Goal: Transaction & Acquisition: Purchase product/service

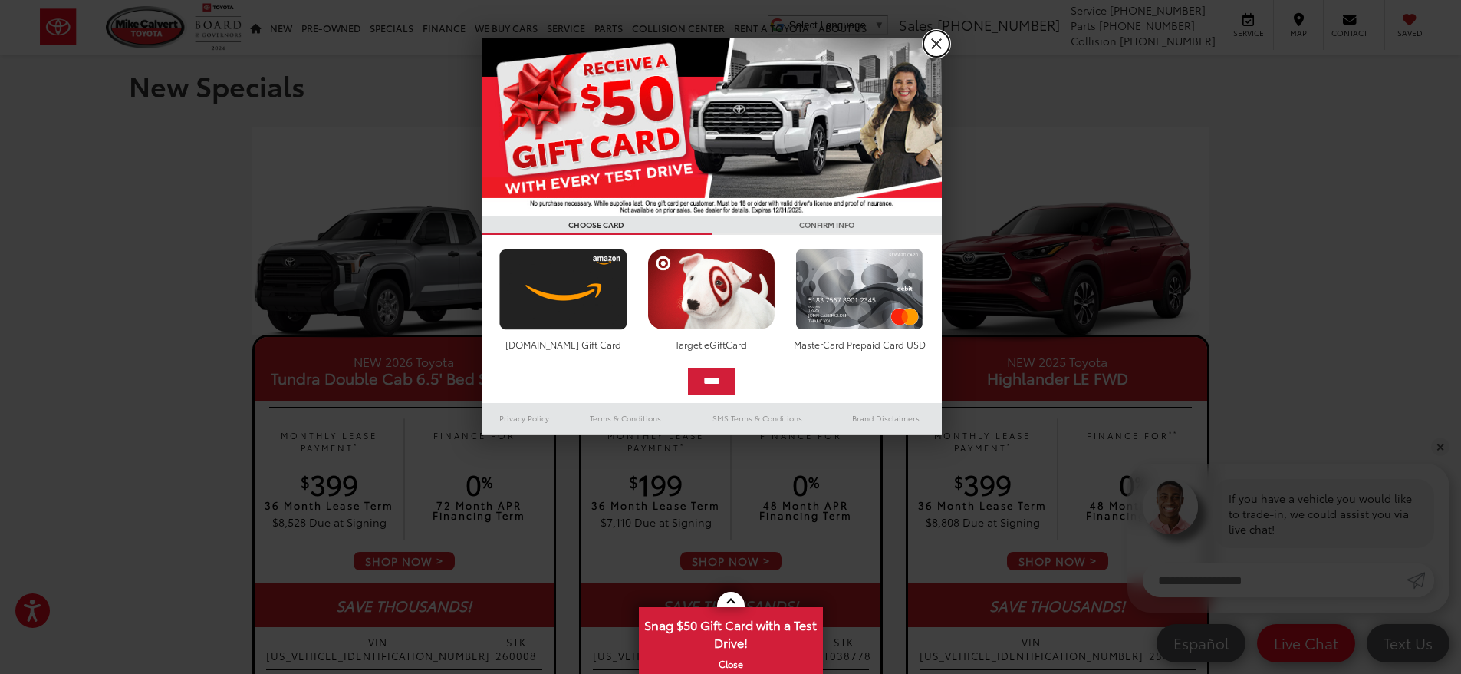
click at [939, 37] on link "X" at bounding box center [937, 44] width 26 height 26
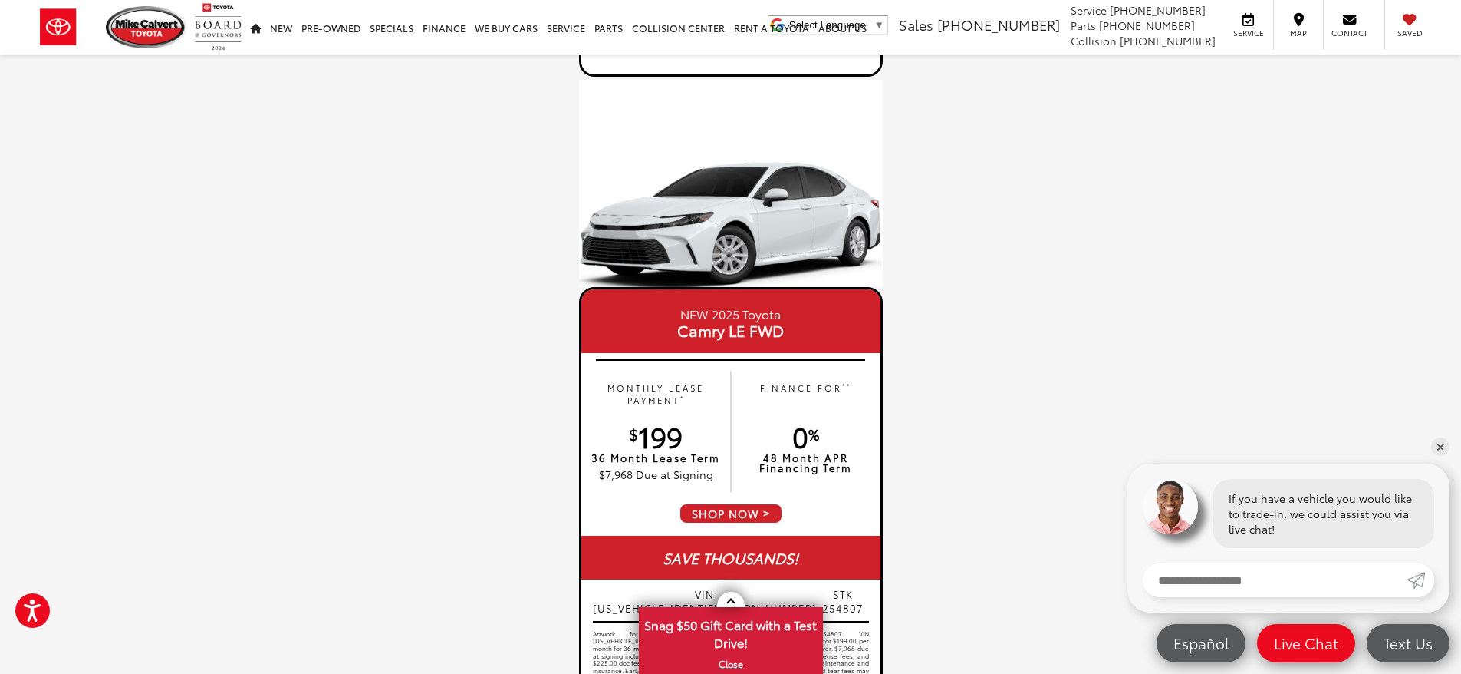
scroll to position [1381, 0]
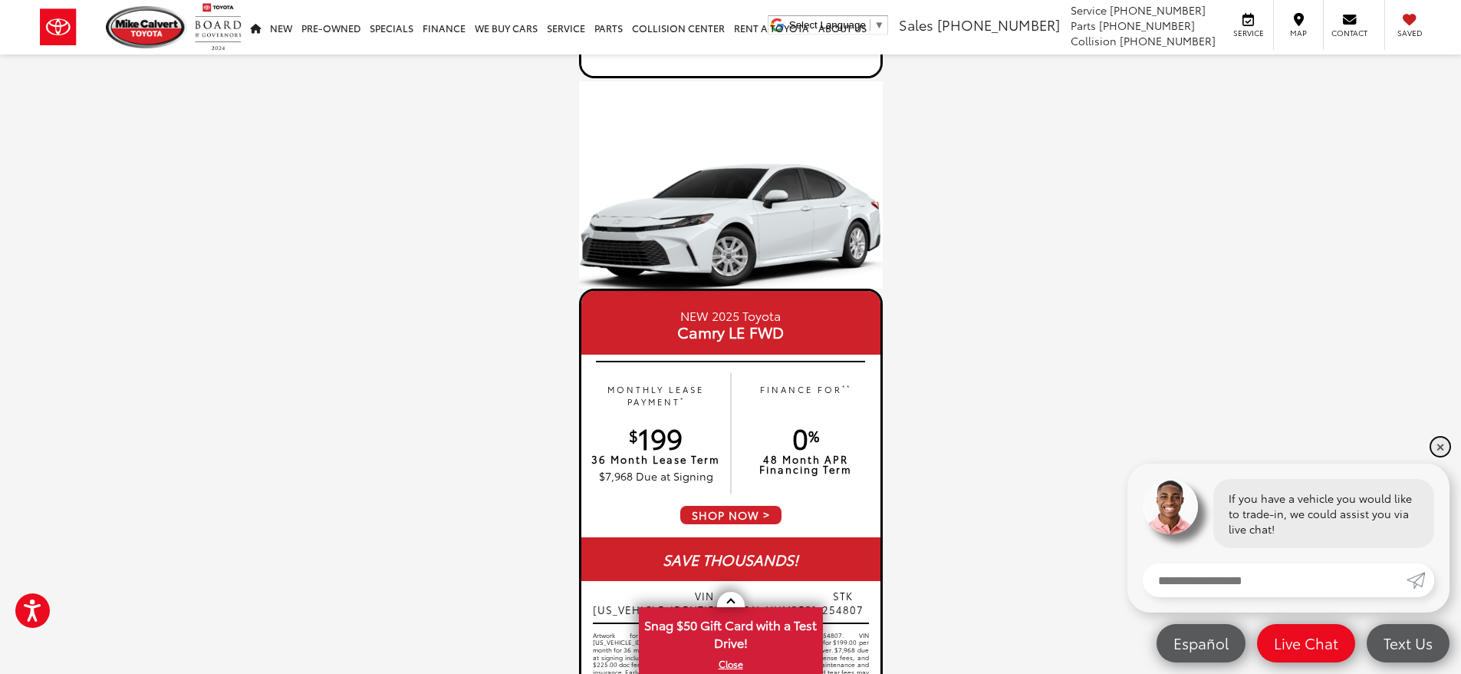
click at [1443, 447] on link "✕" at bounding box center [1440, 446] width 18 height 18
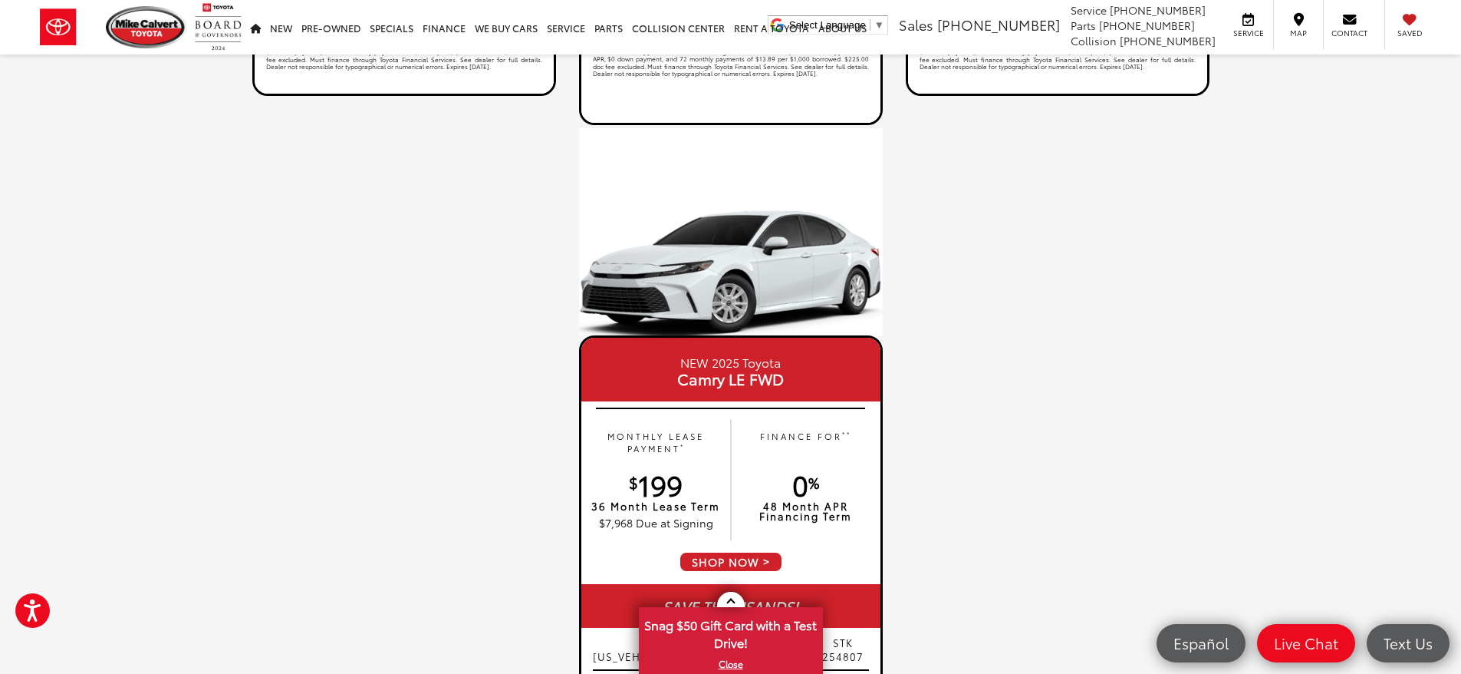
scroll to position [1304, 0]
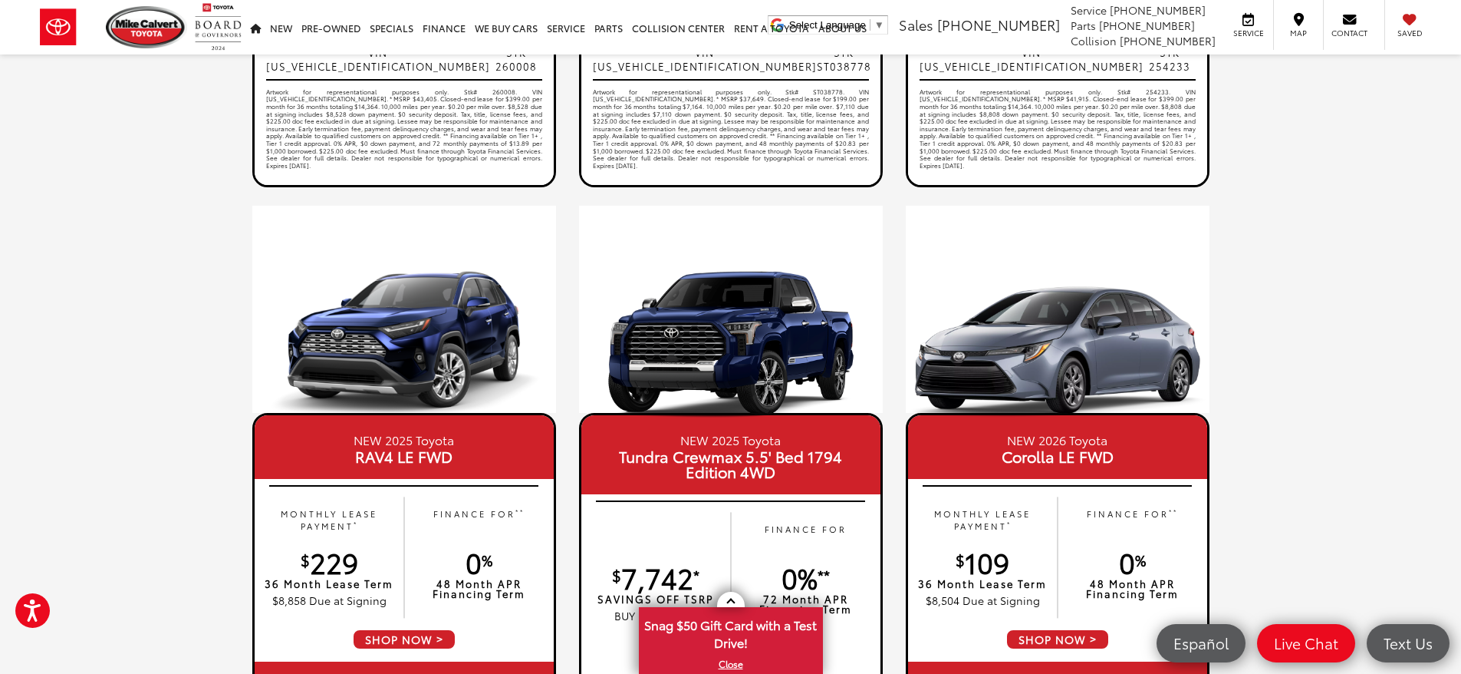
scroll to position [844, 0]
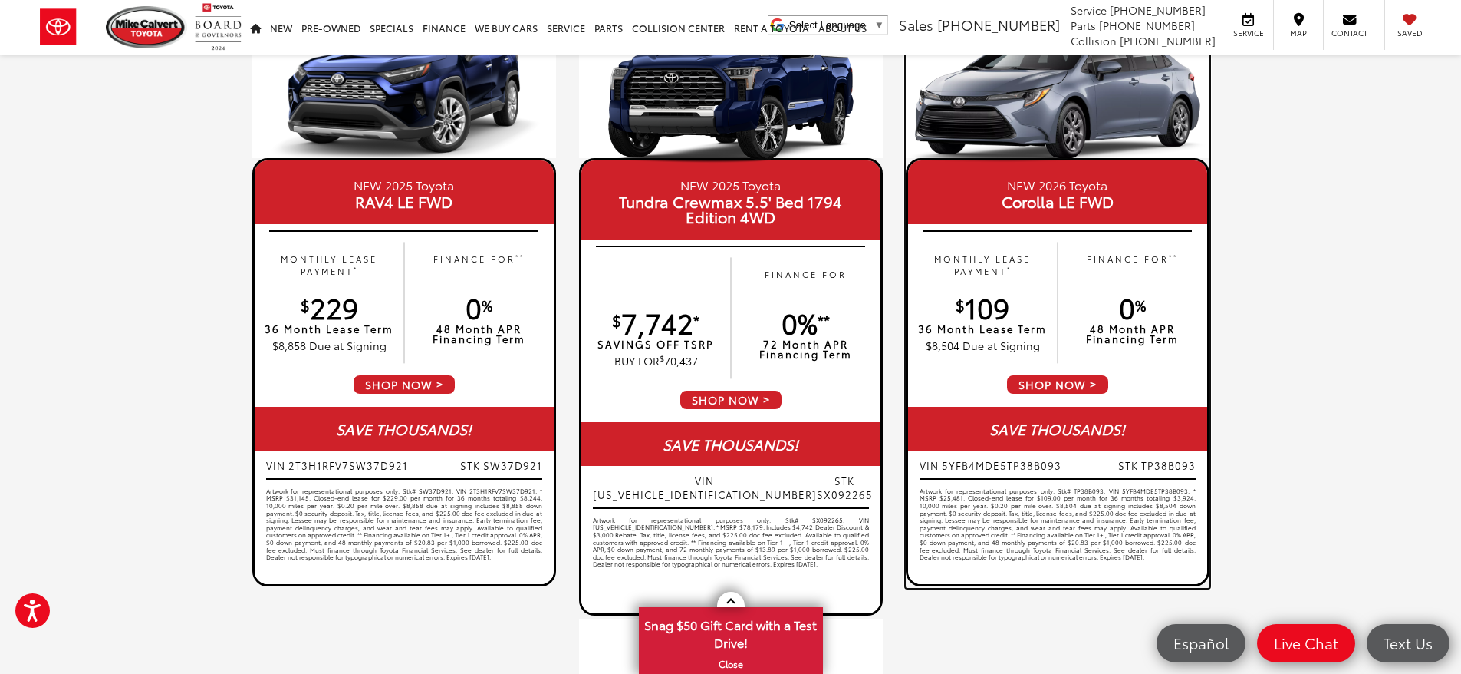
click at [1101, 275] on p "FINANCE FOR **" at bounding box center [1133, 264] width 134 height 25
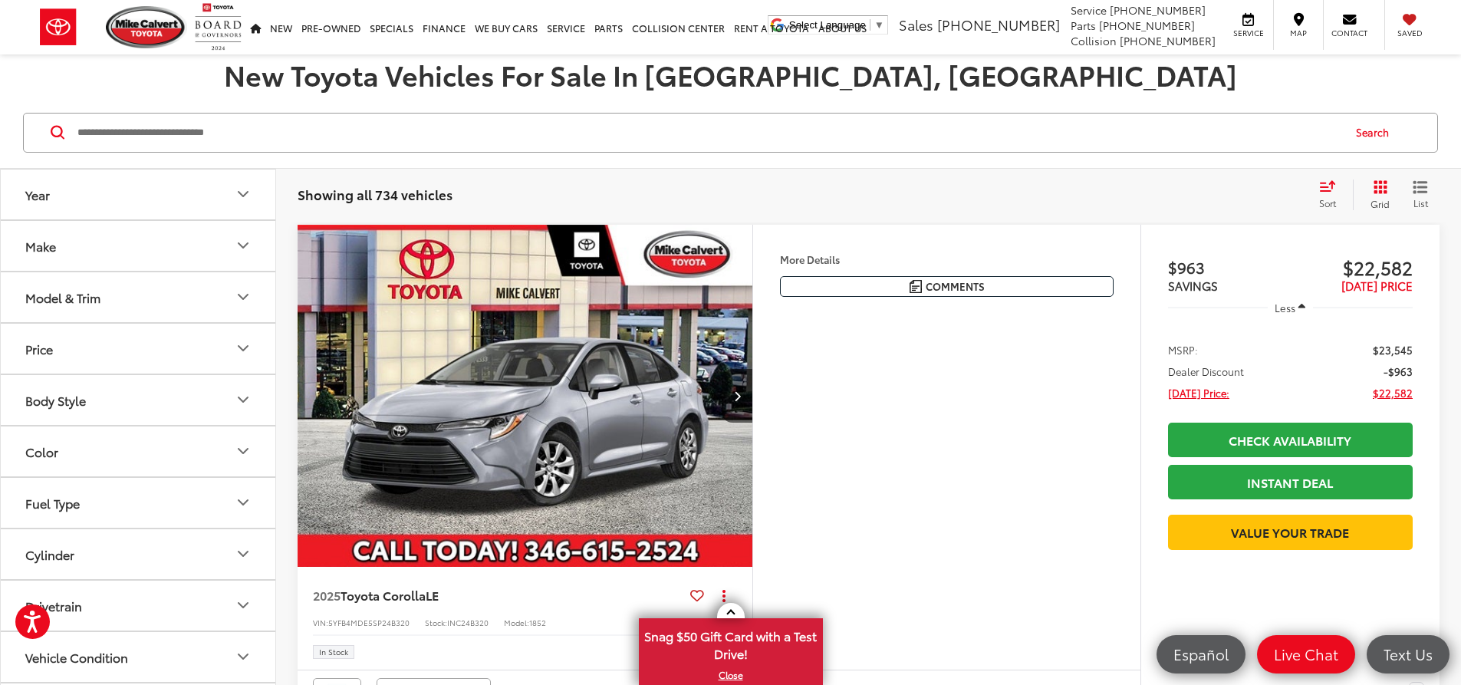
scroll to position [229, 0]
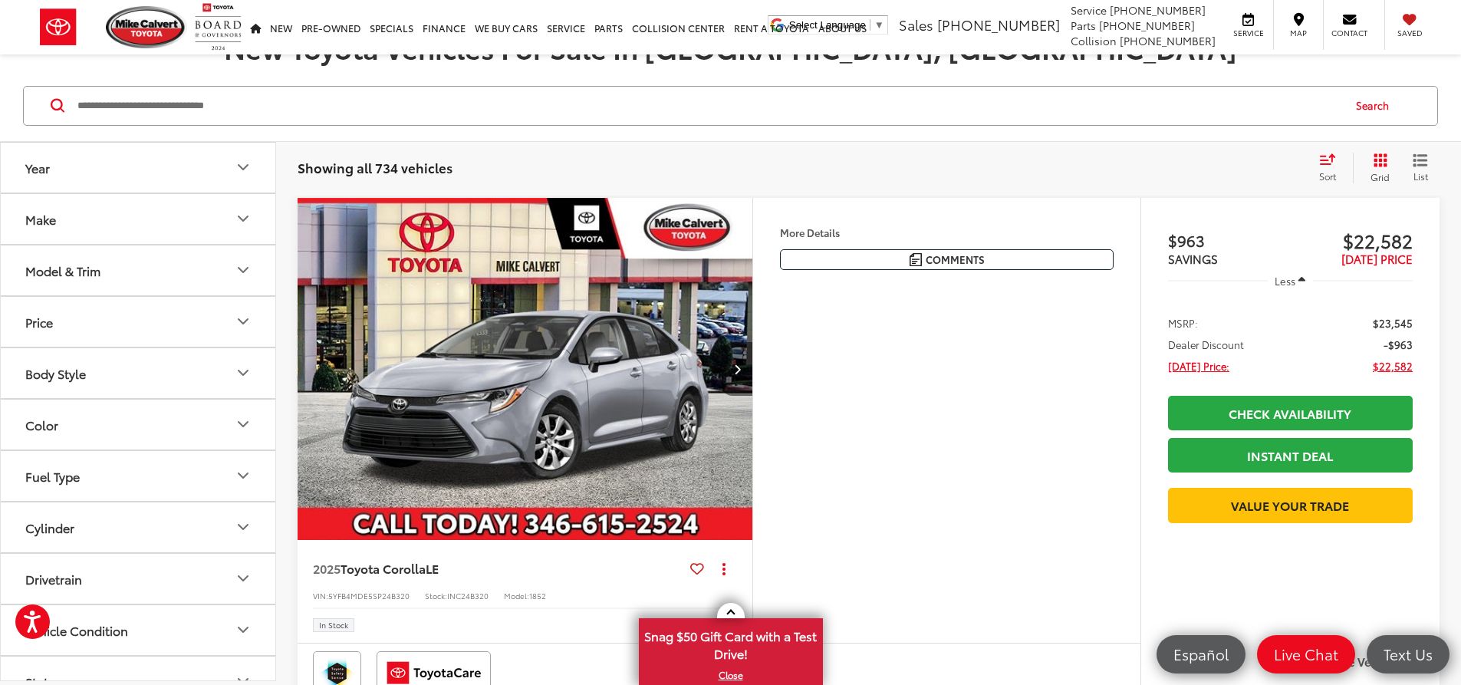
click at [741, 374] on icon "Next image" at bounding box center [737, 369] width 7 height 11
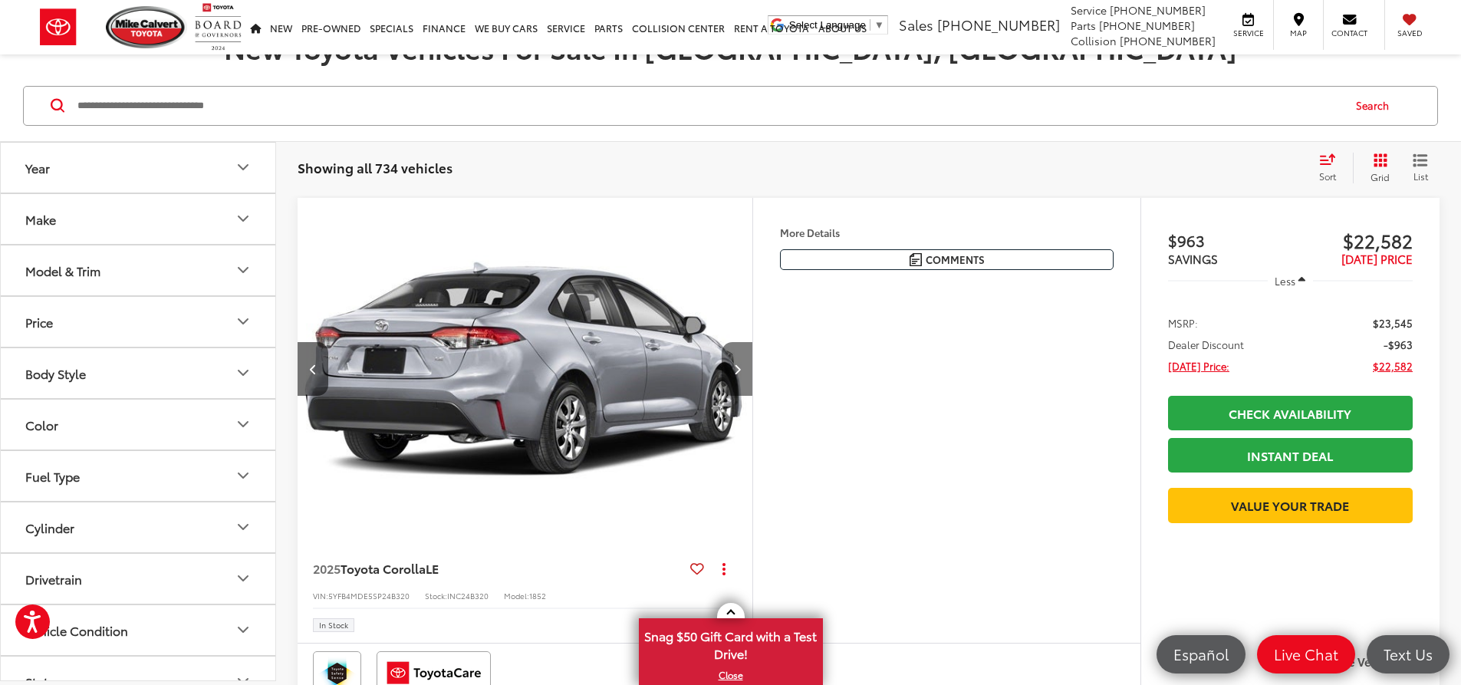
click at [741, 374] on icon "Next image" at bounding box center [737, 369] width 7 height 11
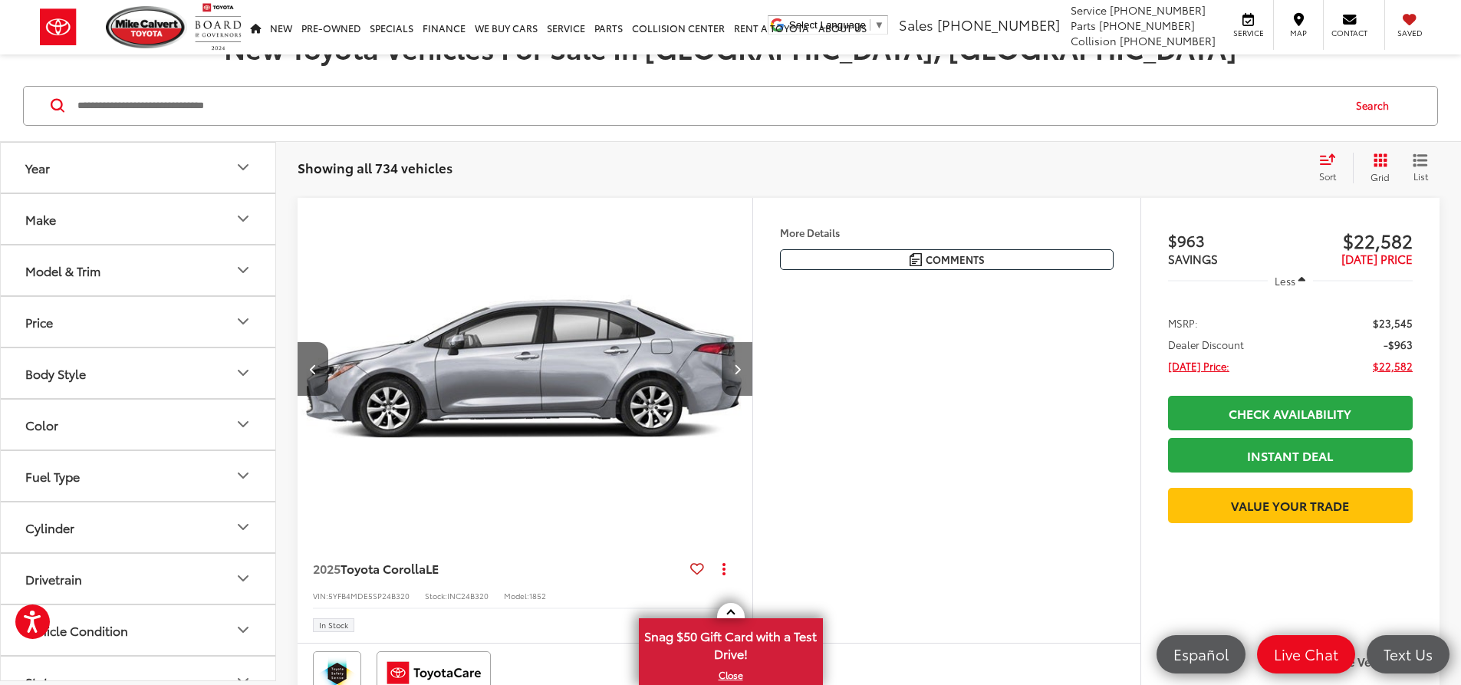
click at [741, 374] on icon "Next image" at bounding box center [737, 369] width 7 height 11
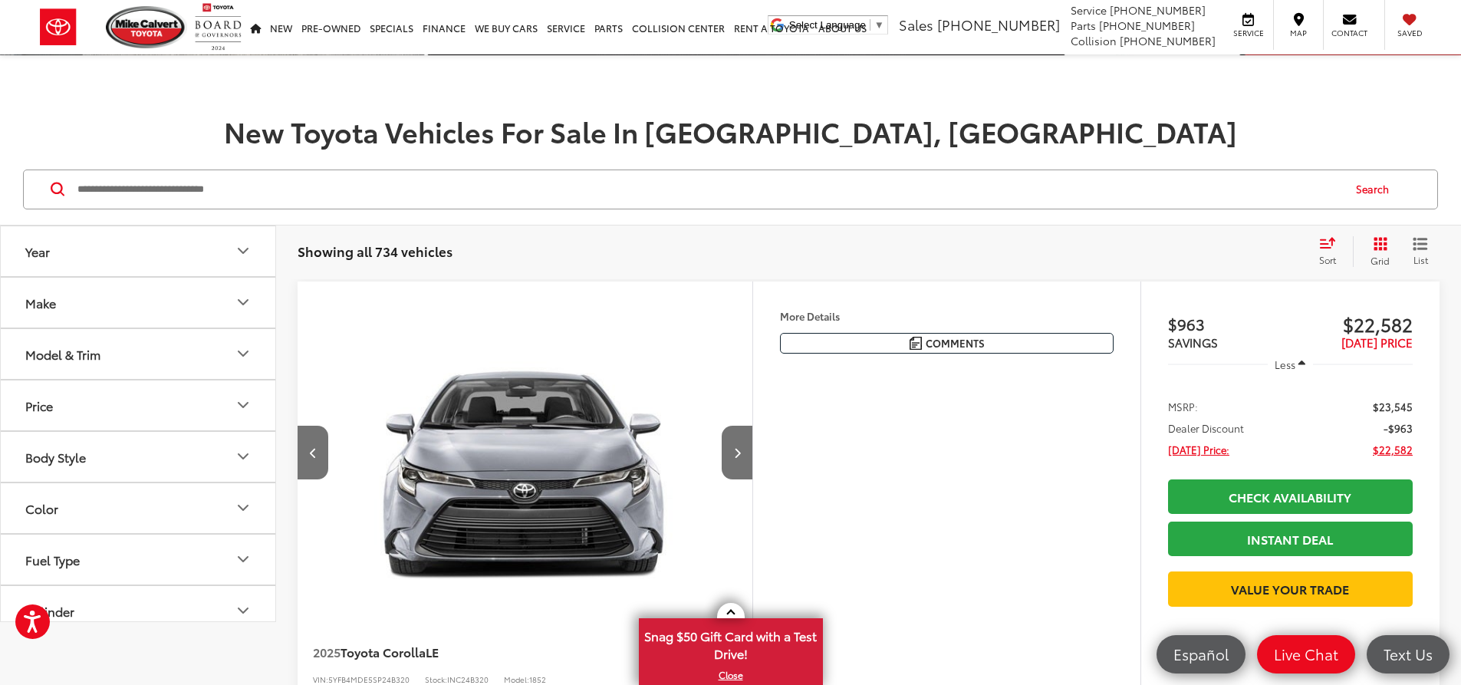
scroll to position [0, 0]
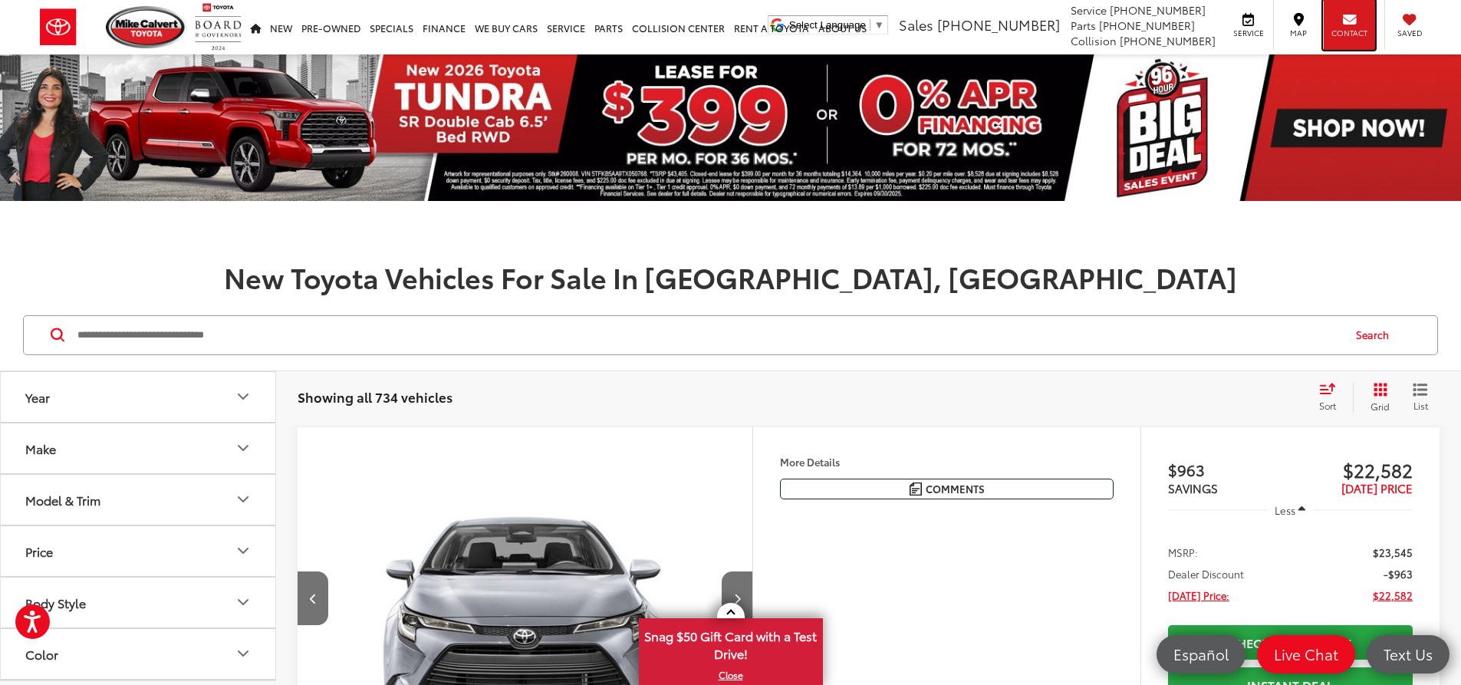
click at [1329, 31] on div "Contact" at bounding box center [1349, 25] width 52 height 50
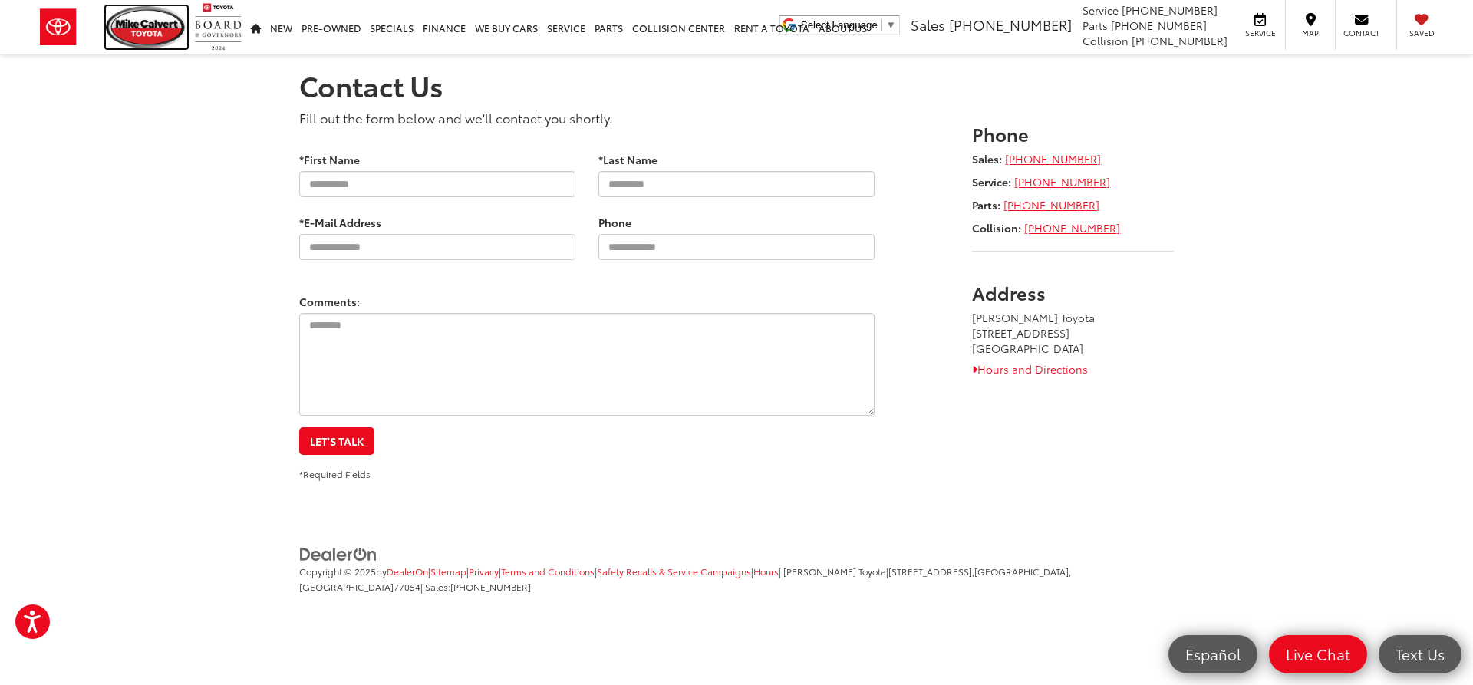
click at [126, 31] on img at bounding box center [146, 27] width 81 height 42
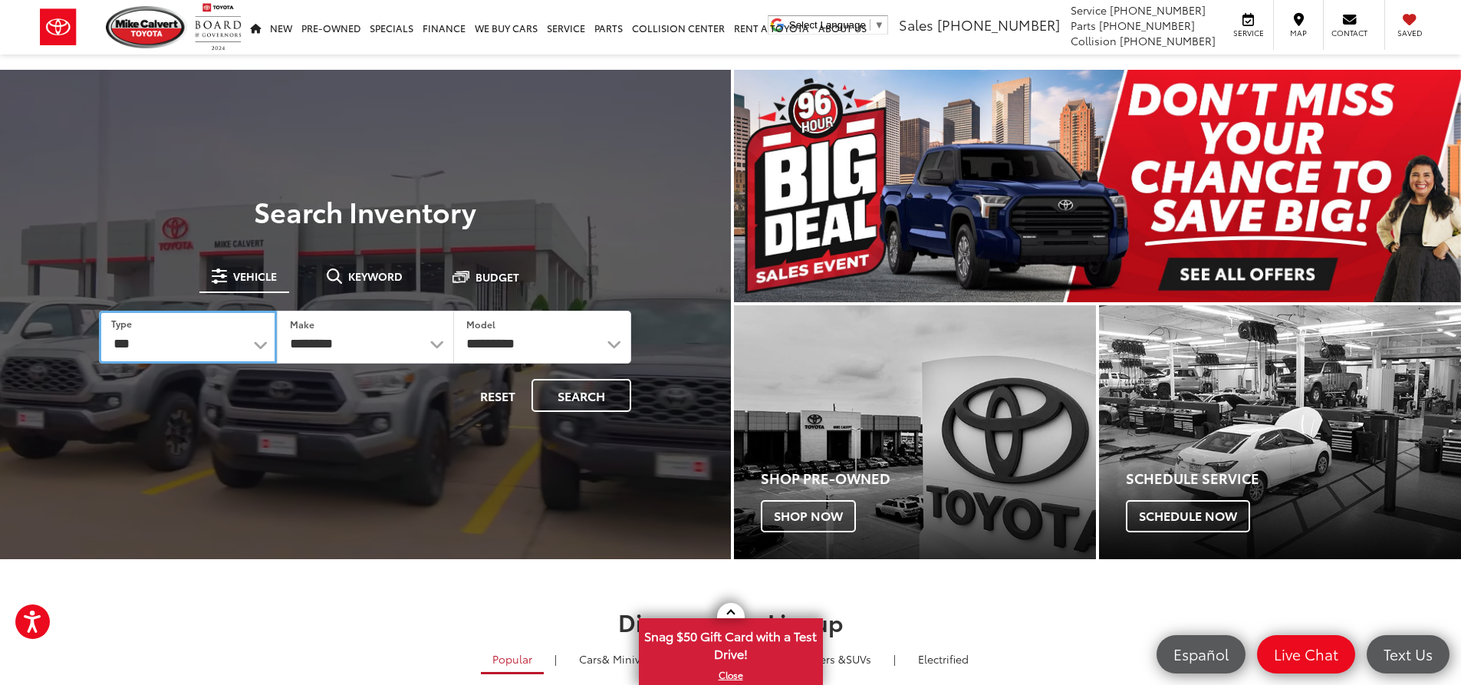
click at [252, 347] on select "*** *** **** *********" at bounding box center [187, 337] width 177 height 53
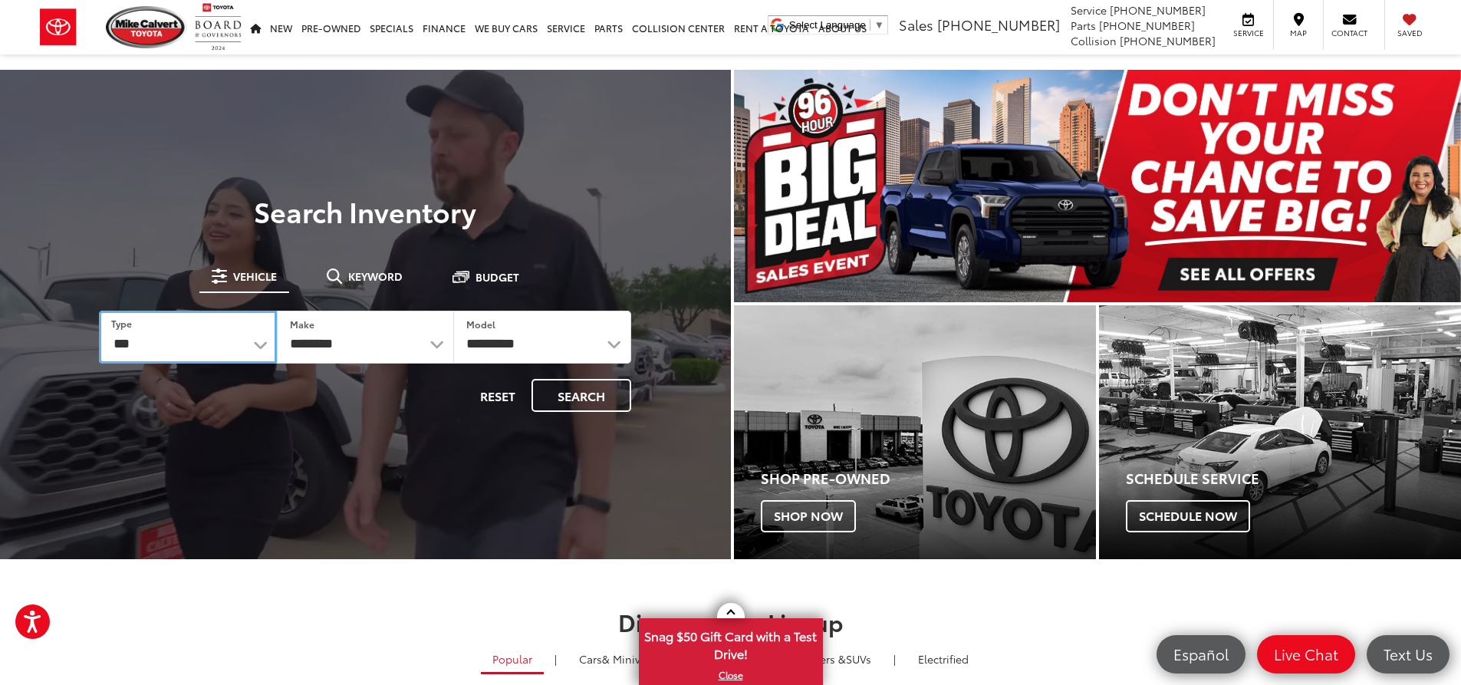
select select "******"
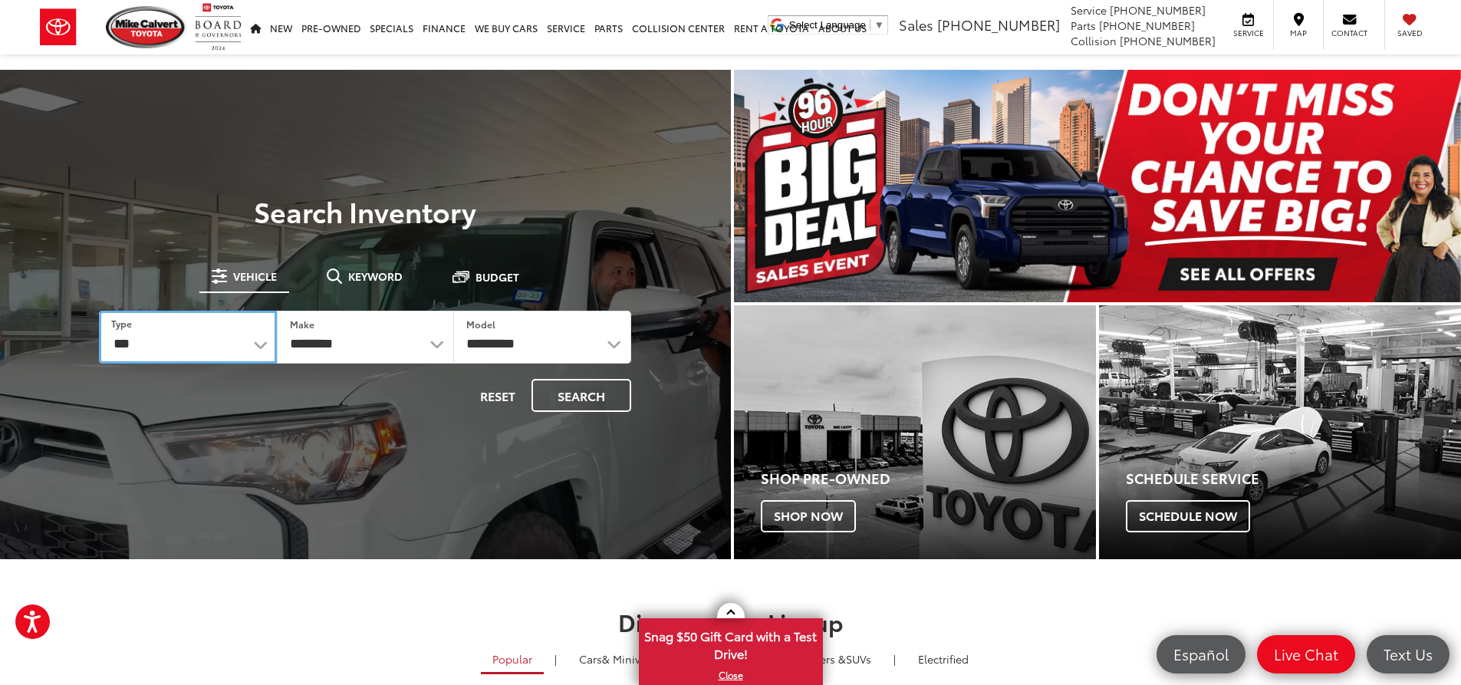
click at [99, 311] on select "*** *** **** *********" at bounding box center [187, 337] width 177 height 53
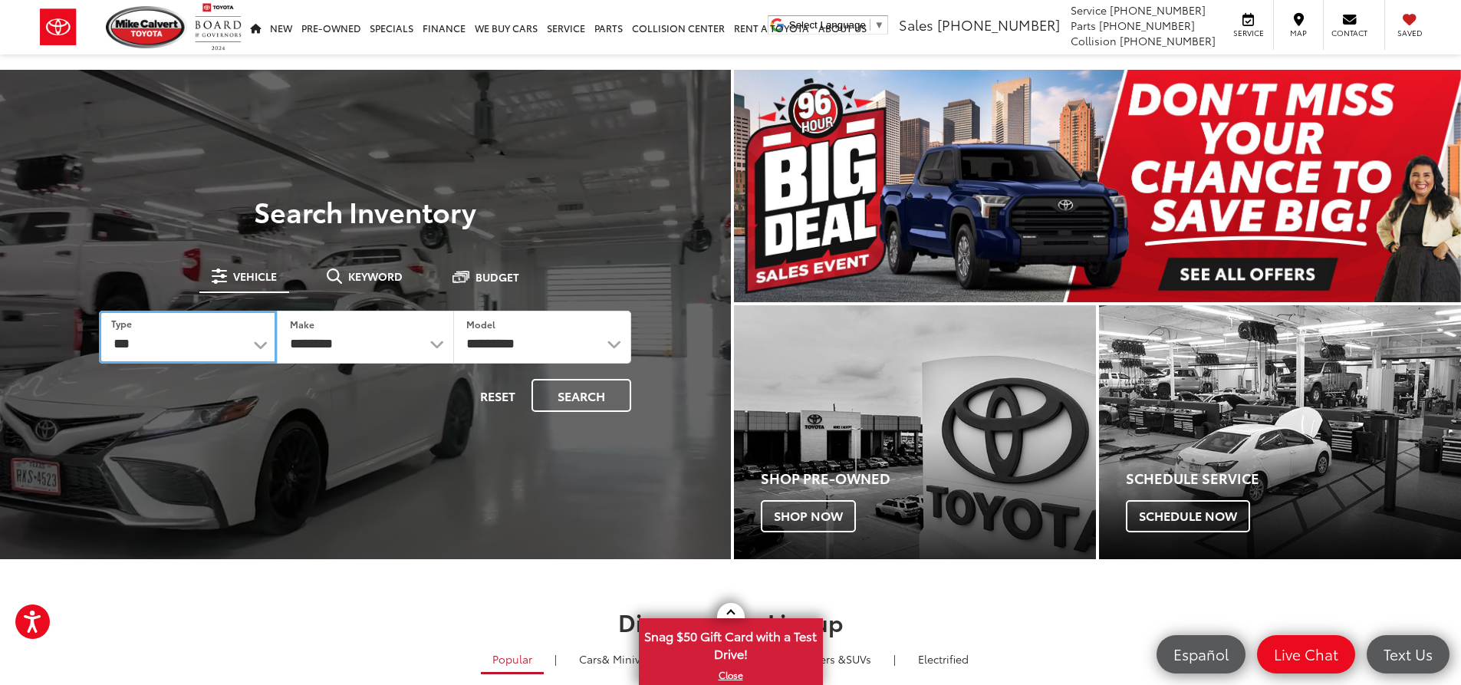
select select "******"
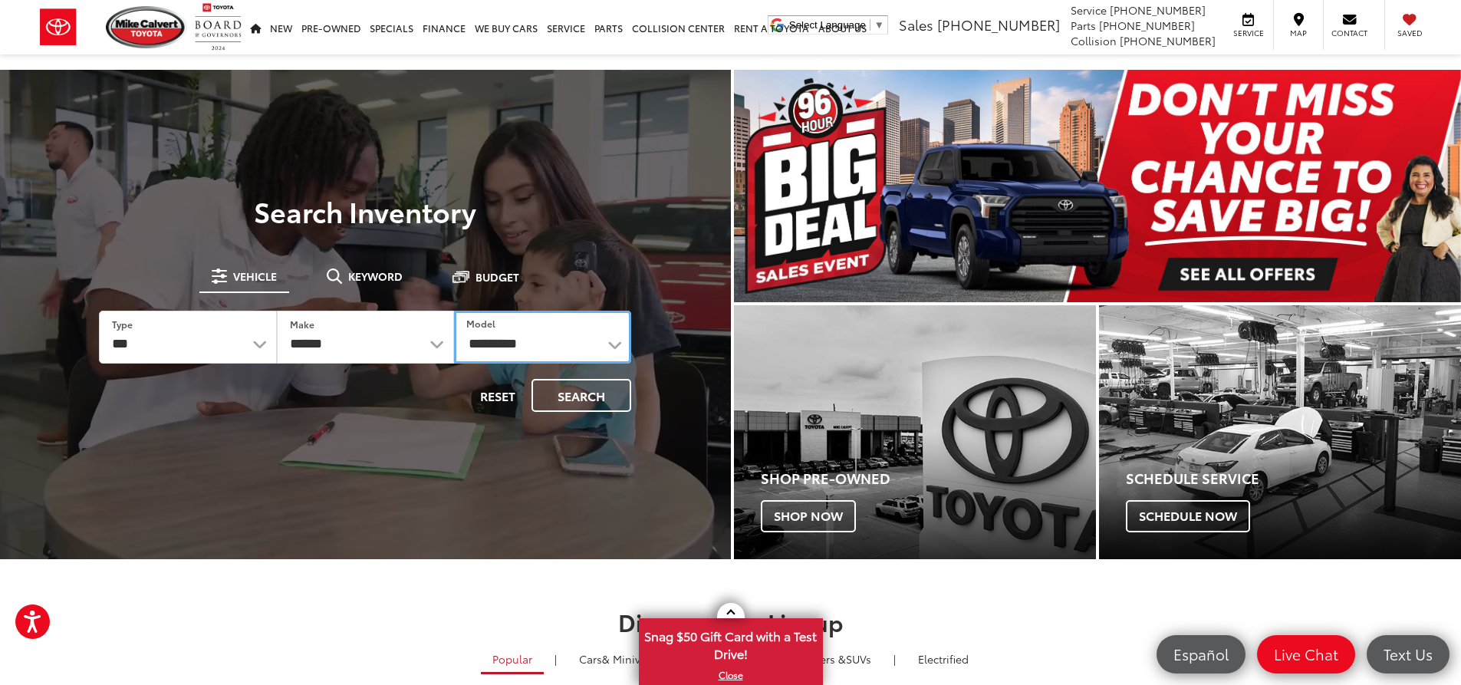
click at [615, 334] on select "**********" at bounding box center [542, 337] width 177 height 53
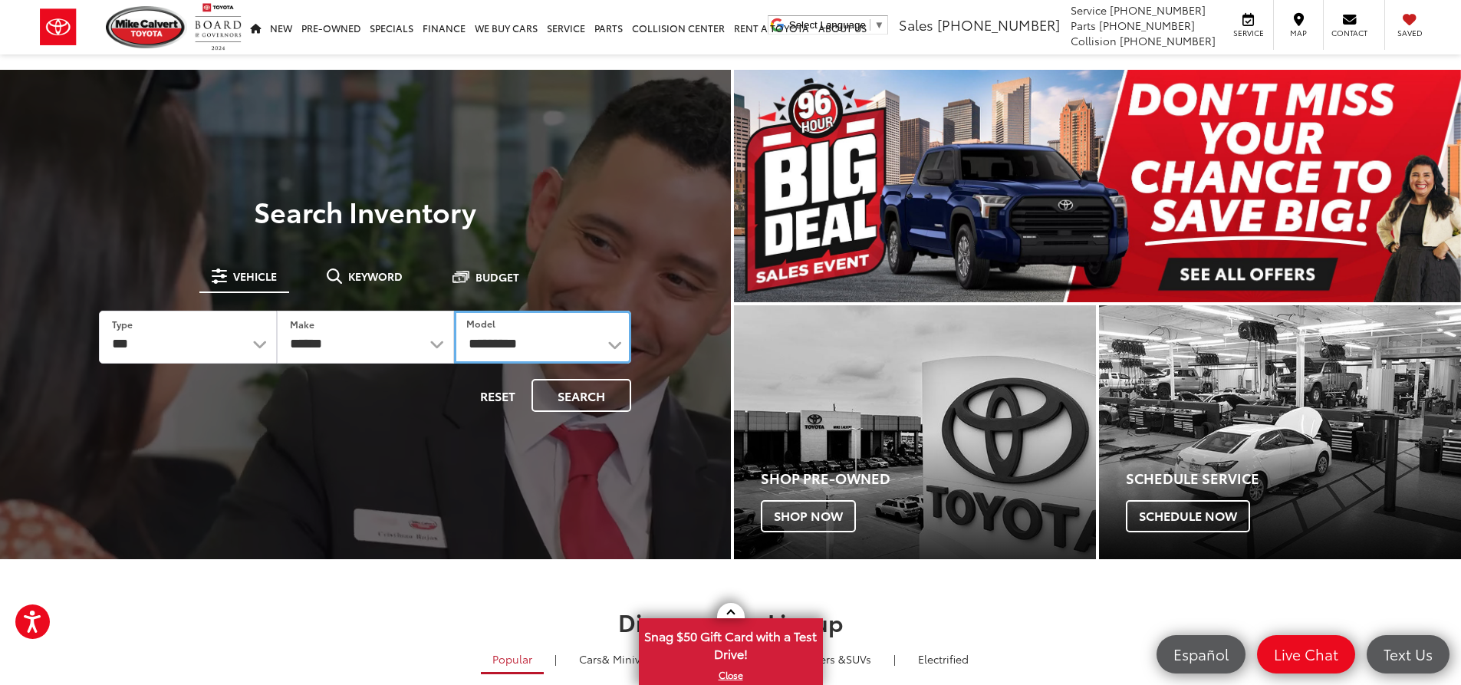
select select "******"
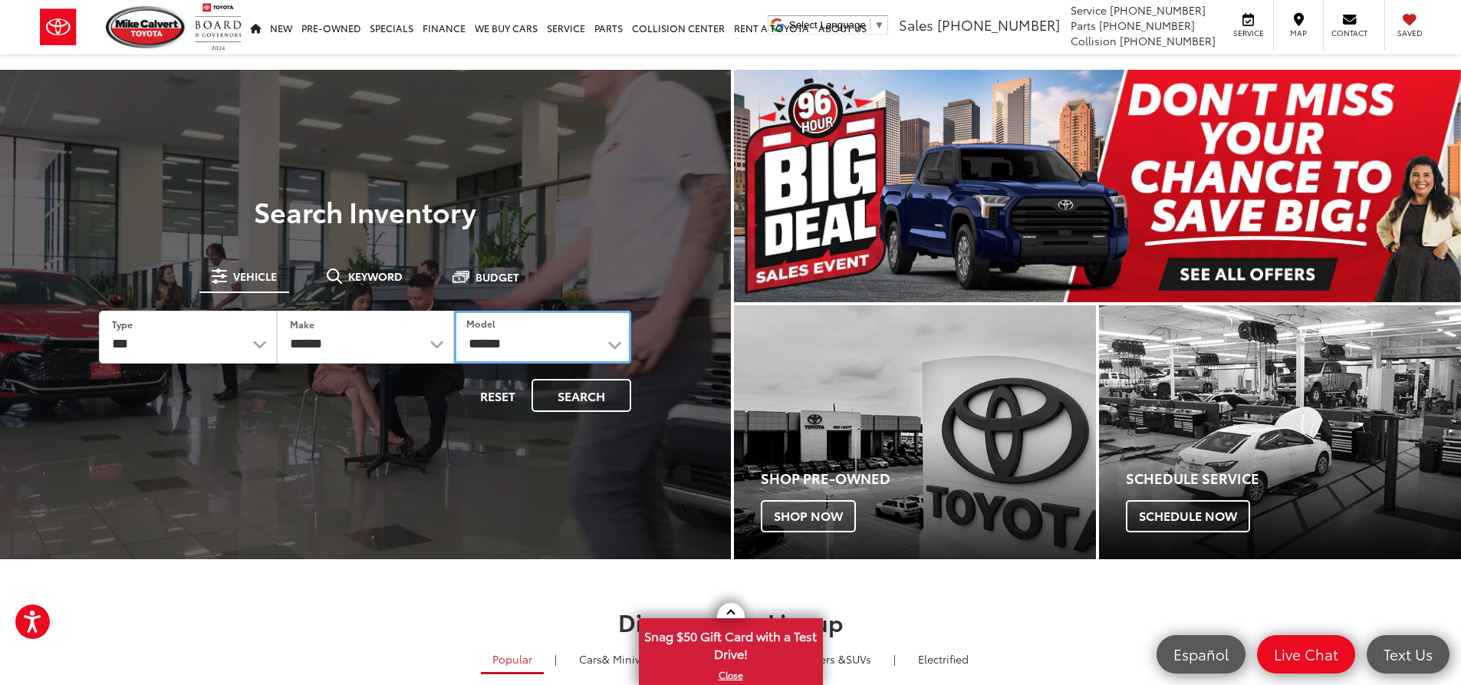
click at [454, 311] on select "**********" at bounding box center [542, 337] width 177 height 53
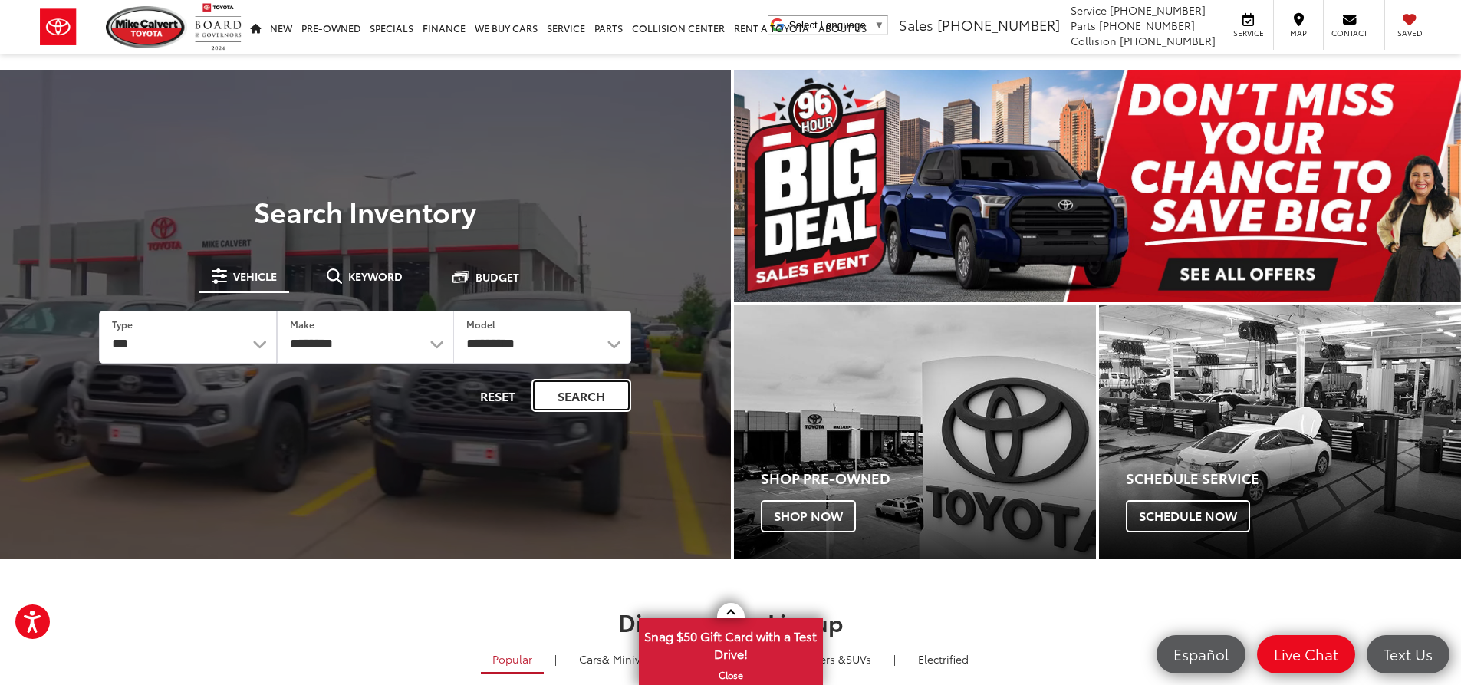
click at [568, 395] on button "Search" at bounding box center [582, 395] width 100 height 33
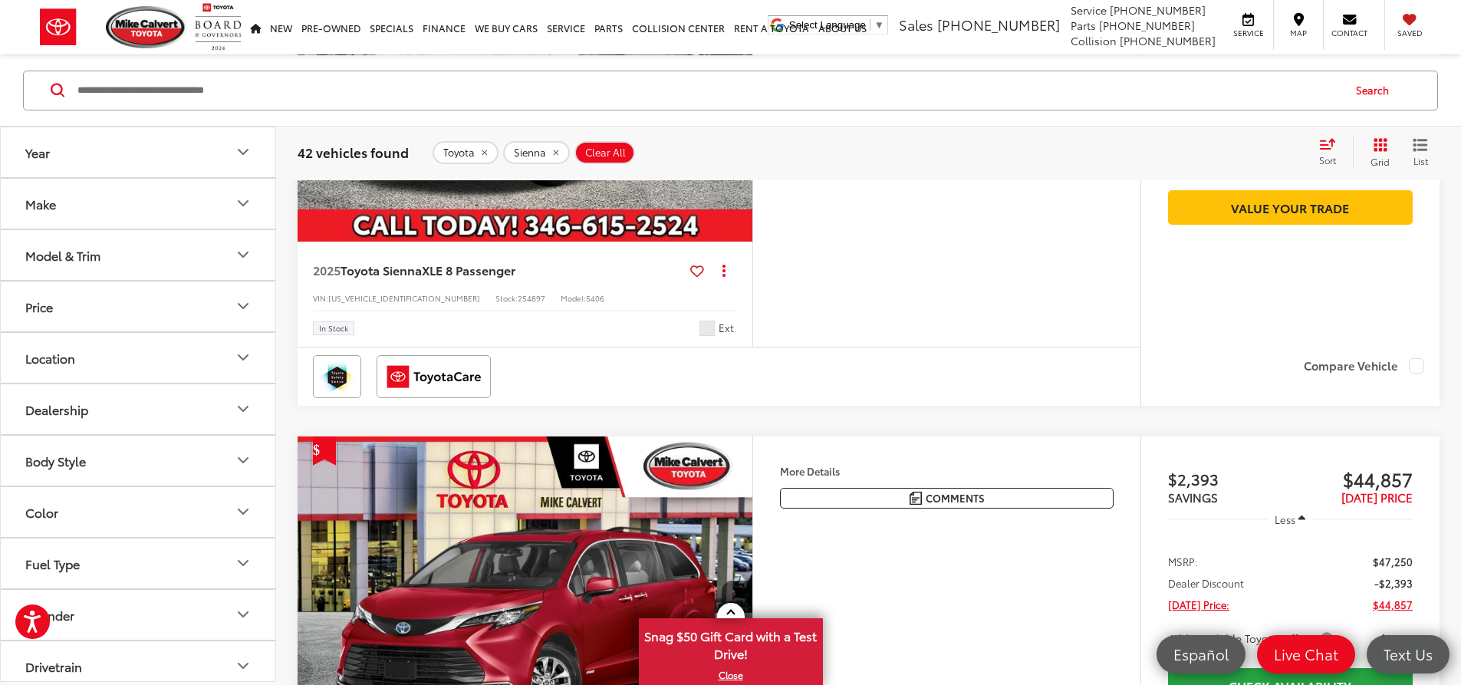
scroll to position [4219, 0]
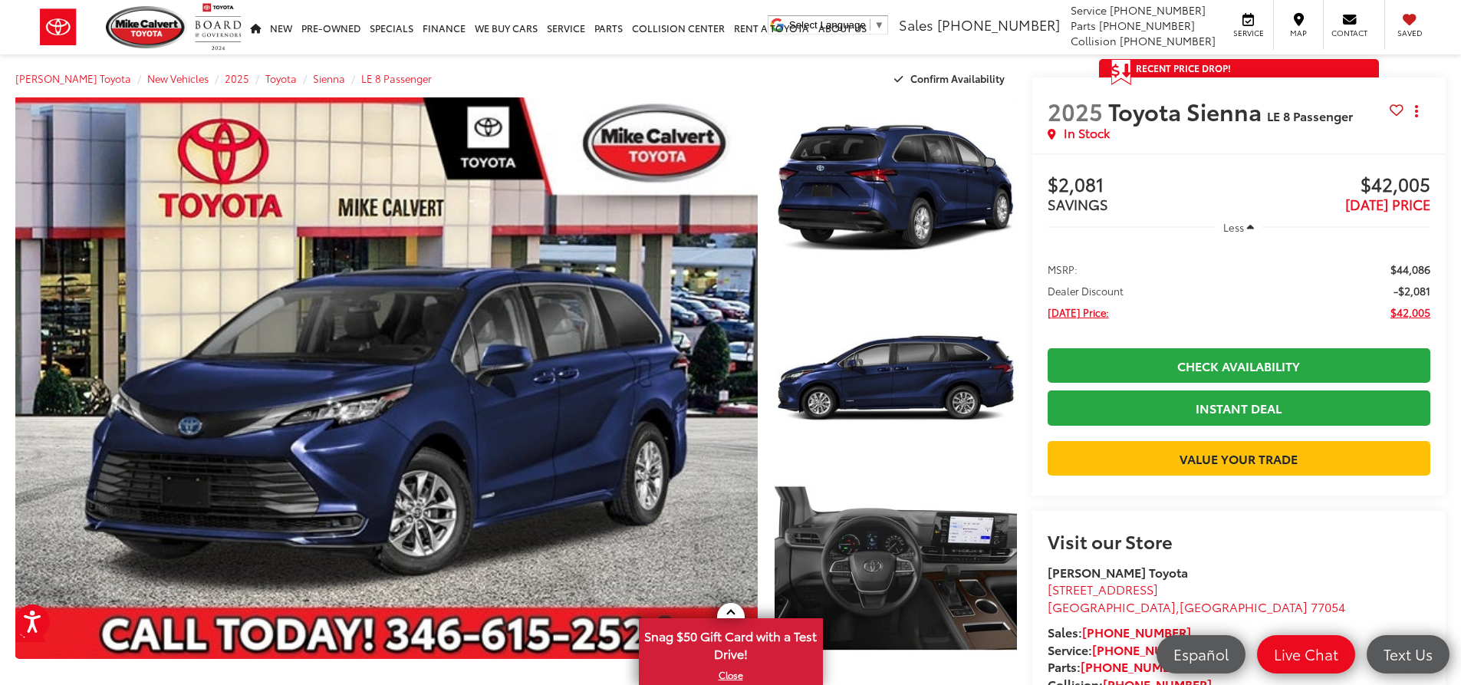
scroll to position [77, 0]
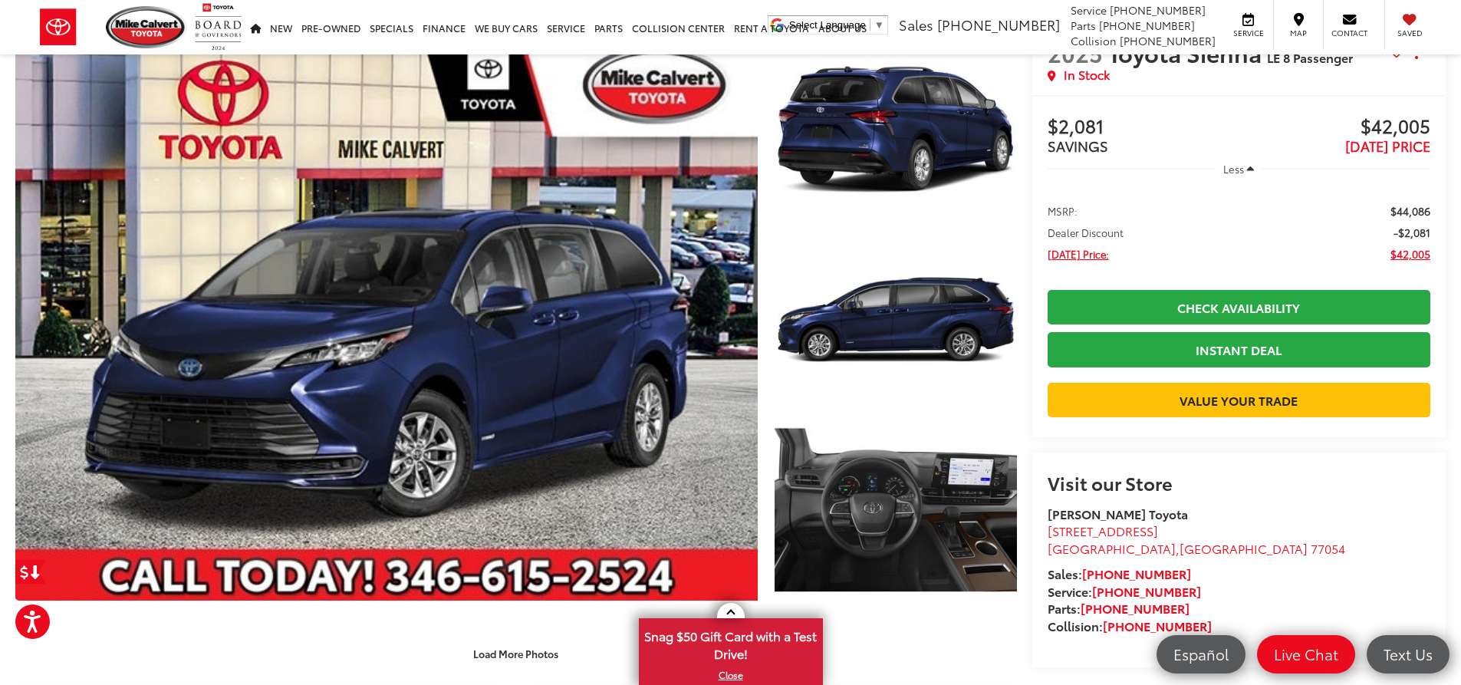
click at [1168, 375] on capital-one-entry-button at bounding box center [1239, 375] width 383 height 0
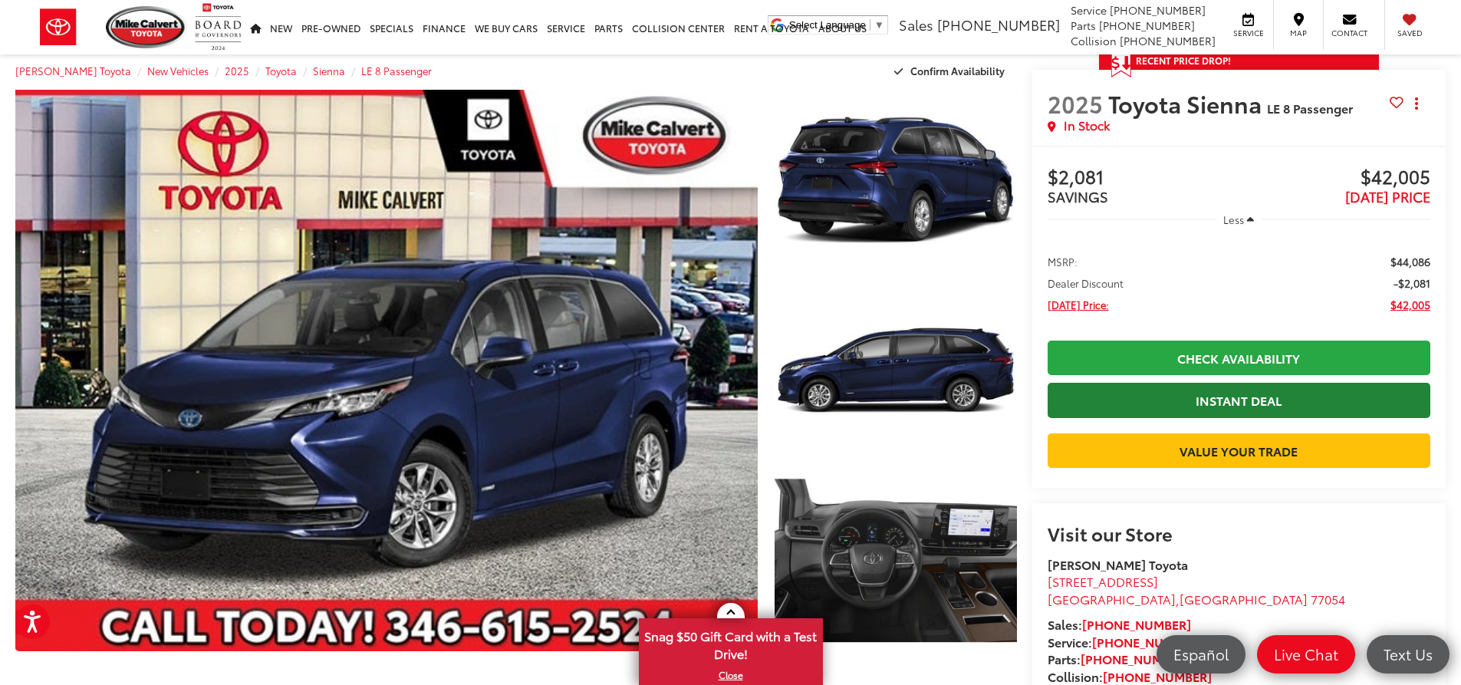
scroll to position [0, 0]
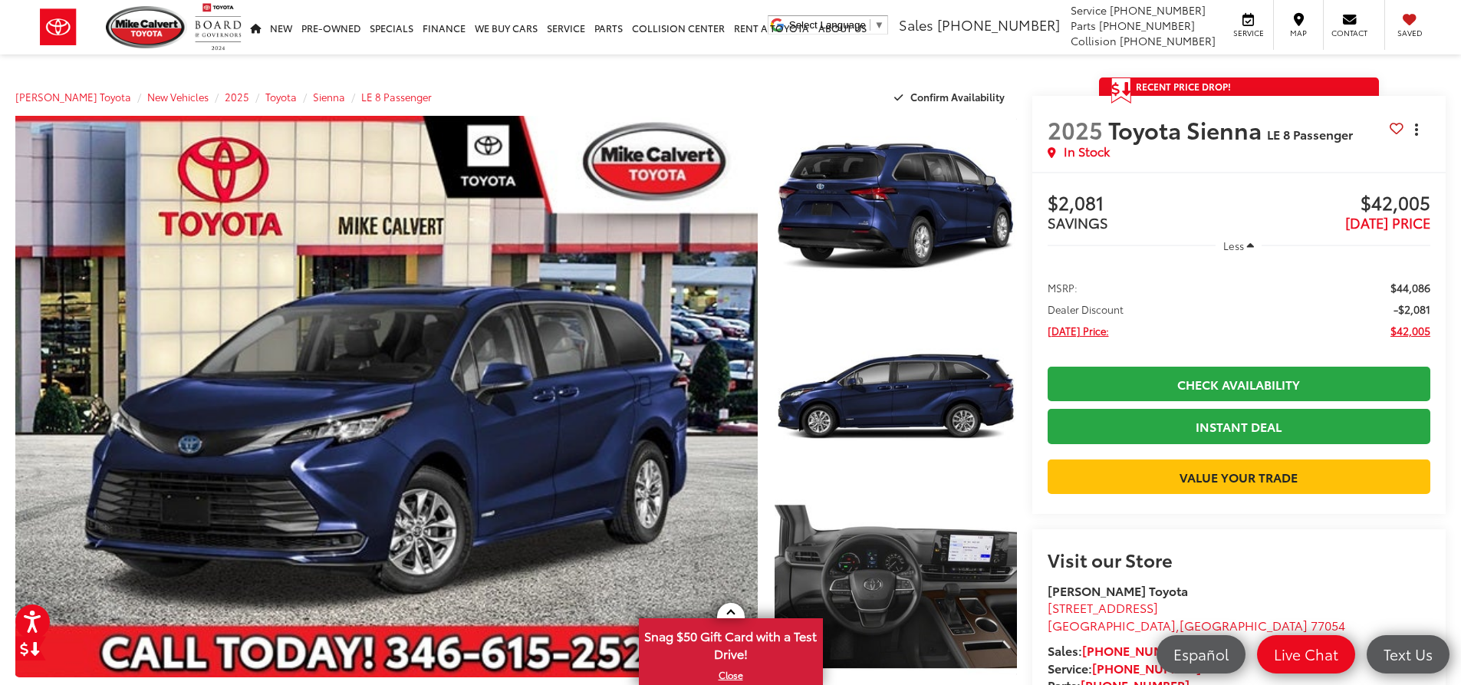
click at [1419, 135] on button "Actions" at bounding box center [1417, 129] width 27 height 27
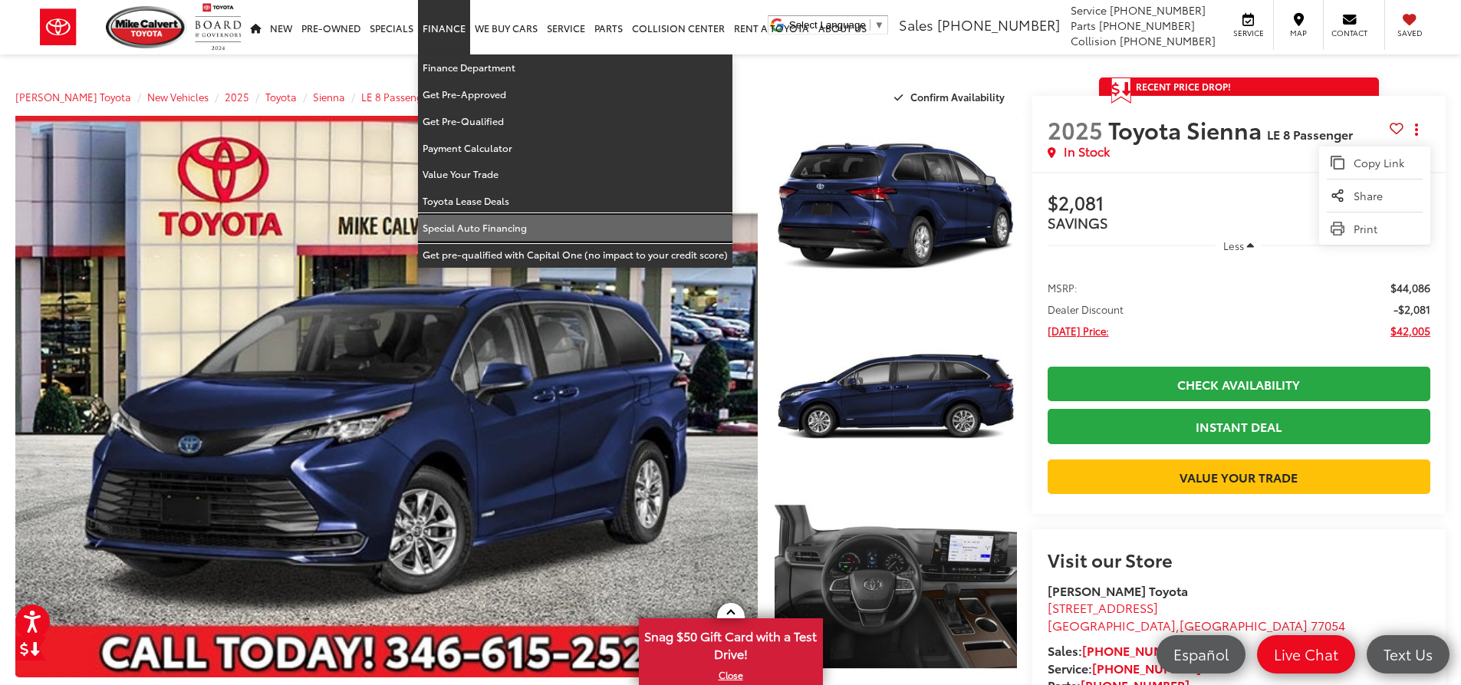
click at [474, 229] on link "Special Auto Financing" at bounding box center [575, 228] width 315 height 27
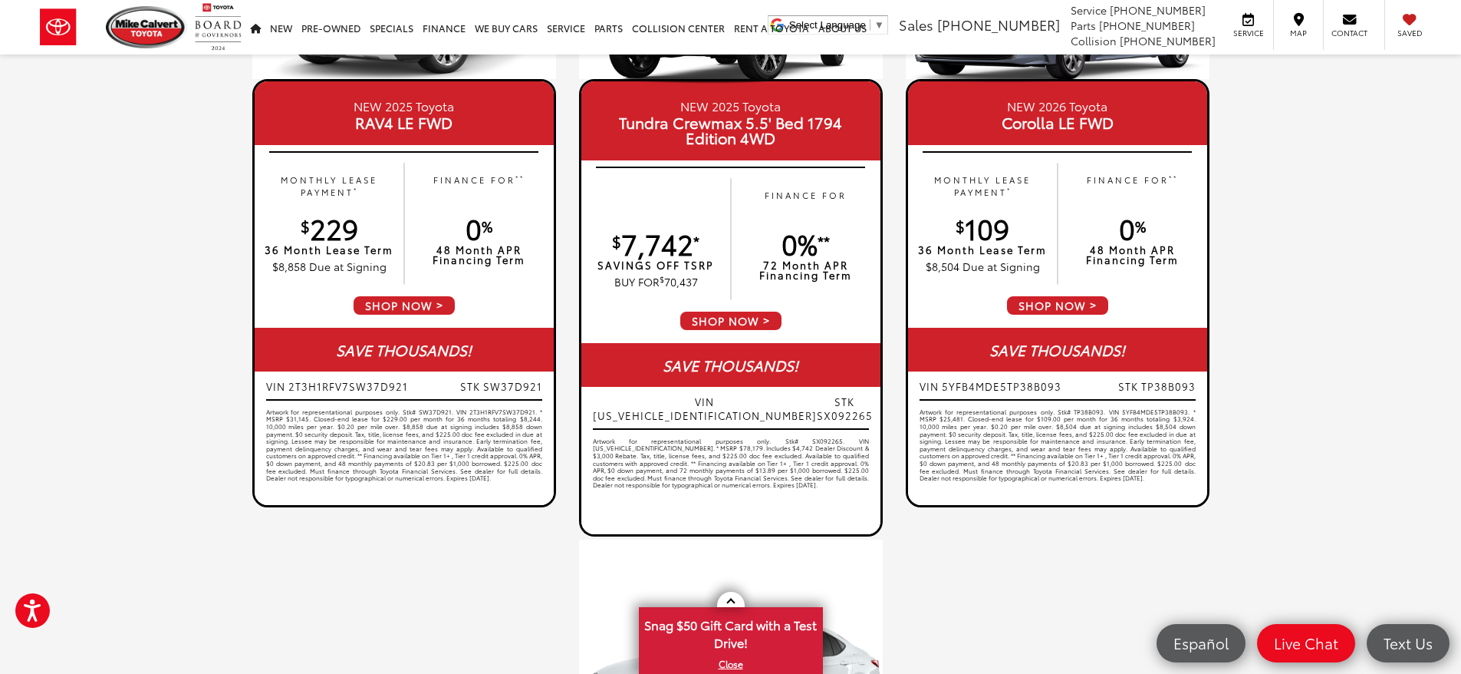
scroll to position [921, 0]
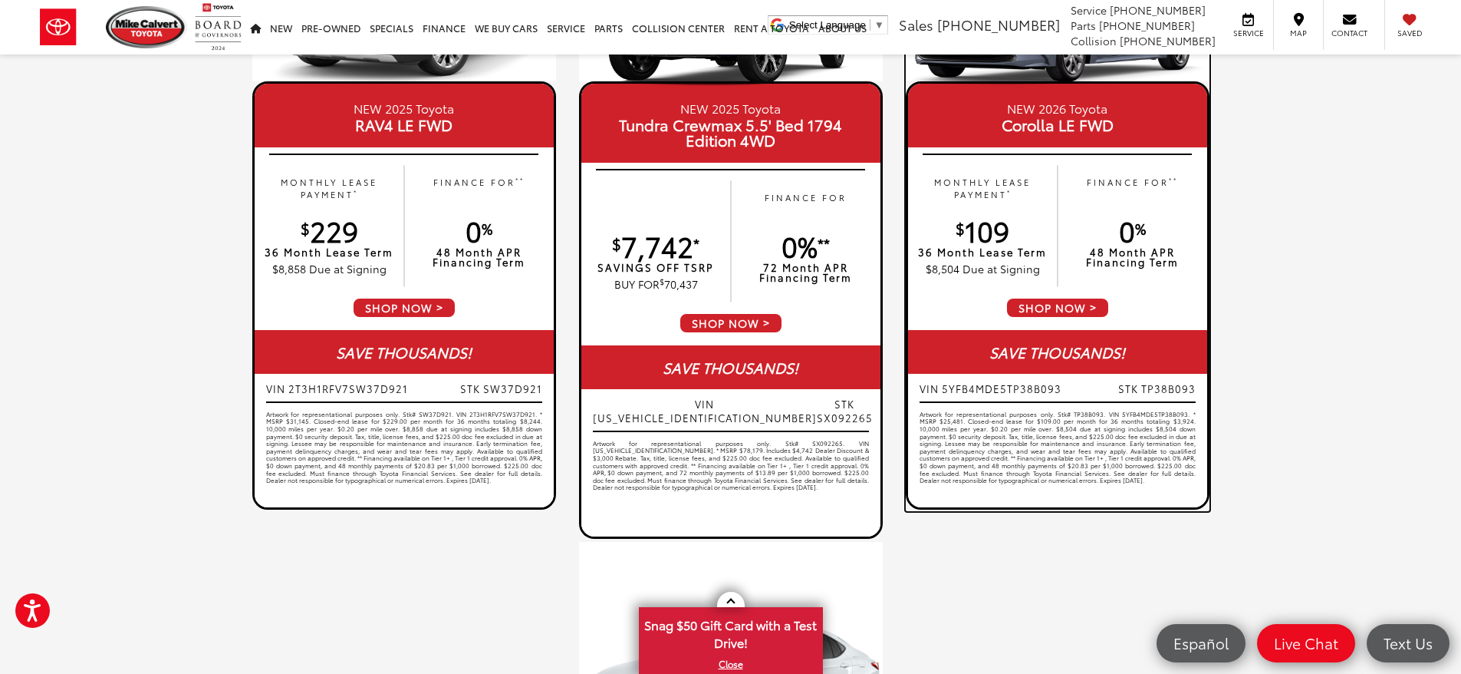
click at [1053, 311] on span "SHOP NOW" at bounding box center [1058, 307] width 104 height 21
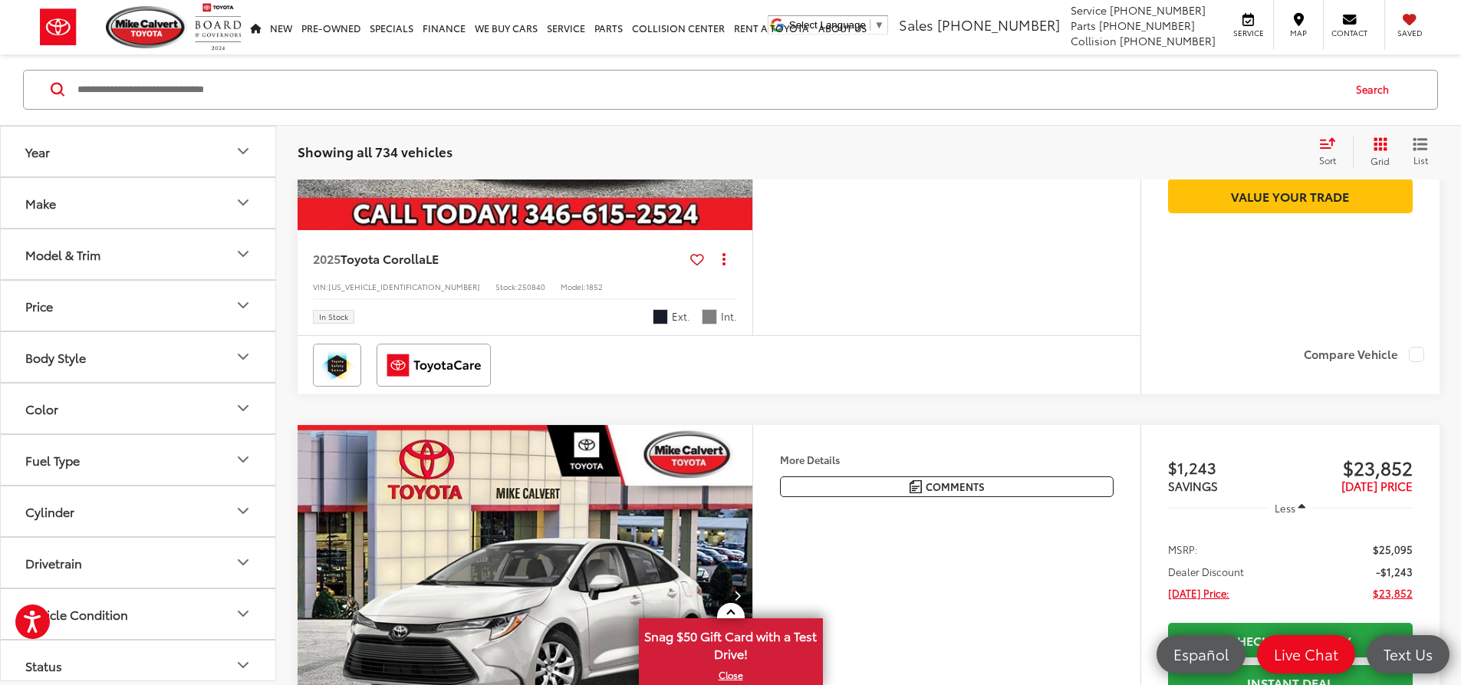
scroll to position [4296, 0]
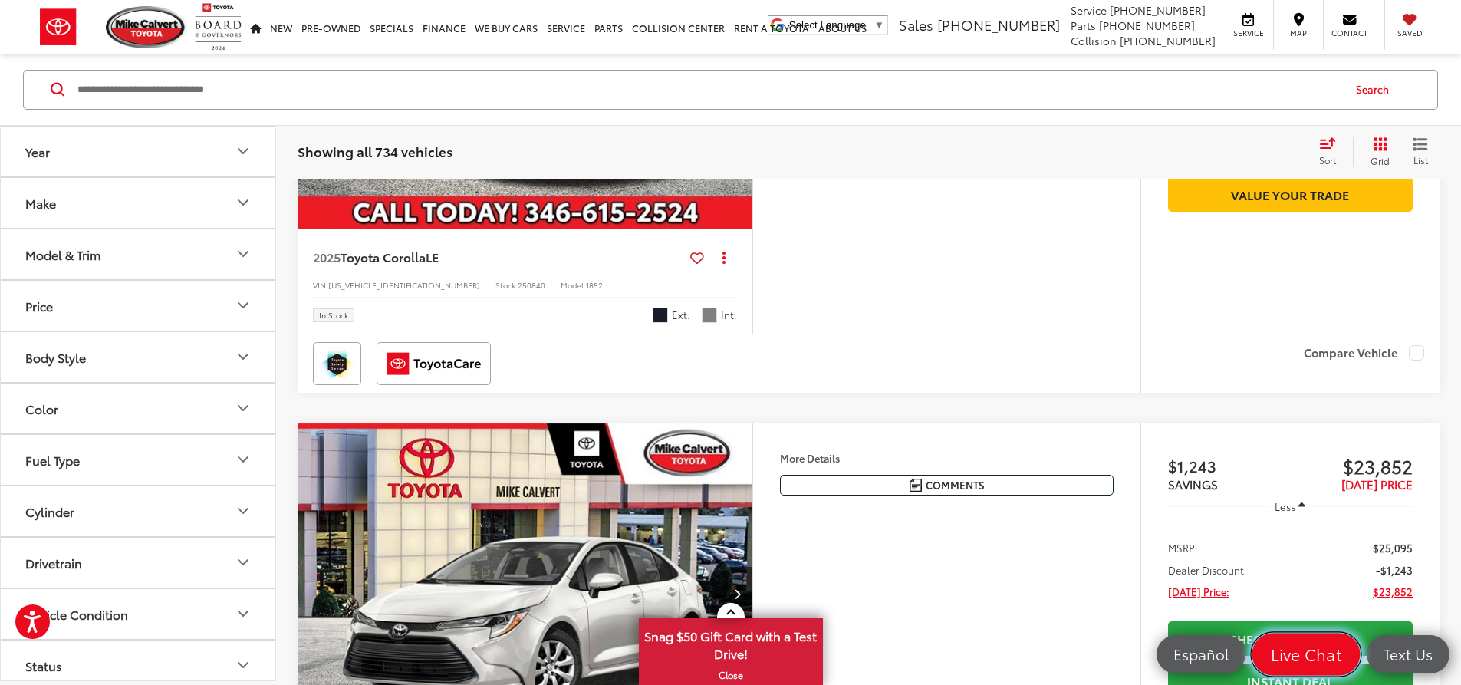
click at [1298, 665] on span "Live Chat" at bounding box center [1306, 654] width 87 height 21
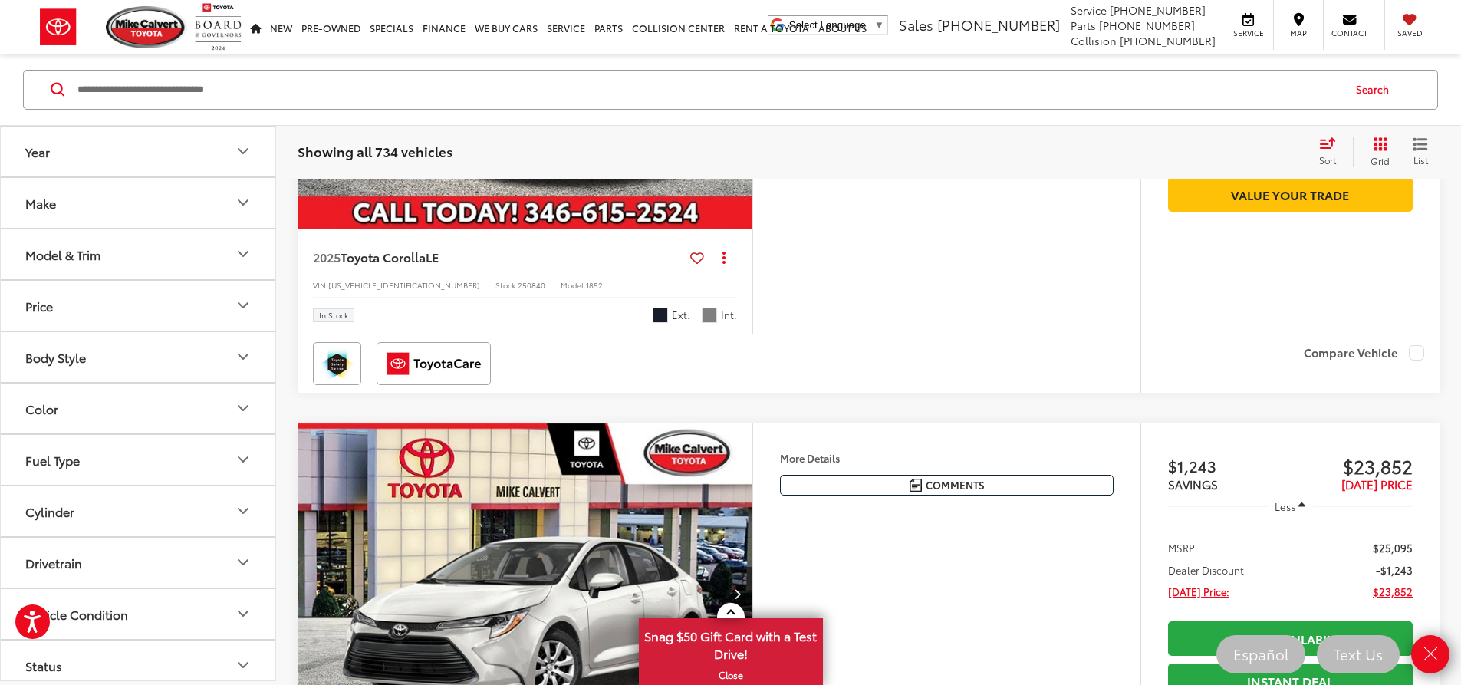
click at [1423, 647] on icon "Close" at bounding box center [1430, 654] width 21 height 21
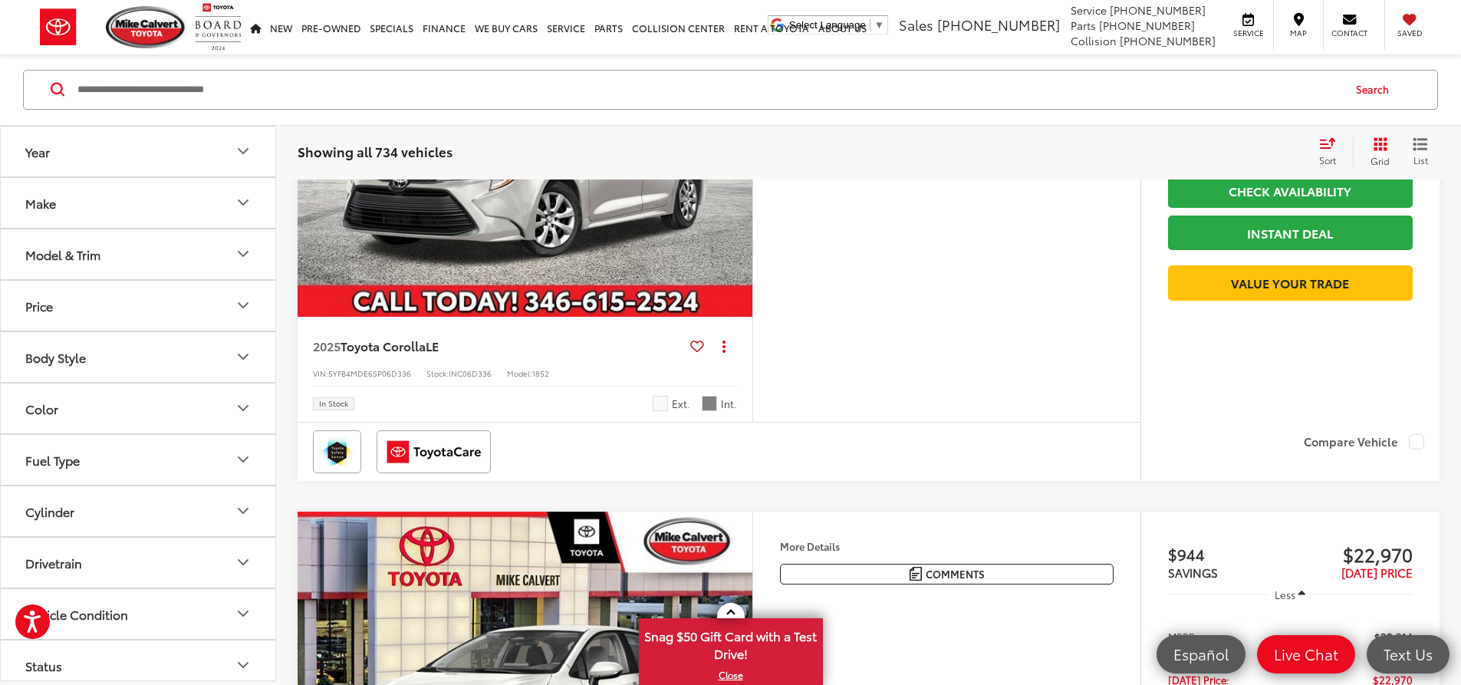
scroll to position [3299, 0]
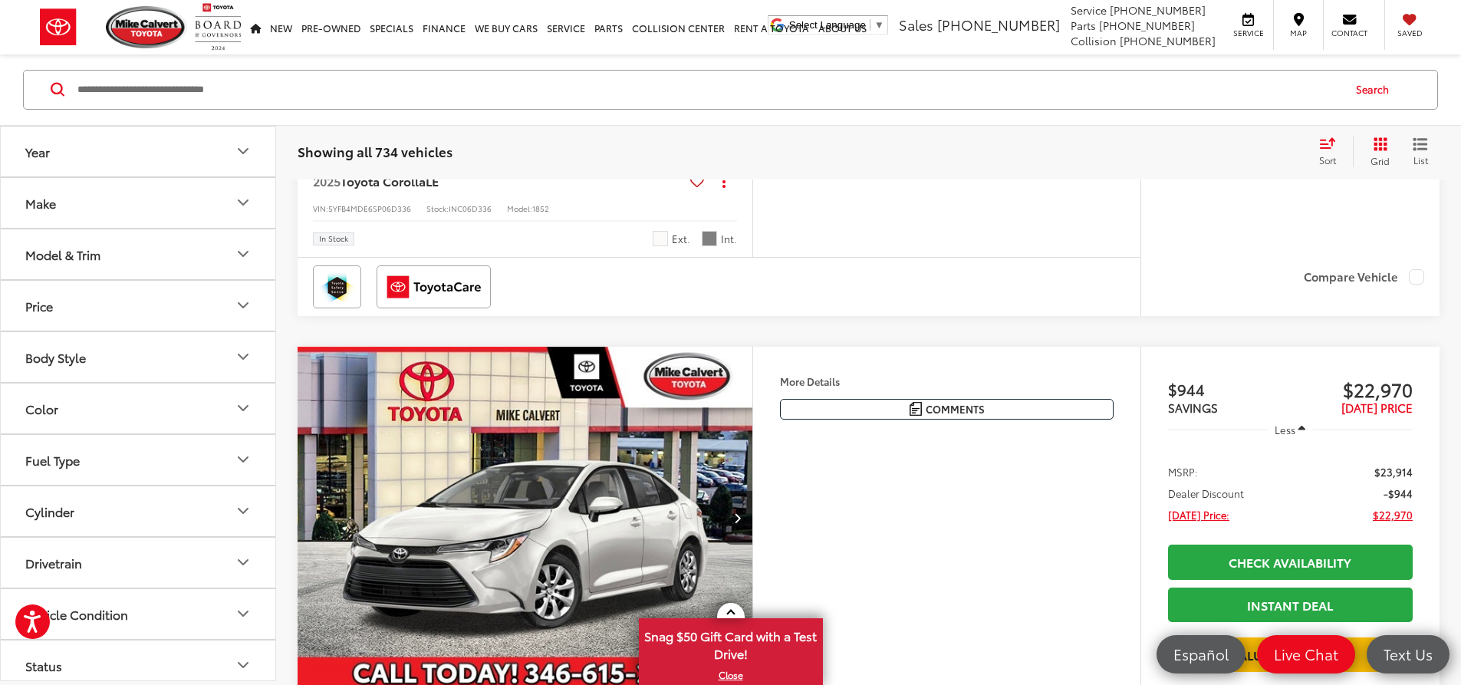
click at [1223, 43] on li "Check Availability" at bounding box center [1290, 24] width 245 height 38
click at [1224, 43] on link "Check Availability" at bounding box center [1290, 25] width 245 height 35
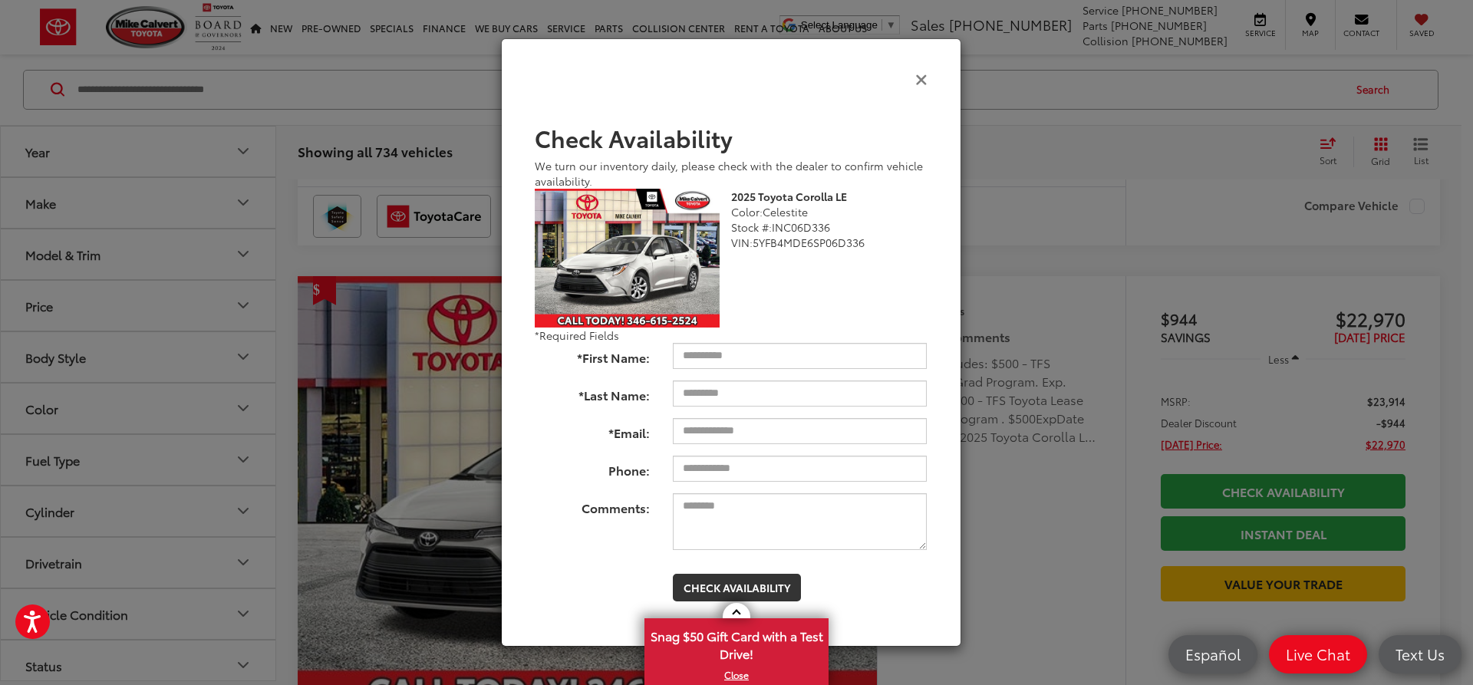
click at [924, 84] on icon "Close" at bounding box center [921, 79] width 12 height 16
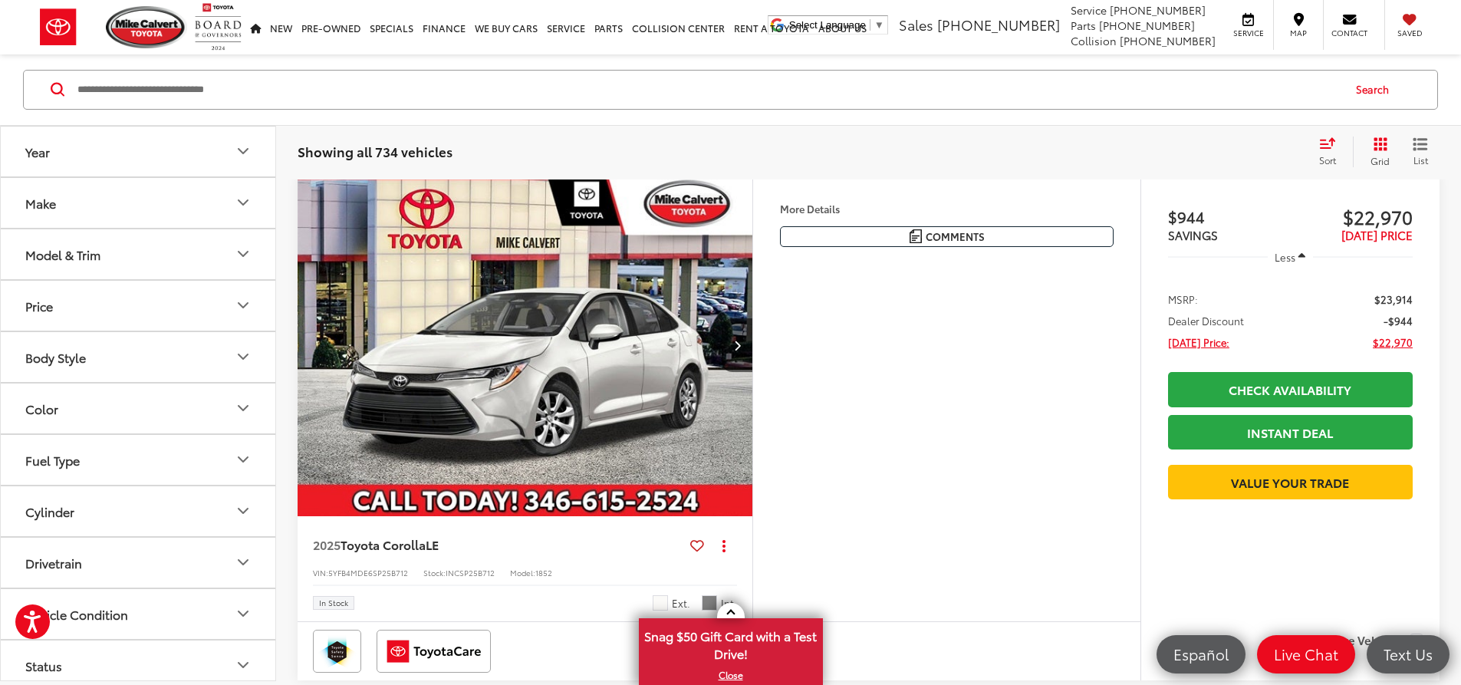
scroll to position [3375, 0]
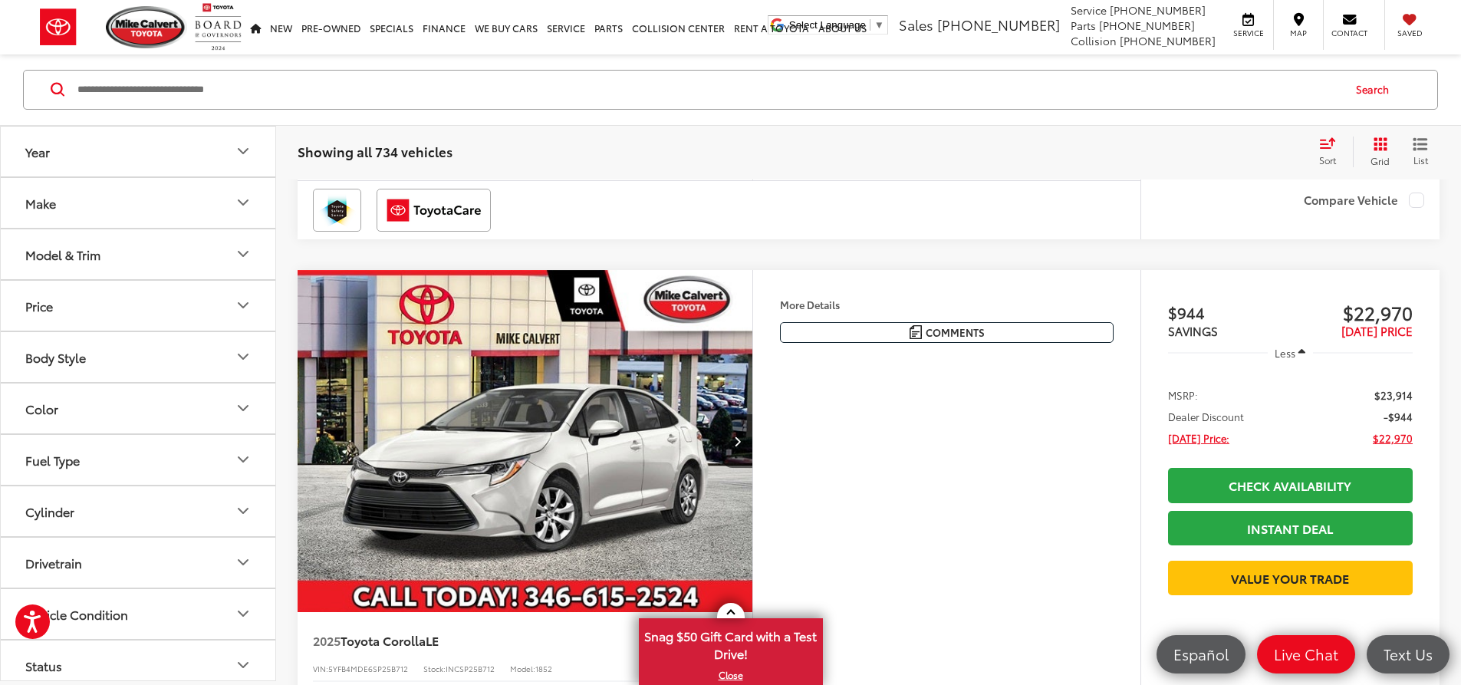
drag, startPoint x: 722, startPoint y: 397, endPoint x: 726, endPoint y: 387, distance: 10.0
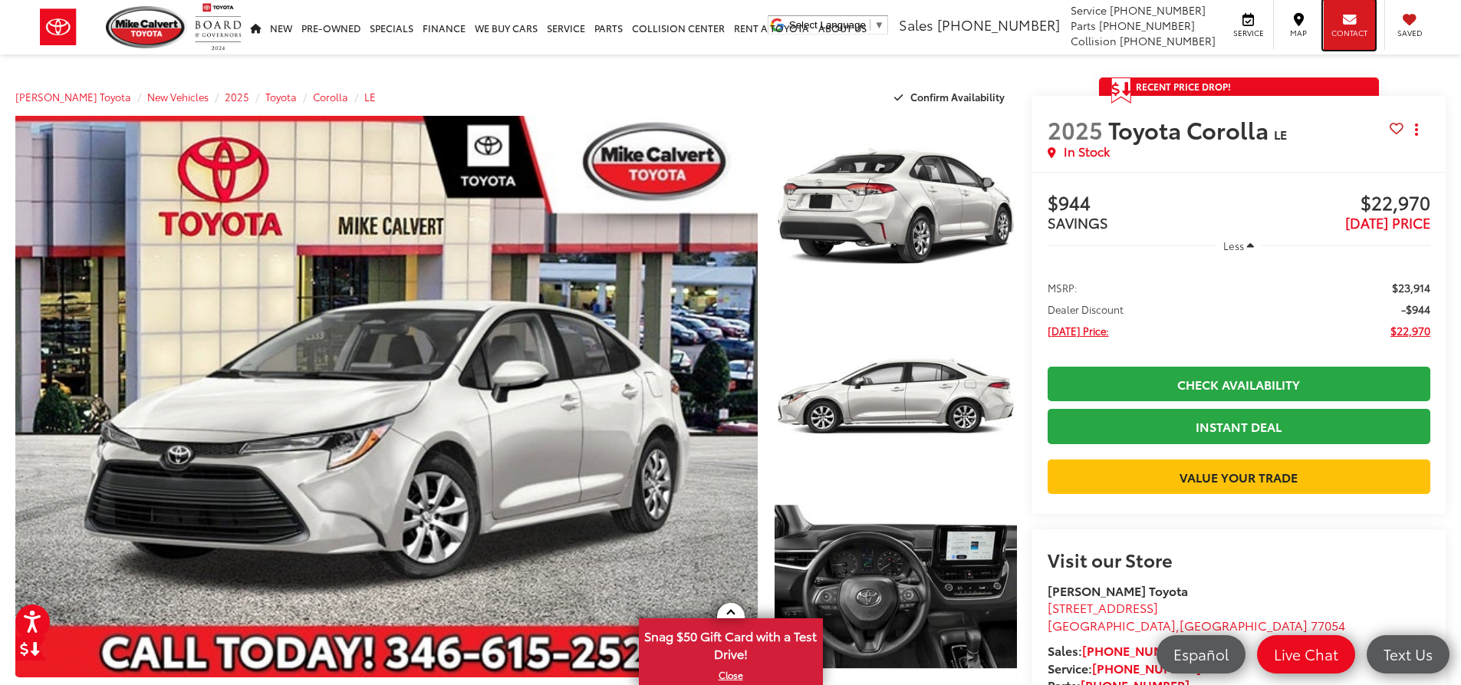
click at [1338, 24] on div "Contact" at bounding box center [1349, 25] width 52 height 50
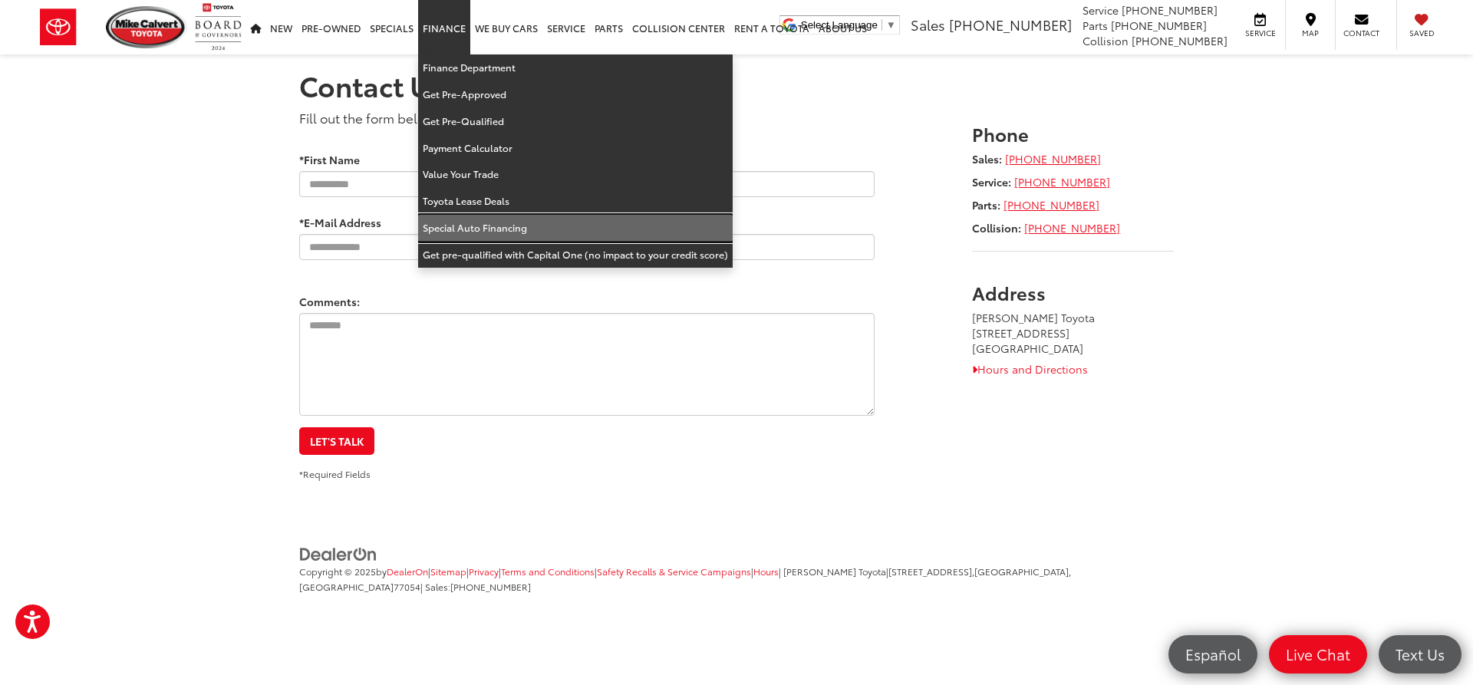
click at [494, 229] on link "Special Auto Financing" at bounding box center [575, 228] width 315 height 27
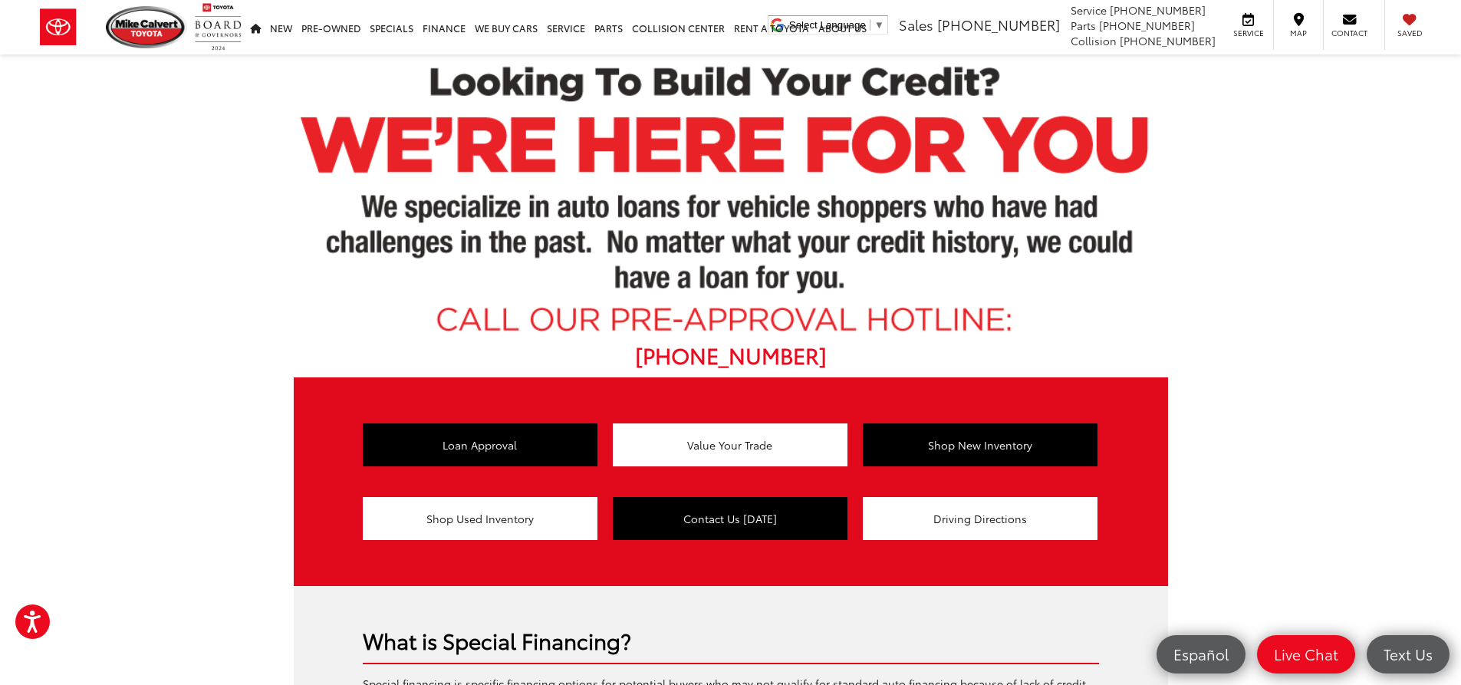
scroll to position [460, 0]
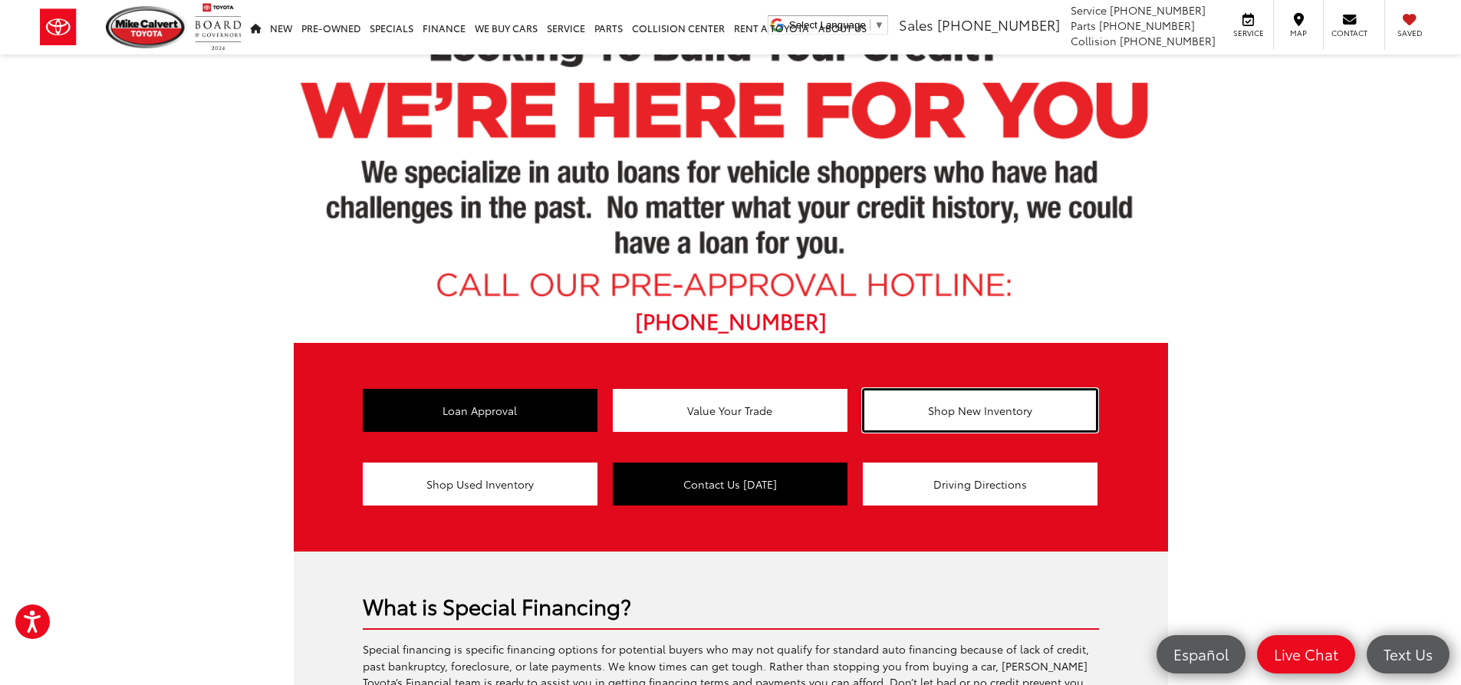
click at [988, 404] on link "Shop New Inventory" at bounding box center [980, 410] width 235 height 43
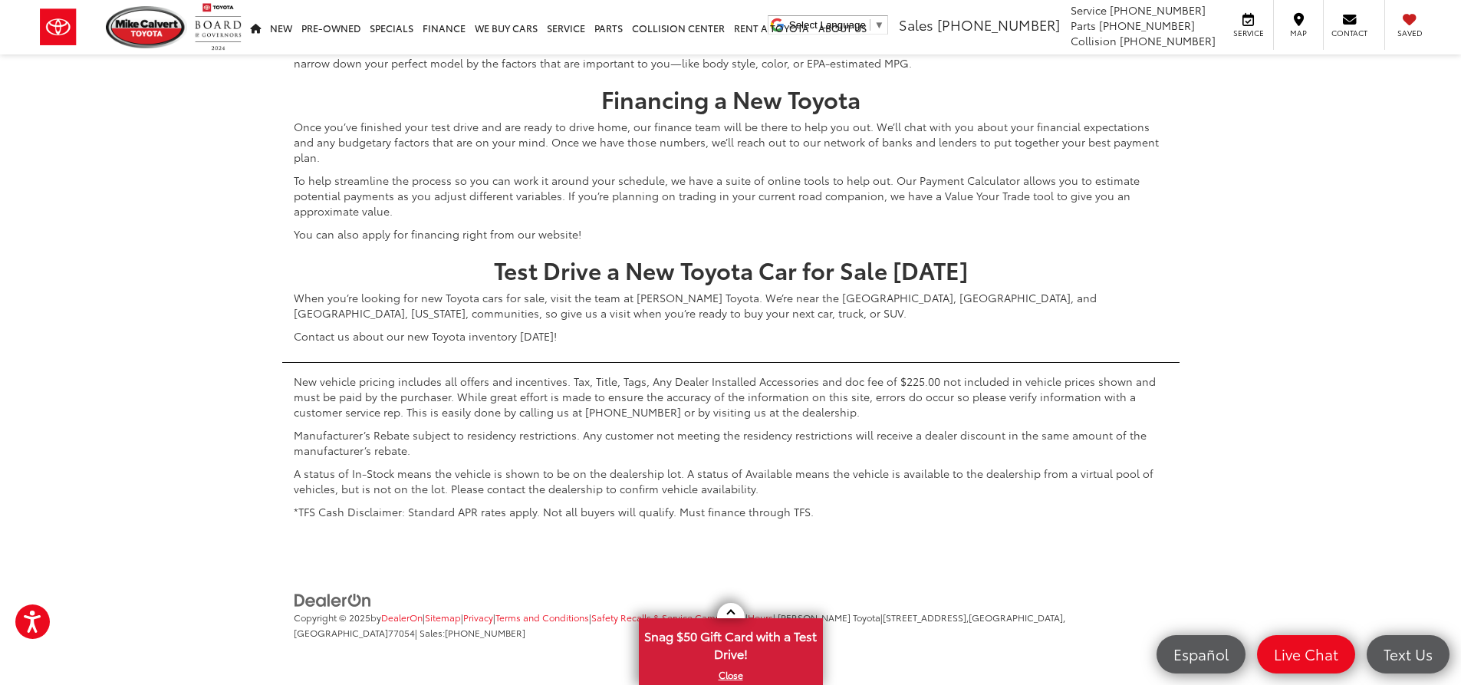
scroll to position [7671, 0]
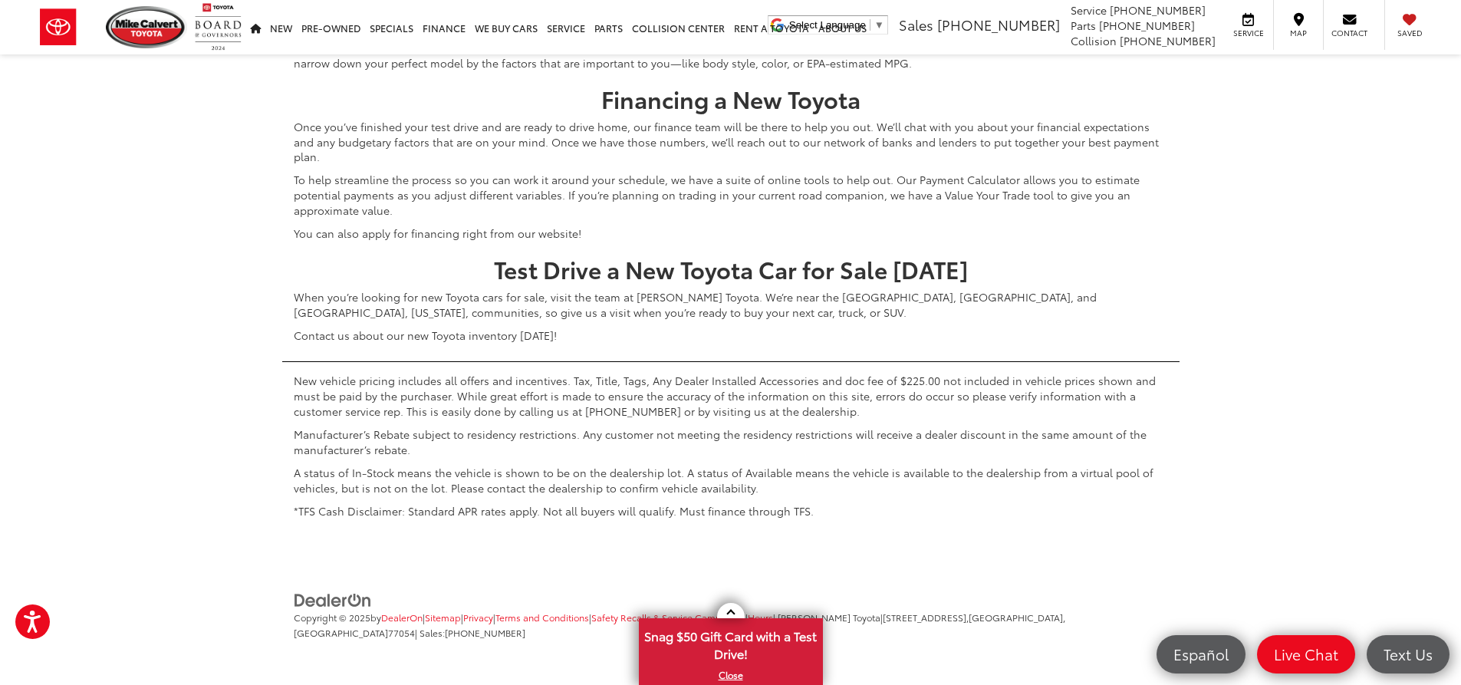
scroll to position [7588, 0]
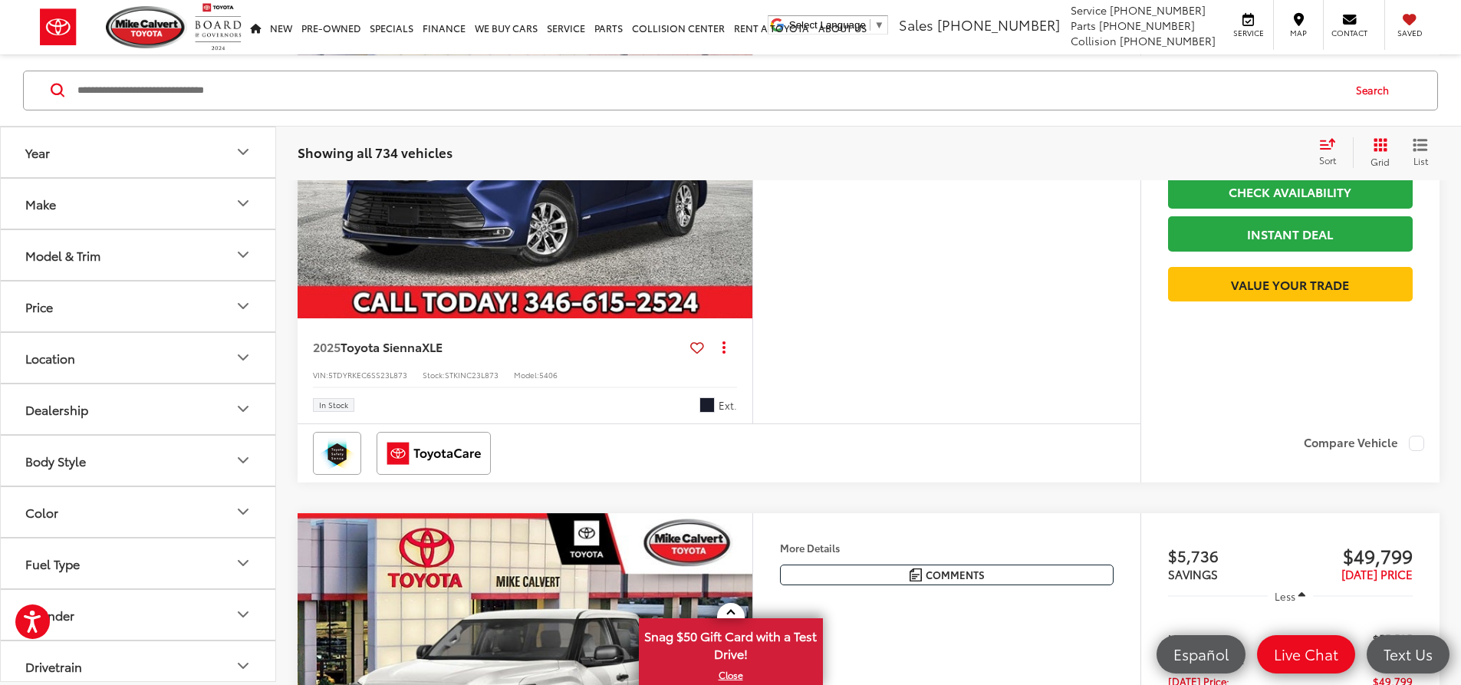
scroll to position [990, 0]
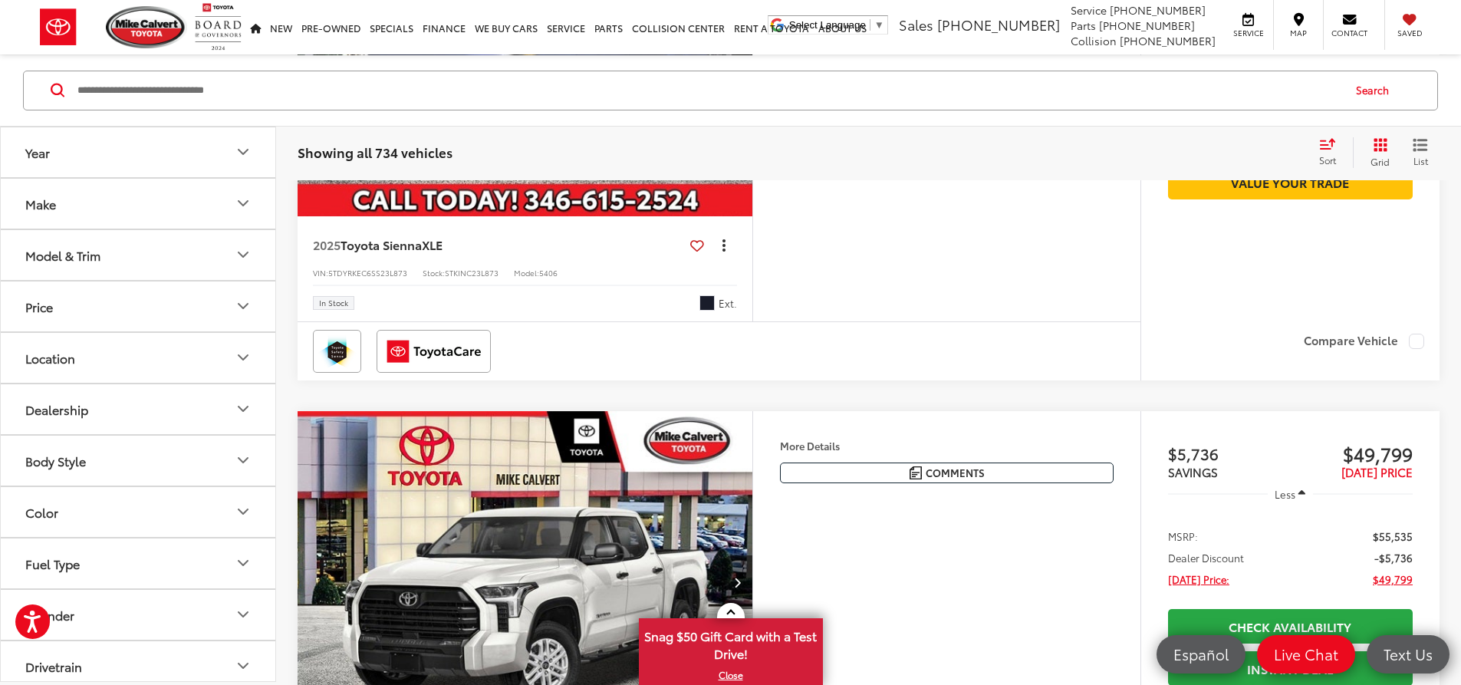
click at [726, 251] on span "dropdown dots" at bounding box center [724, 245] width 3 height 12
click at [726, 385] on span "View Details" at bounding box center [693, 377] width 65 height 15
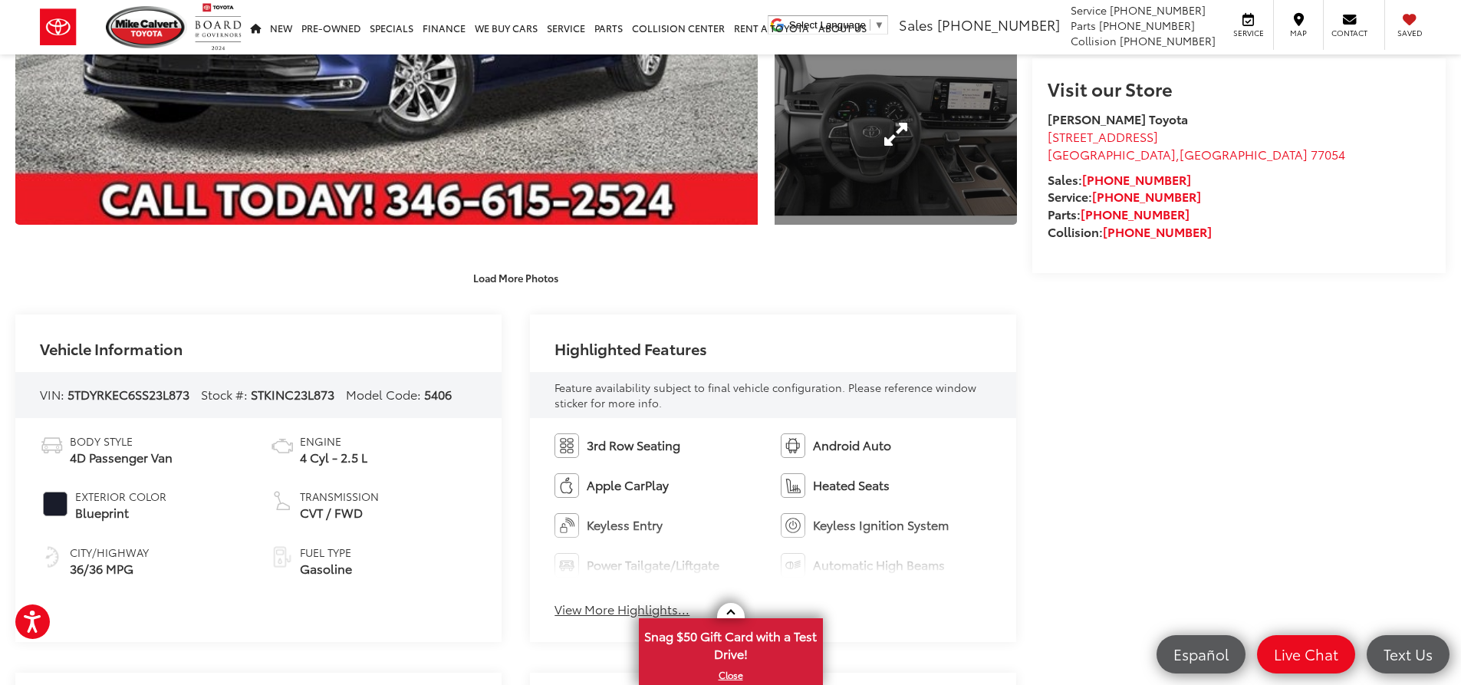
scroll to position [460, 0]
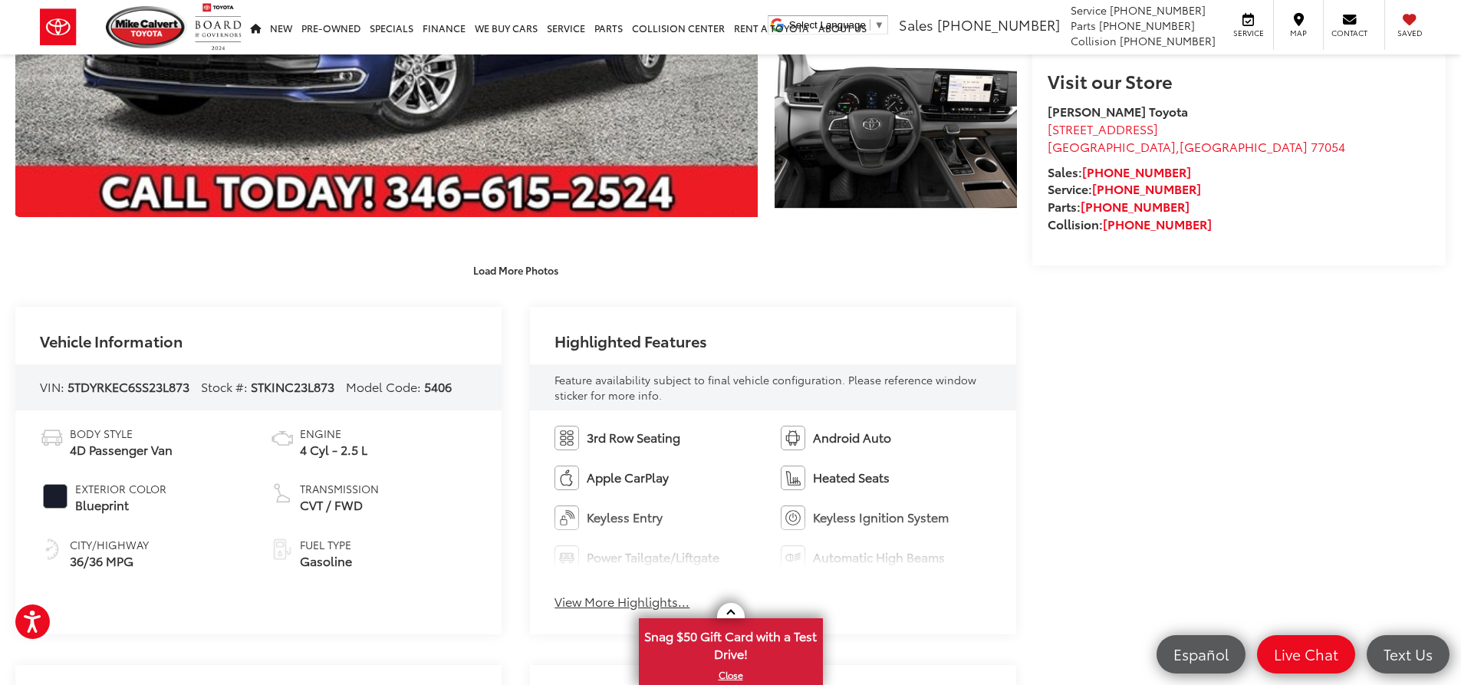
click at [595, 605] on button "View More Highlights..." at bounding box center [622, 602] width 135 height 18
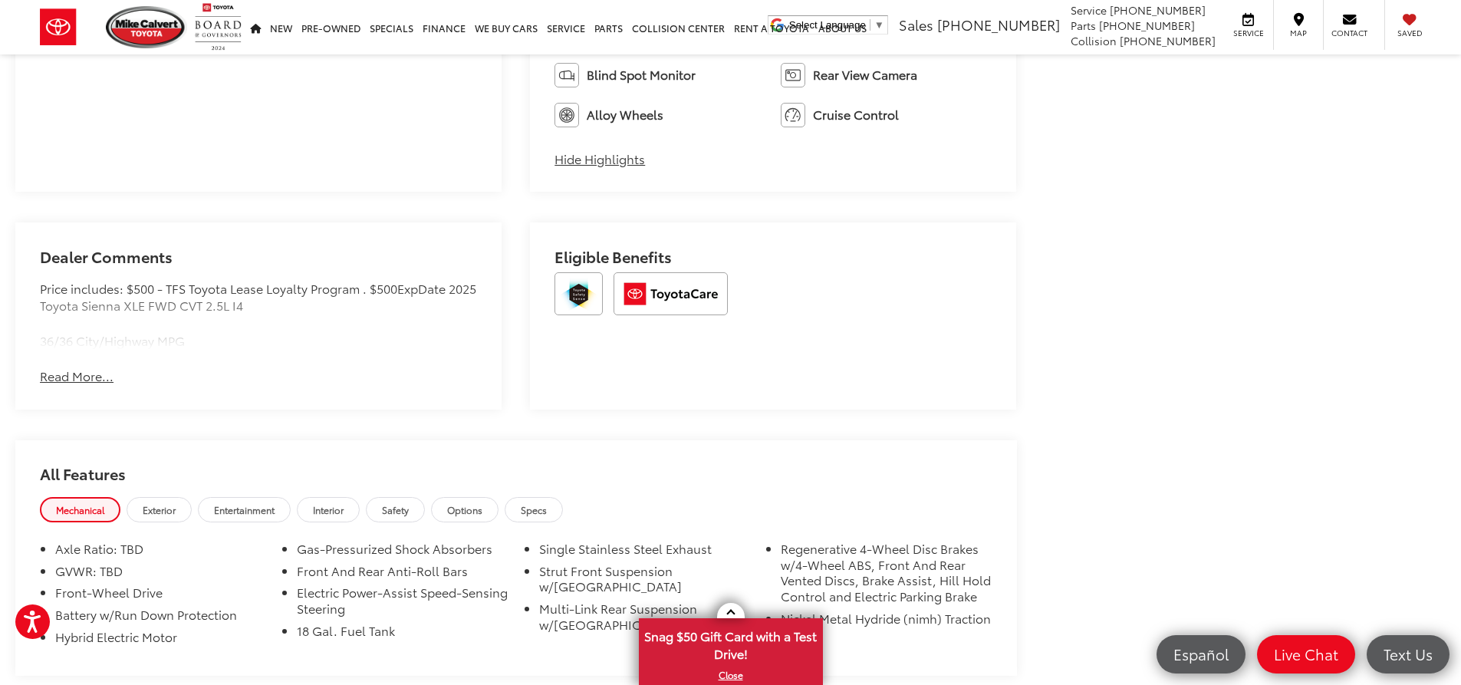
scroll to position [1151, 0]
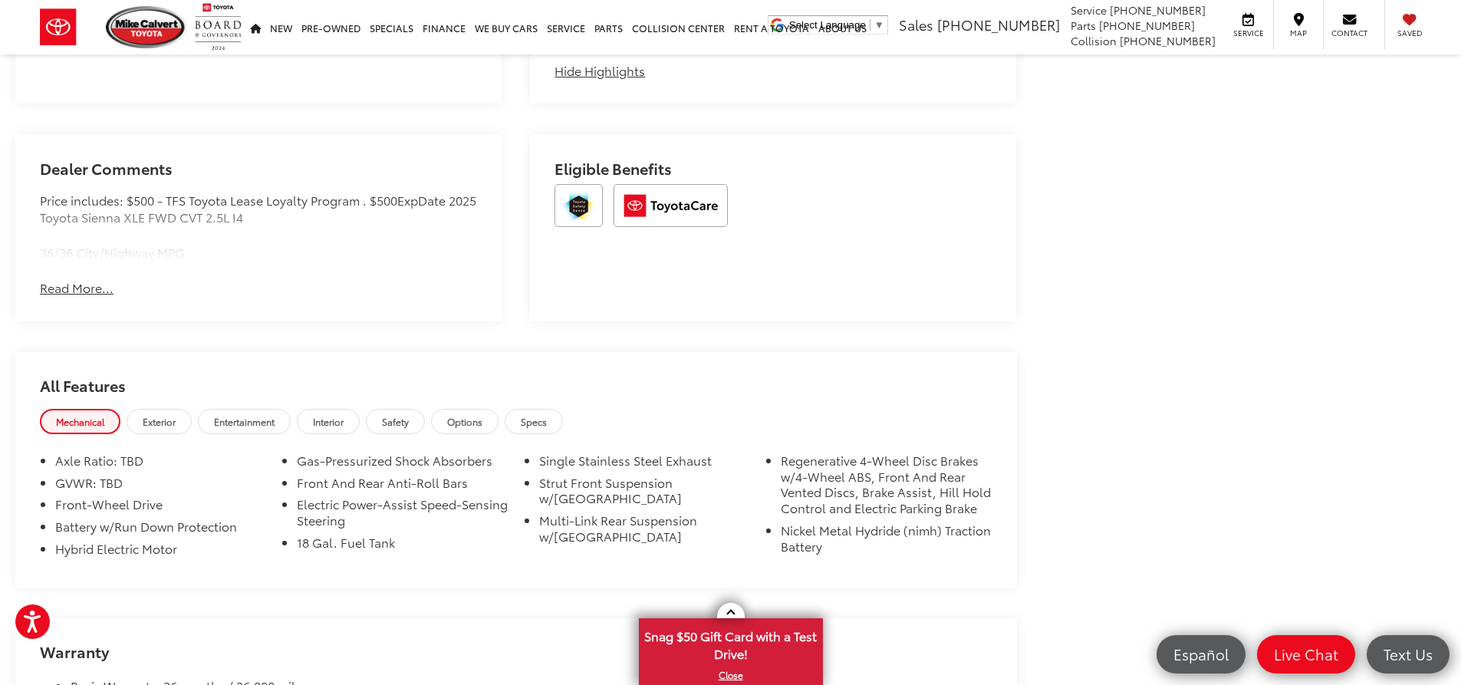
click at [64, 292] on button "Read More..." at bounding box center [77, 288] width 74 height 18
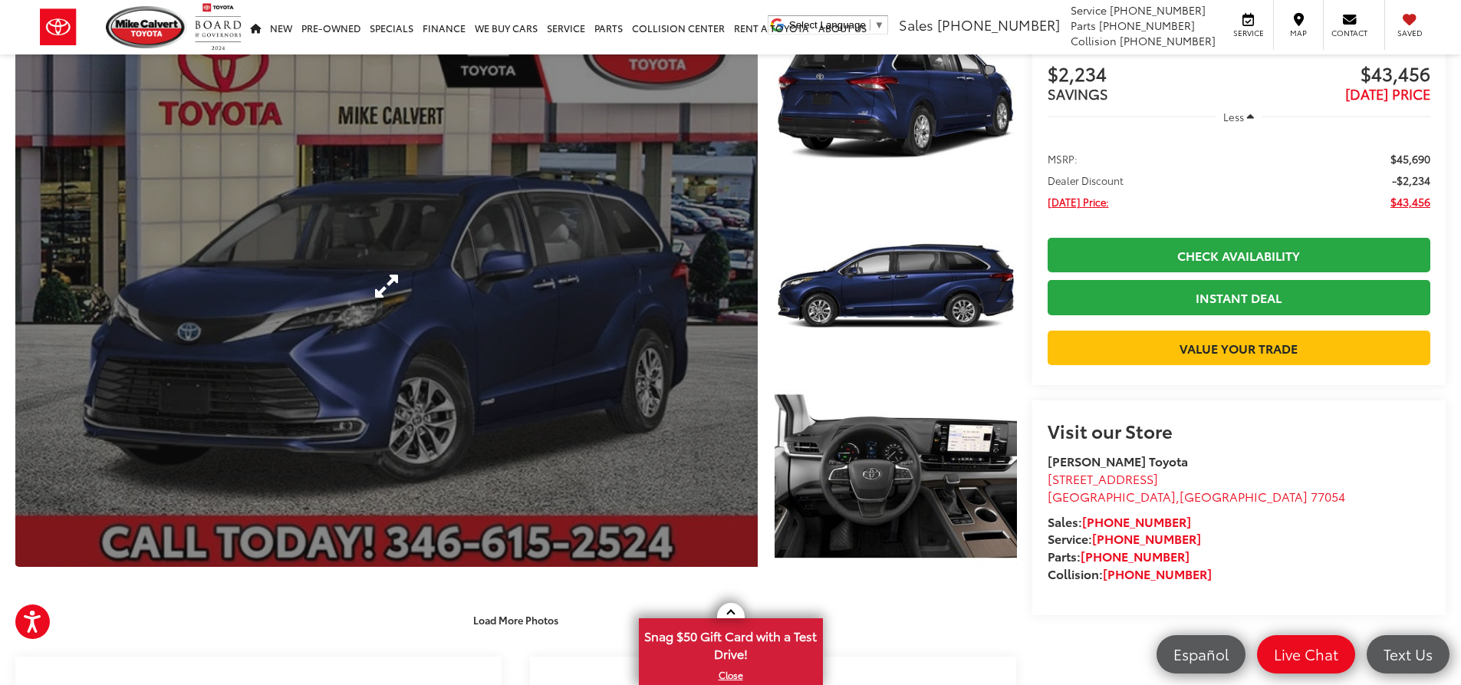
scroll to position [307, 0]
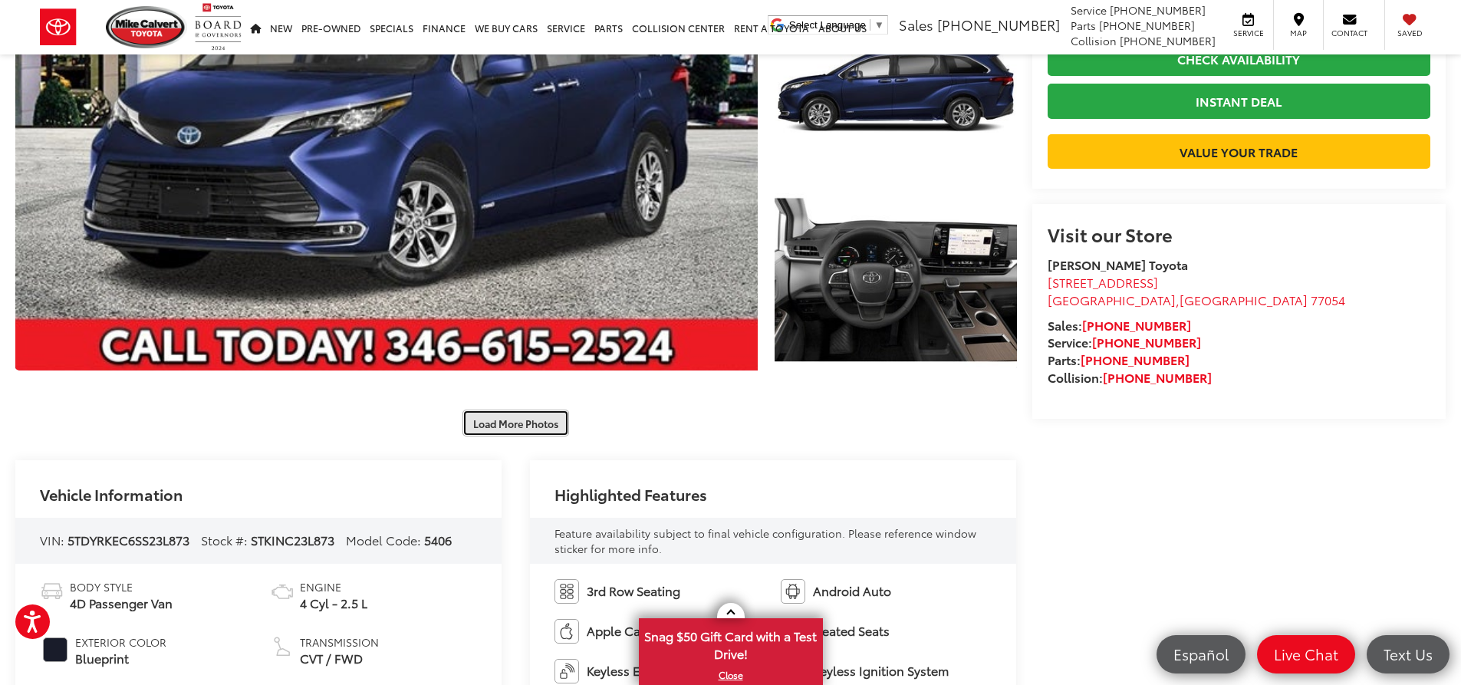
click at [490, 421] on button "Load More Photos" at bounding box center [516, 423] width 107 height 27
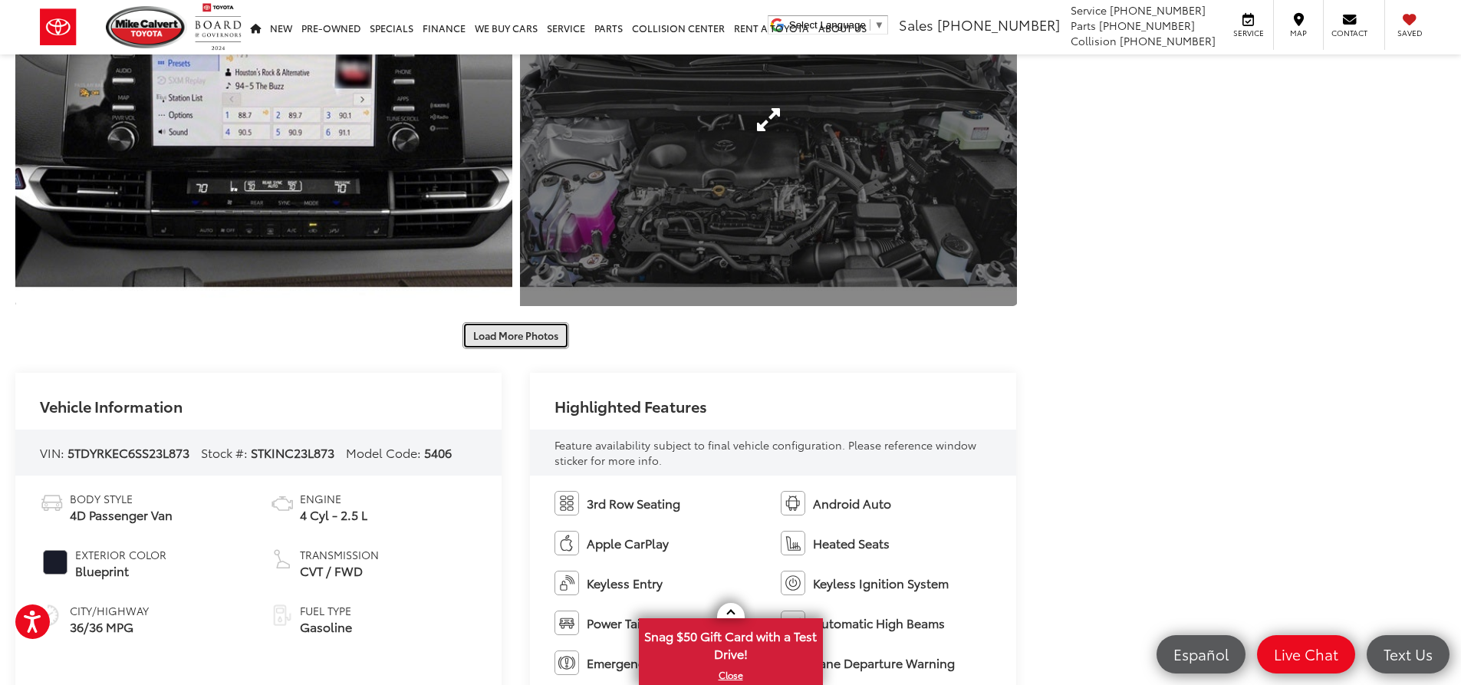
scroll to position [1151, 0]
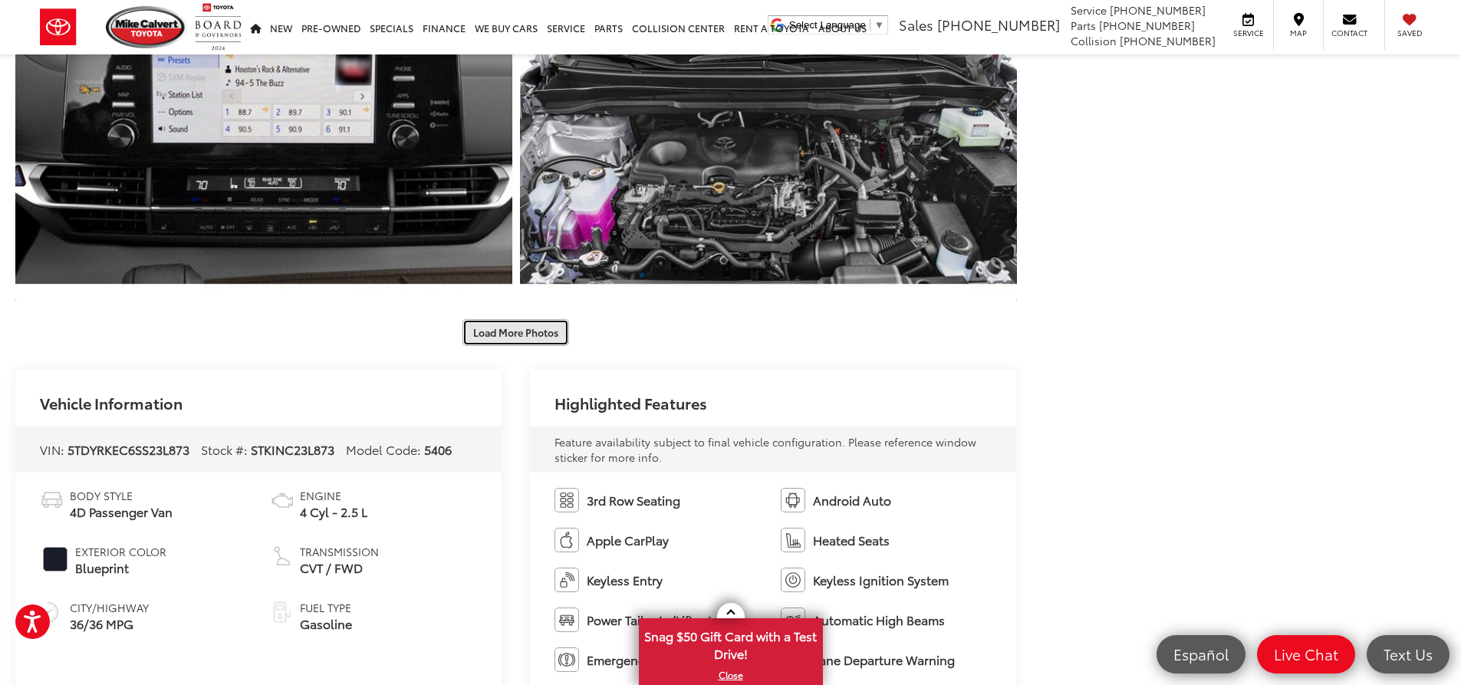
click at [520, 331] on button "Load More Photos" at bounding box center [516, 332] width 107 height 27
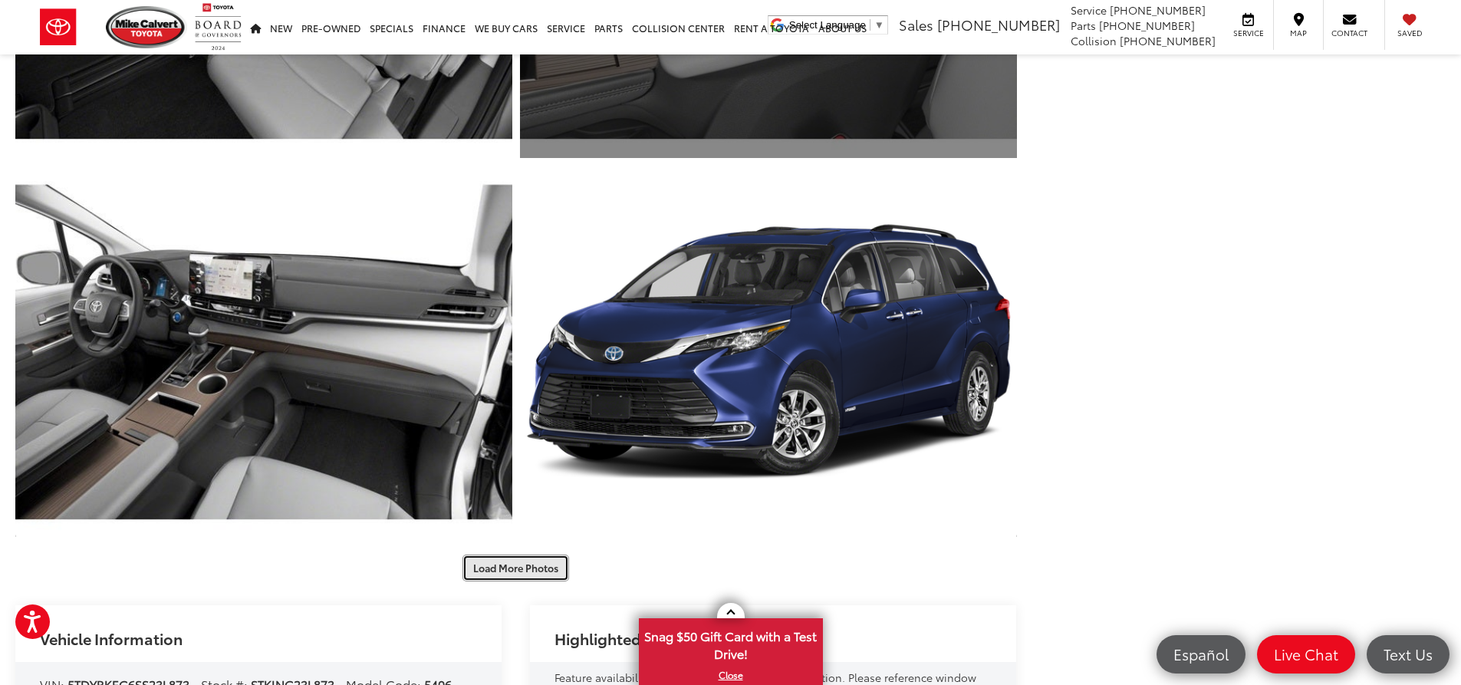
scroll to position [1841, 0]
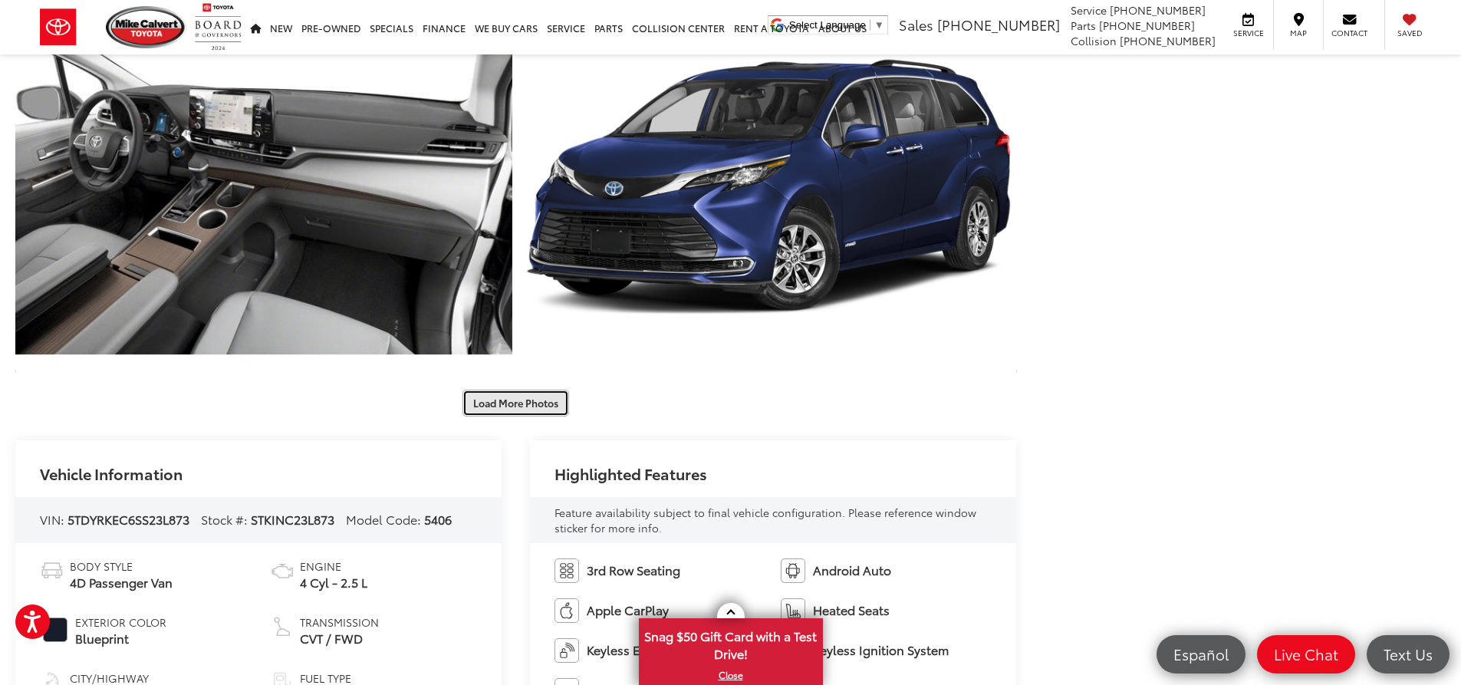
click at [529, 405] on button "Load More Photos" at bounding box center [516, 403] width 107 height 27
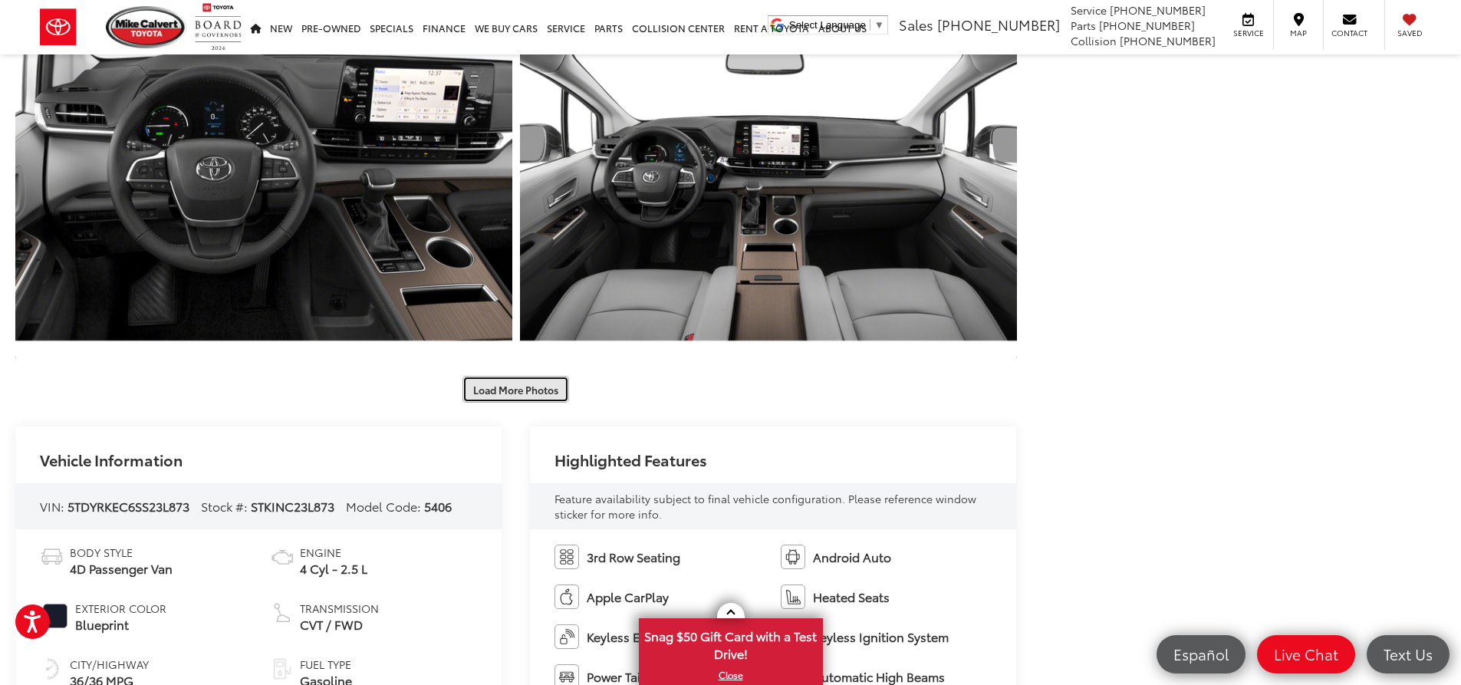
scroll to position [2838, 0]
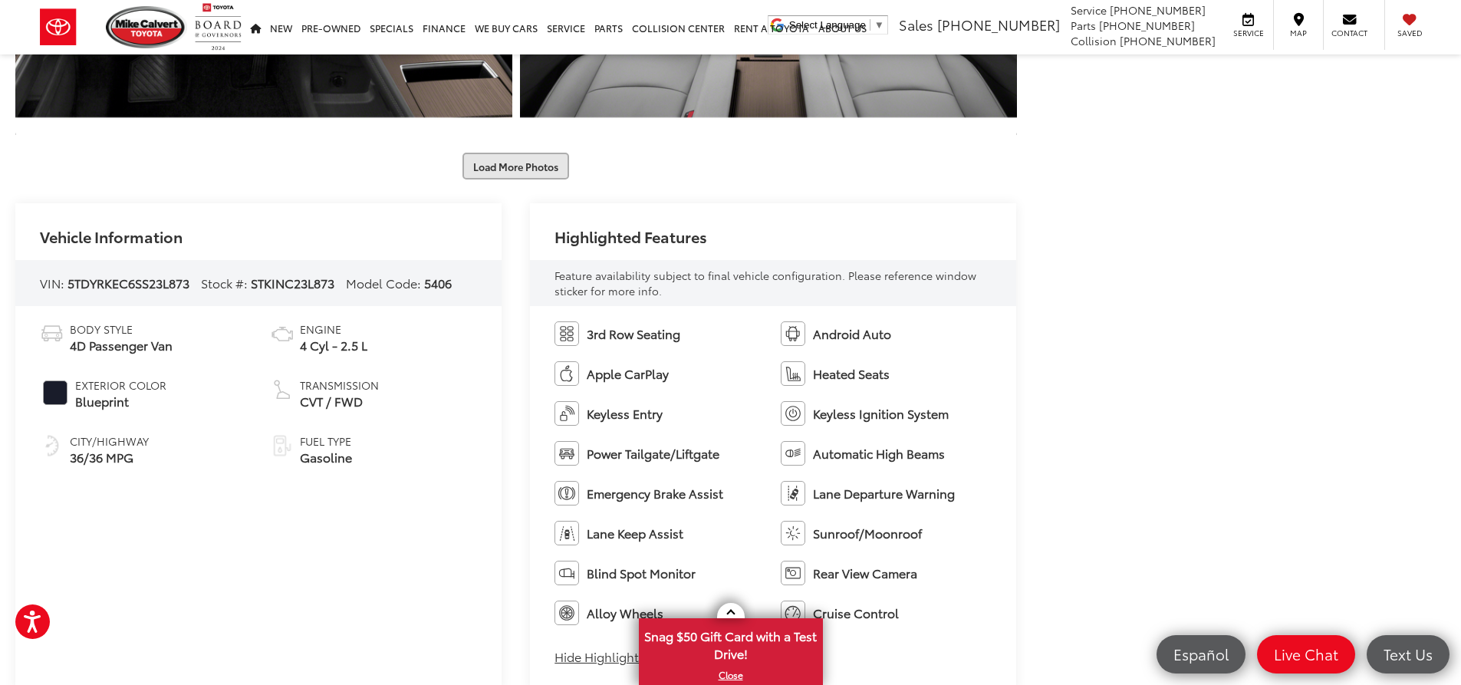
drag, startPoint x: 553, startPoint y: 151, endPoint x: 542, endPoint y: 170, distance: 22.4
click at [542, 170] on button "Load More Photos" at bounding box center [516, 166] width 107 height 27
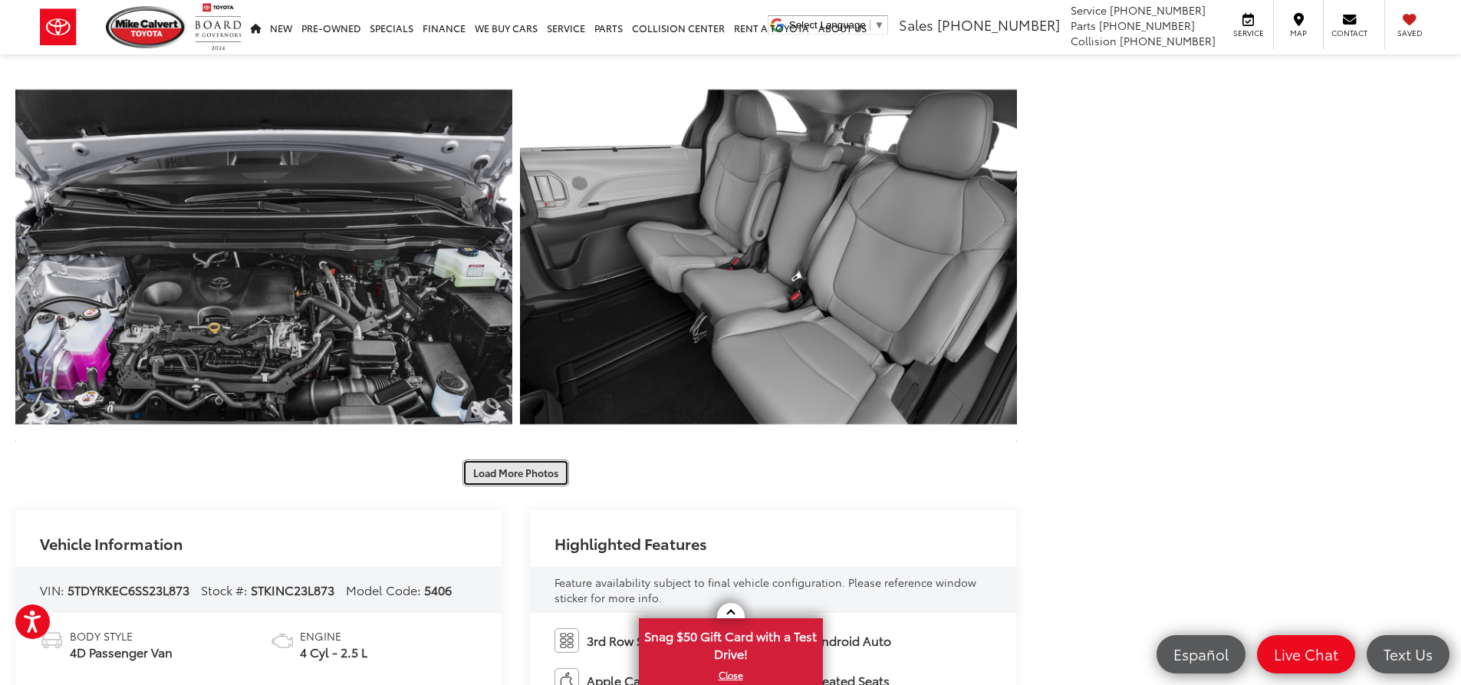
scroll to position [3452, 0]
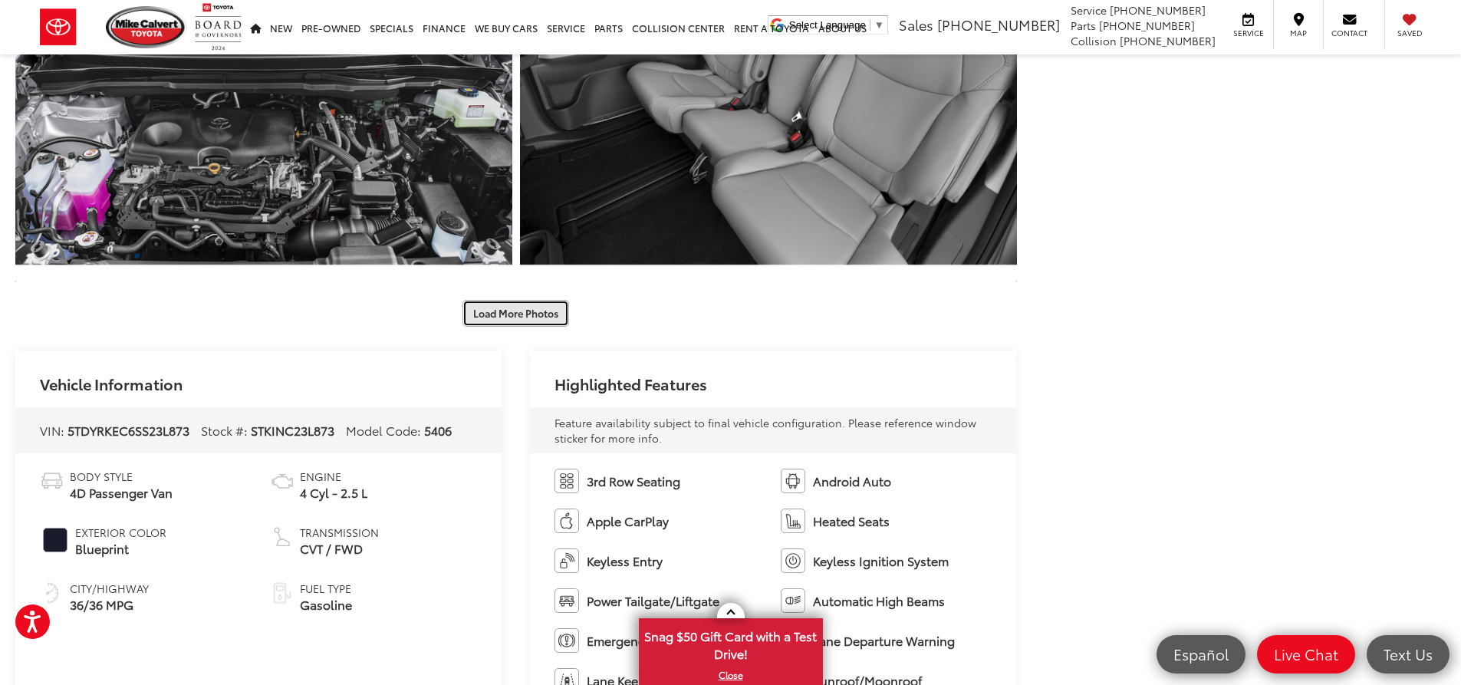
click at [512, 319] on button "Load More Photos" at bounding box center [516, 313] width 107 height 27
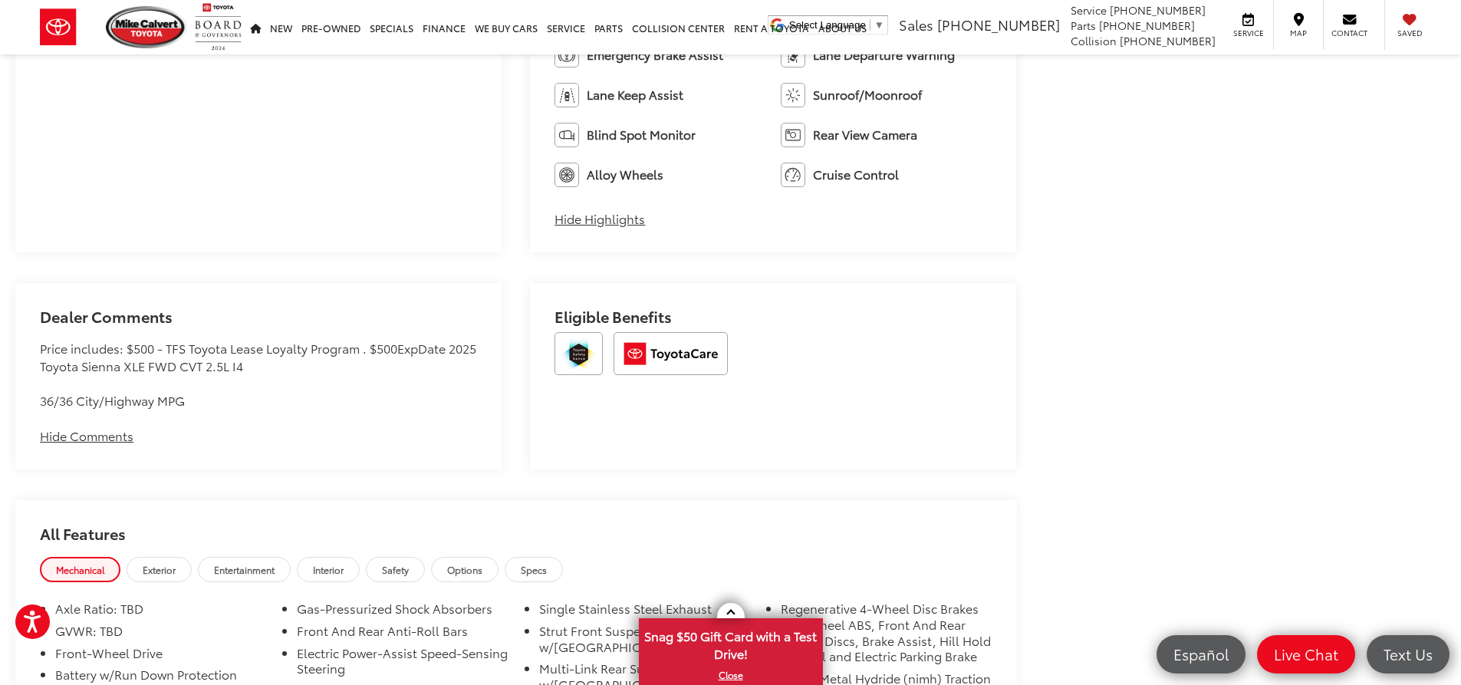
scroll to position [4526, 0]
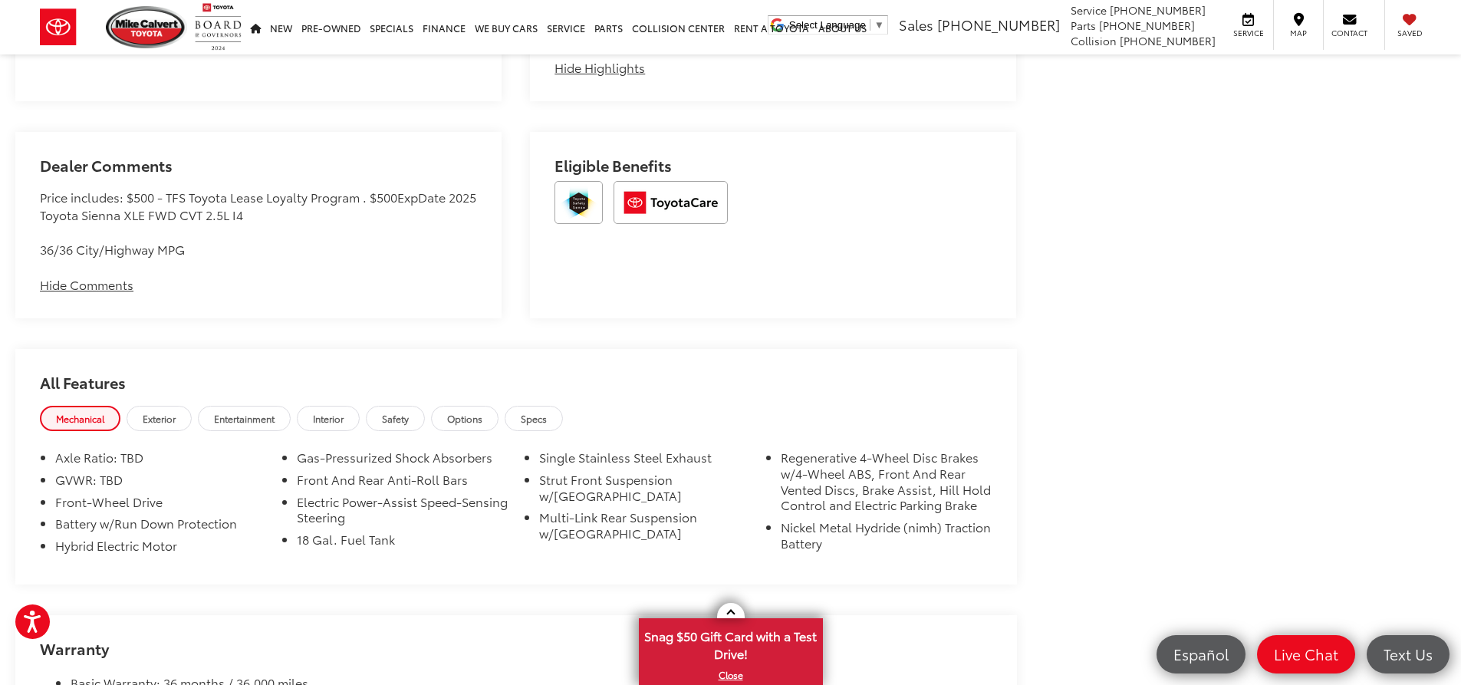
click at [418, 481] on li "Front And Rear Anti-Roll Bars" at bounding box center [402, 483] width 211 height 22
click at [147, 417] on span "Exterior" at bounding box center [159, 418] width 33 height 13
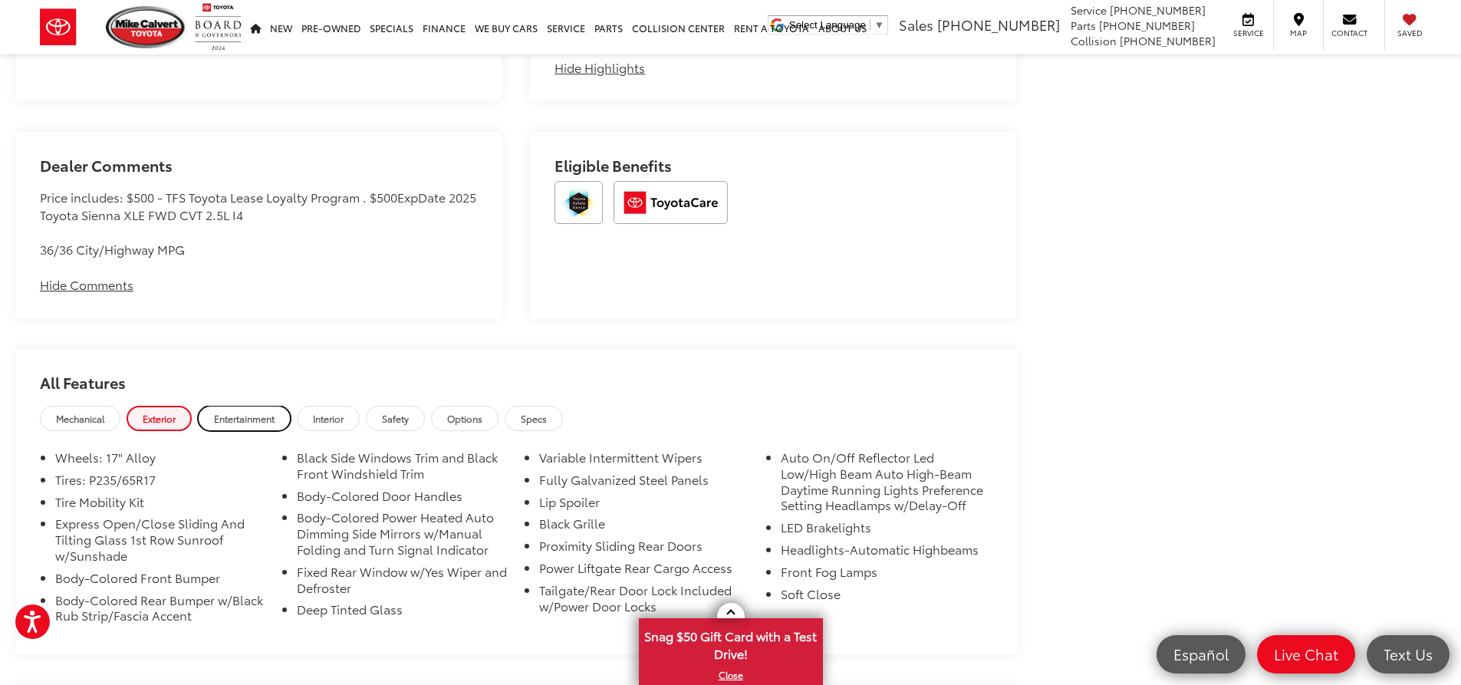
click at [212, 417] on link "Entertainment" at bounding box center [244, 418] width 93 height 25
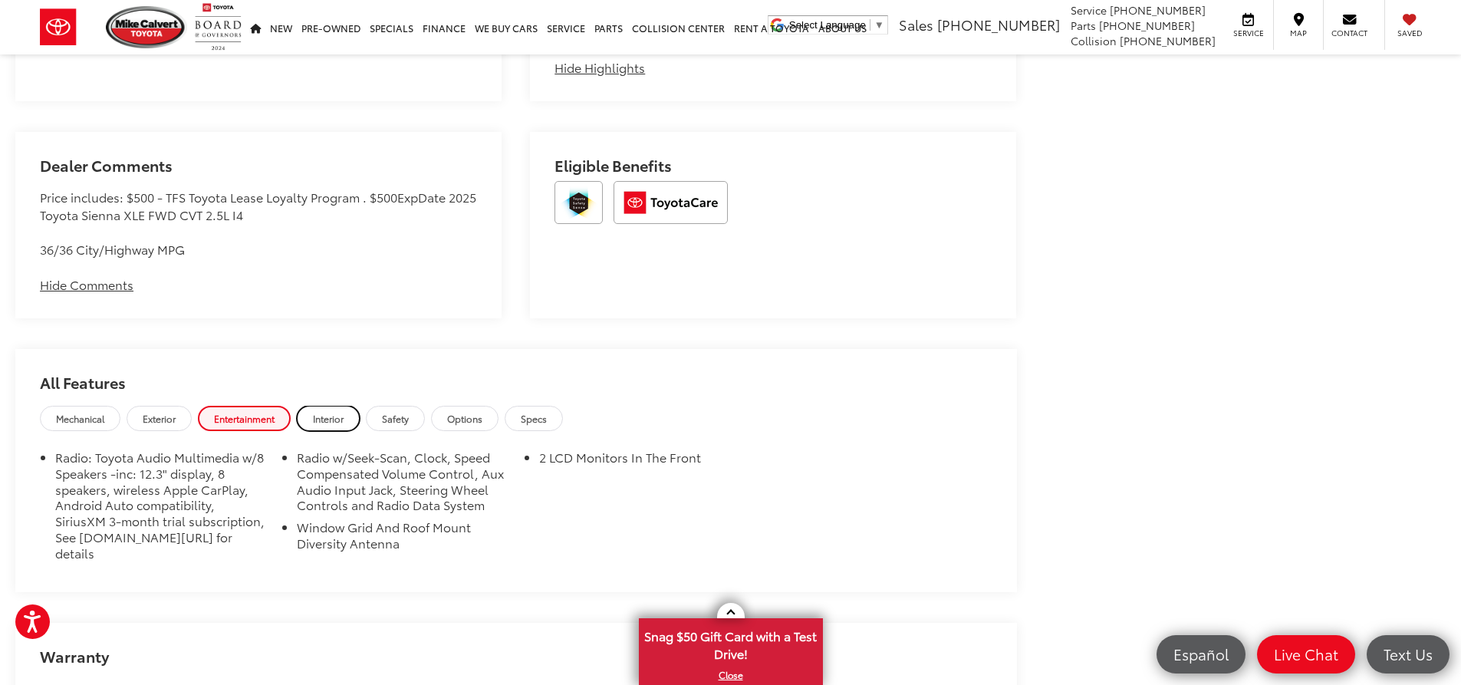
click at [338, 423] on span "Interior" at bounding box center [328, 418] width 31 height 13
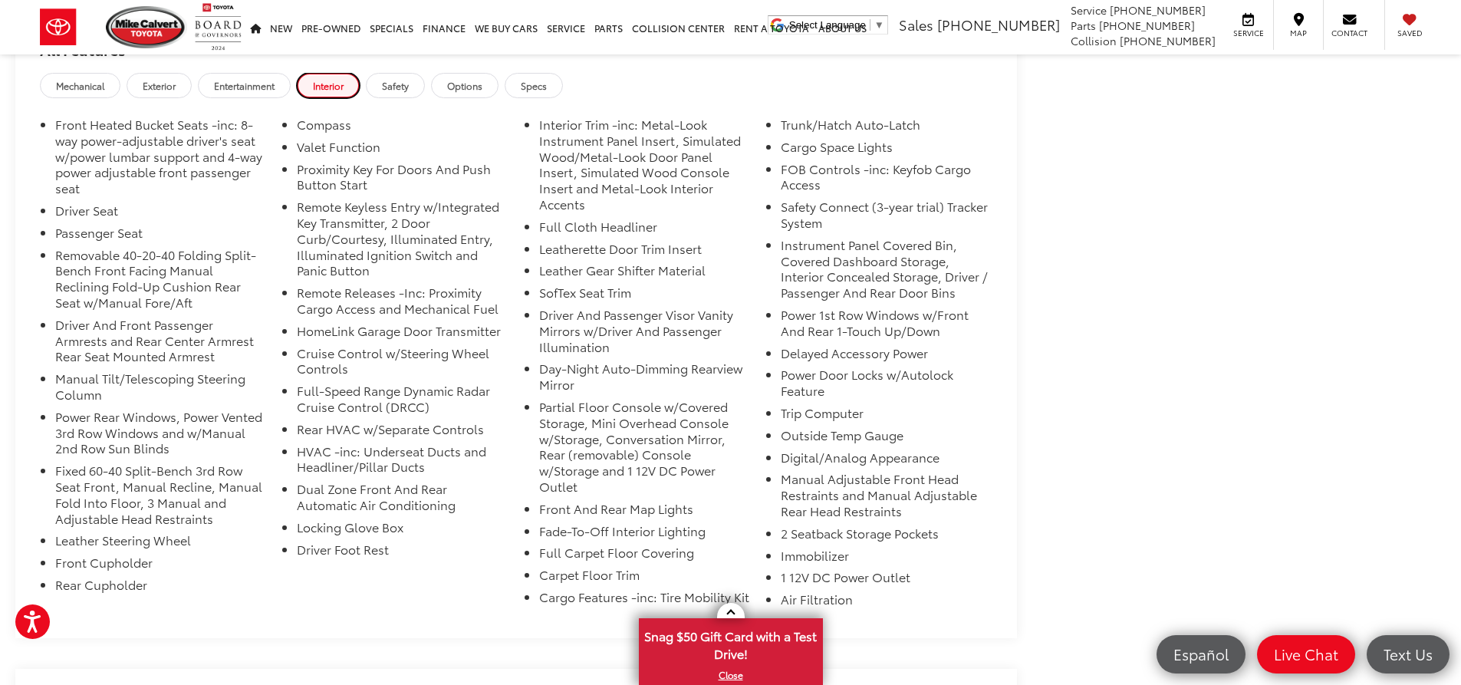
scroll to position [4833, 0]
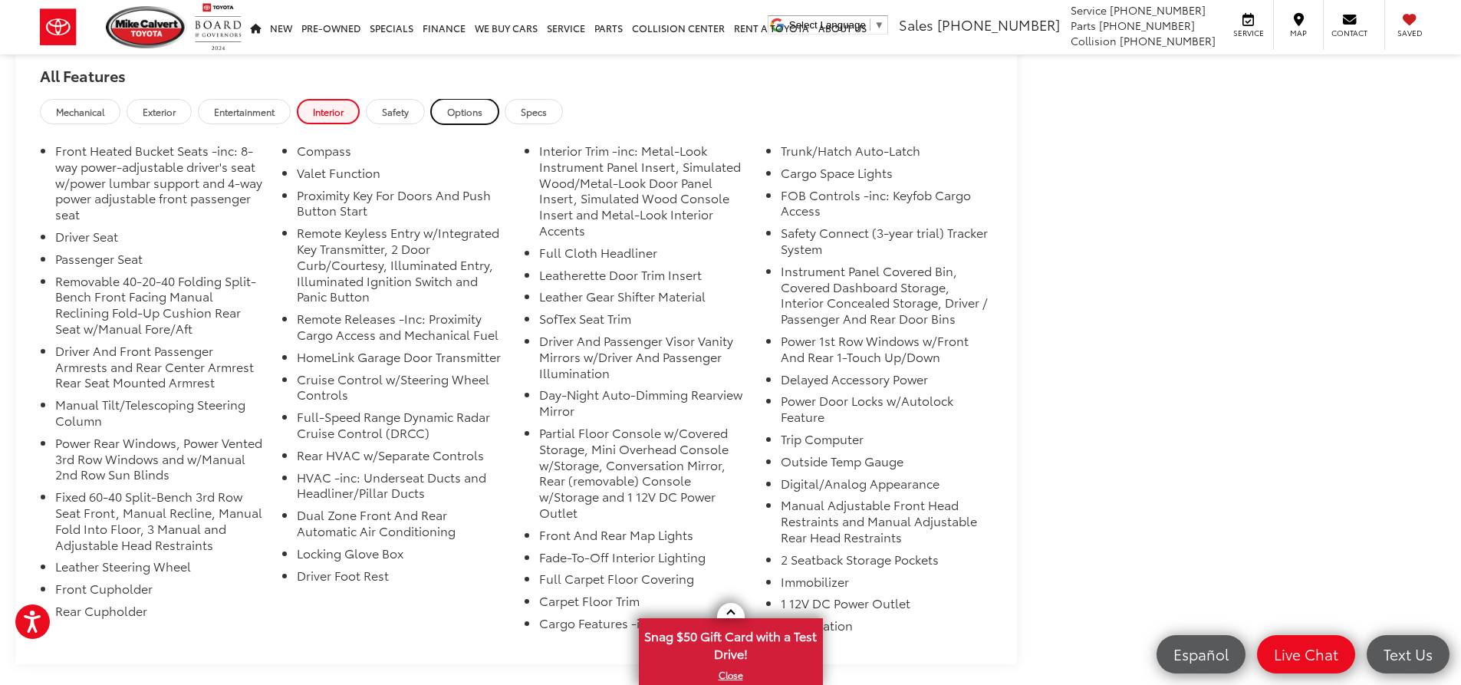
click at [465, 117] on span "Options" at bounding box center [464, 111] width 35 height 13
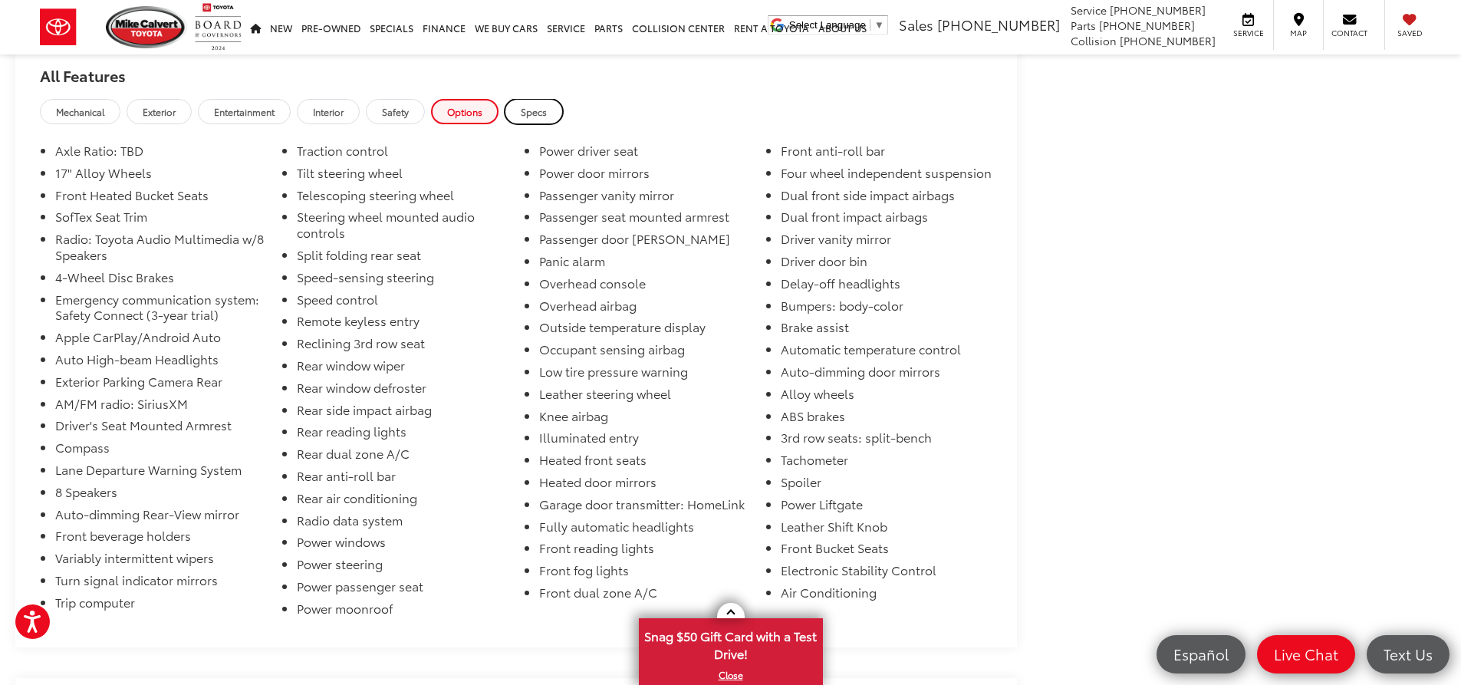
click at [529, 114] on span "Specs" at bounding box center [534, 111] width 26 height 13
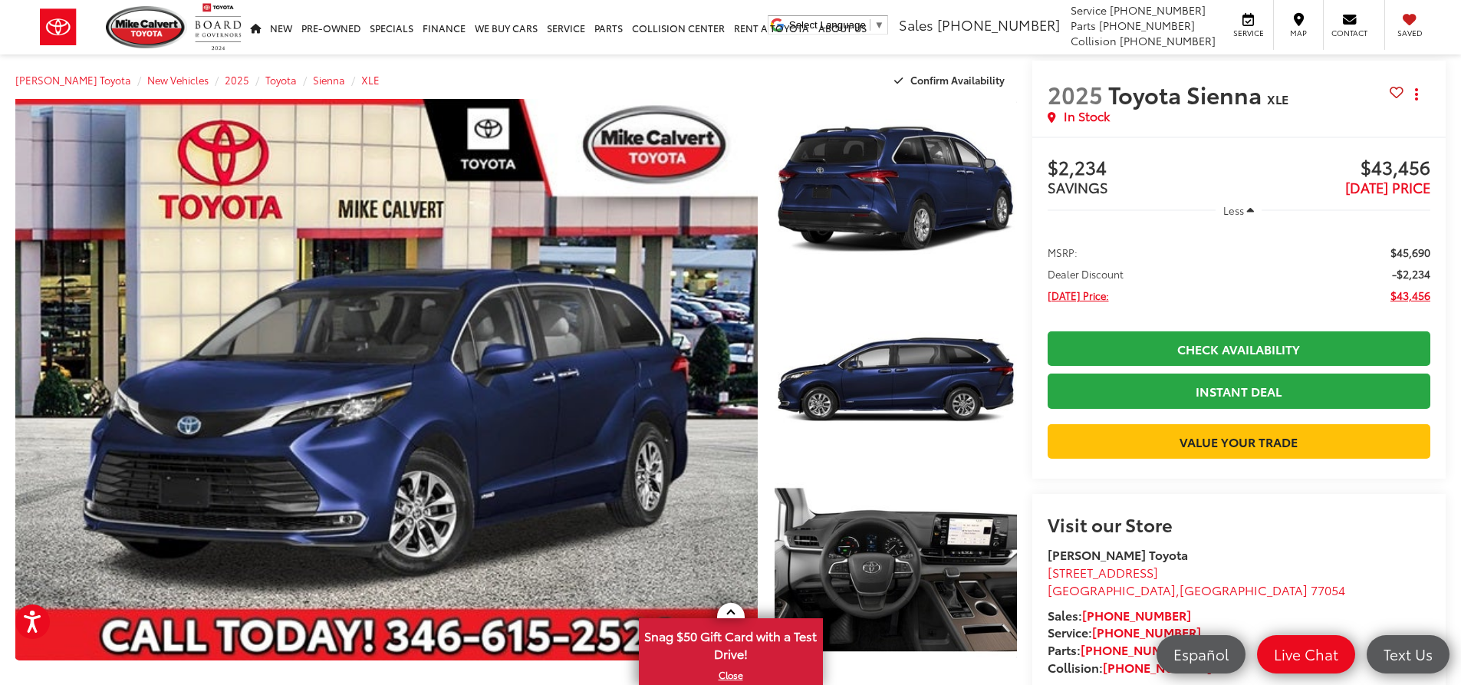
scroll to position [0, 0]
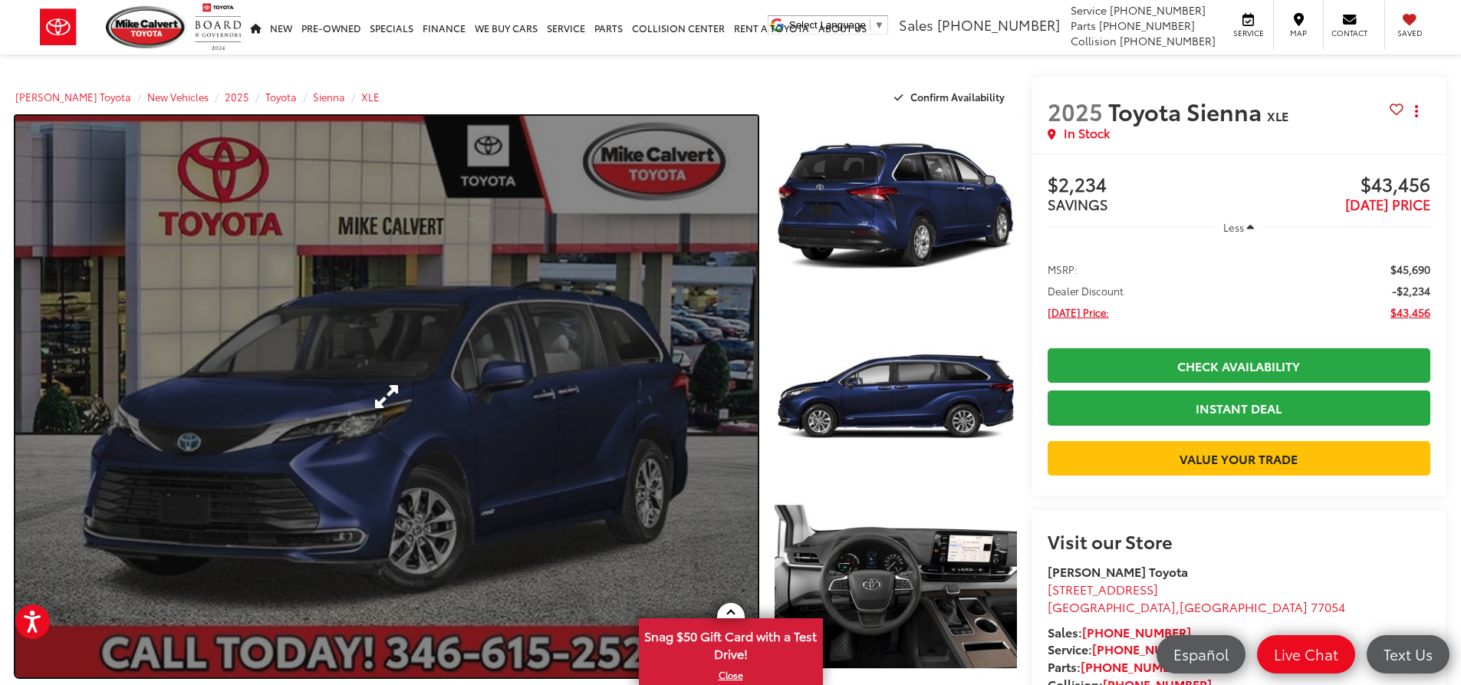
click at [390, 399] on link "Expand Photo 0" at bounding box center [386, 397] width 743 height 562
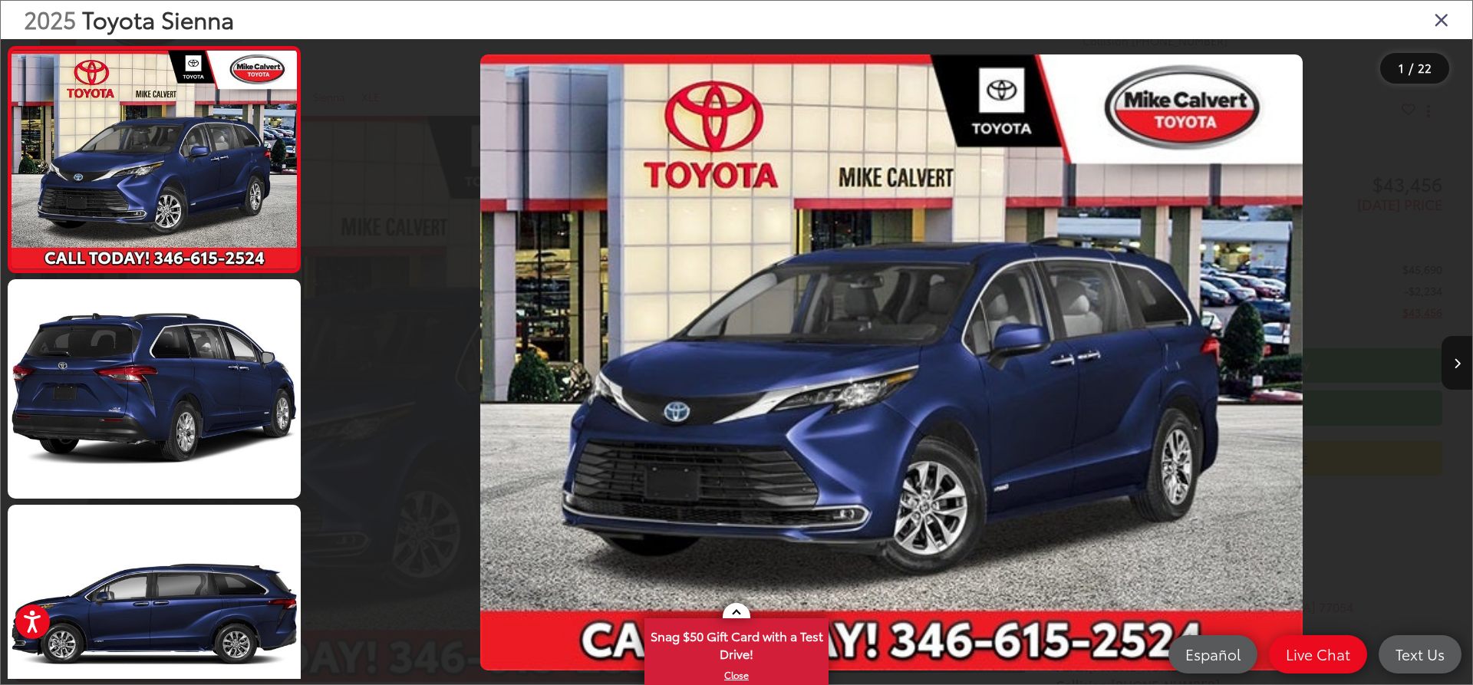
click at [1441, 19] on icon "Close gallery" at bounding box center [1441, 19] width 15 height 20
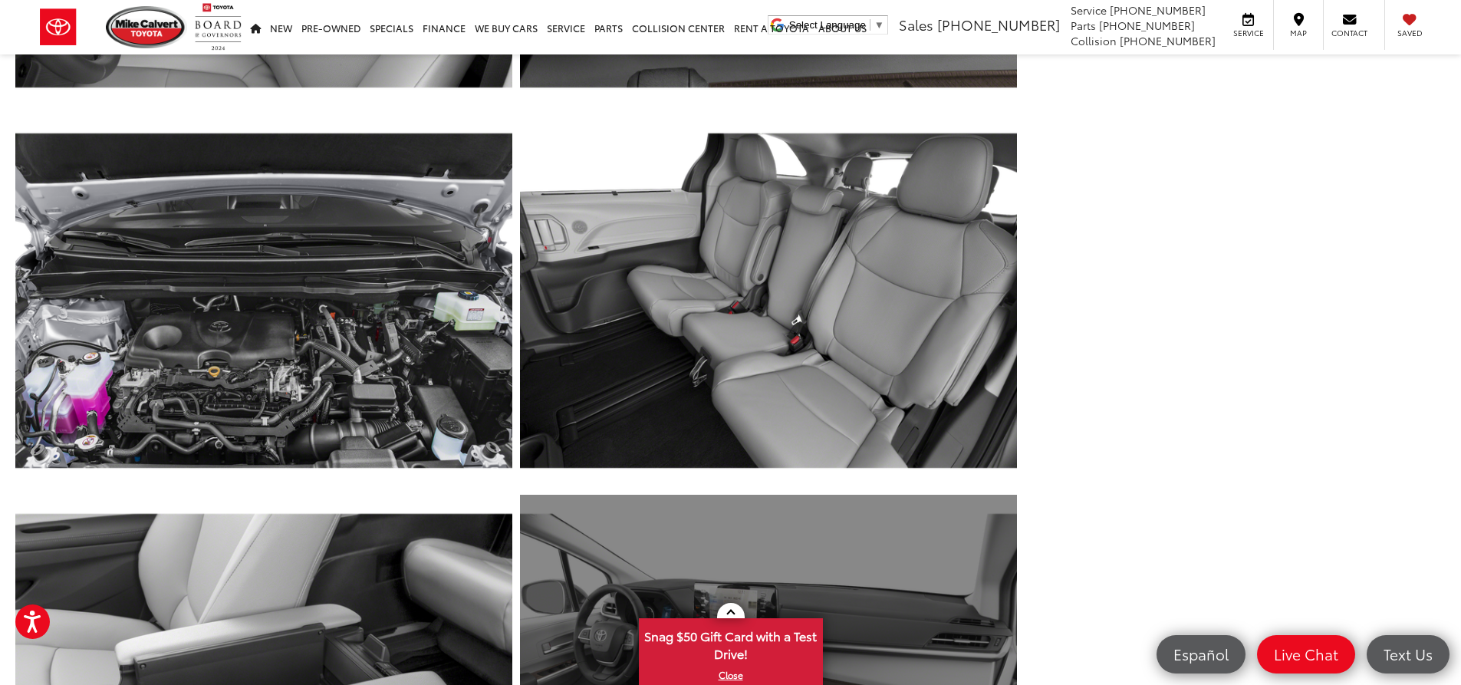
scroll to position [3222, 0]
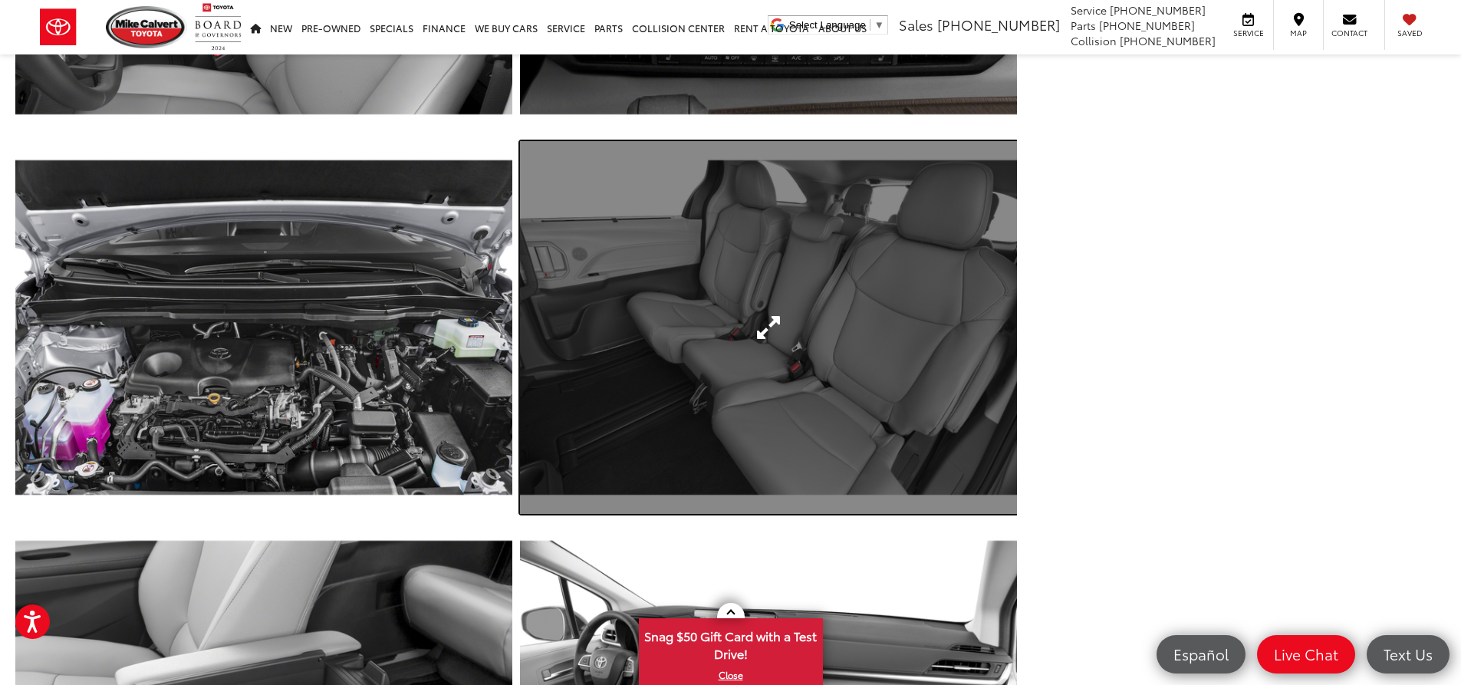
click at [773, 330] on link "Expand Photo 19" at bounding box center [768, 327] width 497 height 373
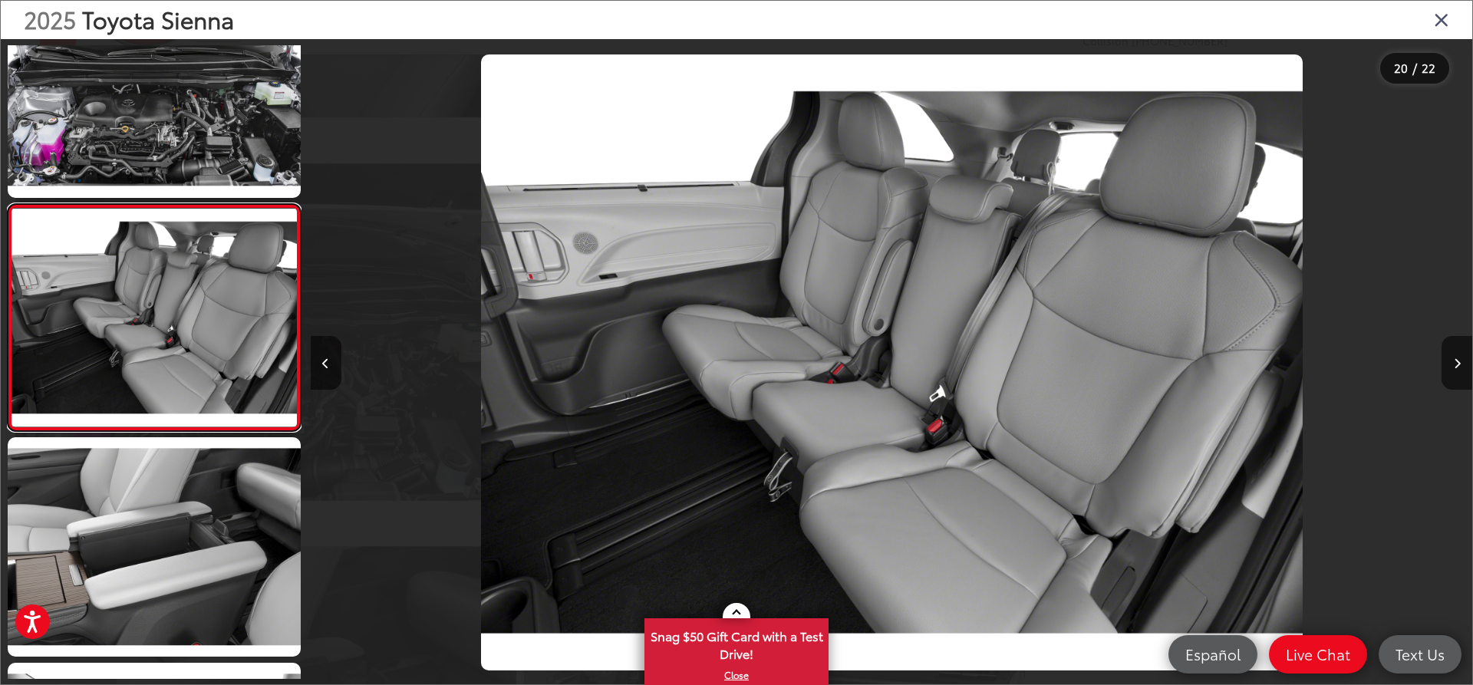
scroll to position [0, 22073]
click at [1445, 20] on icon "Close gallery" at bounding box center [1441, 19] width 15 height 20
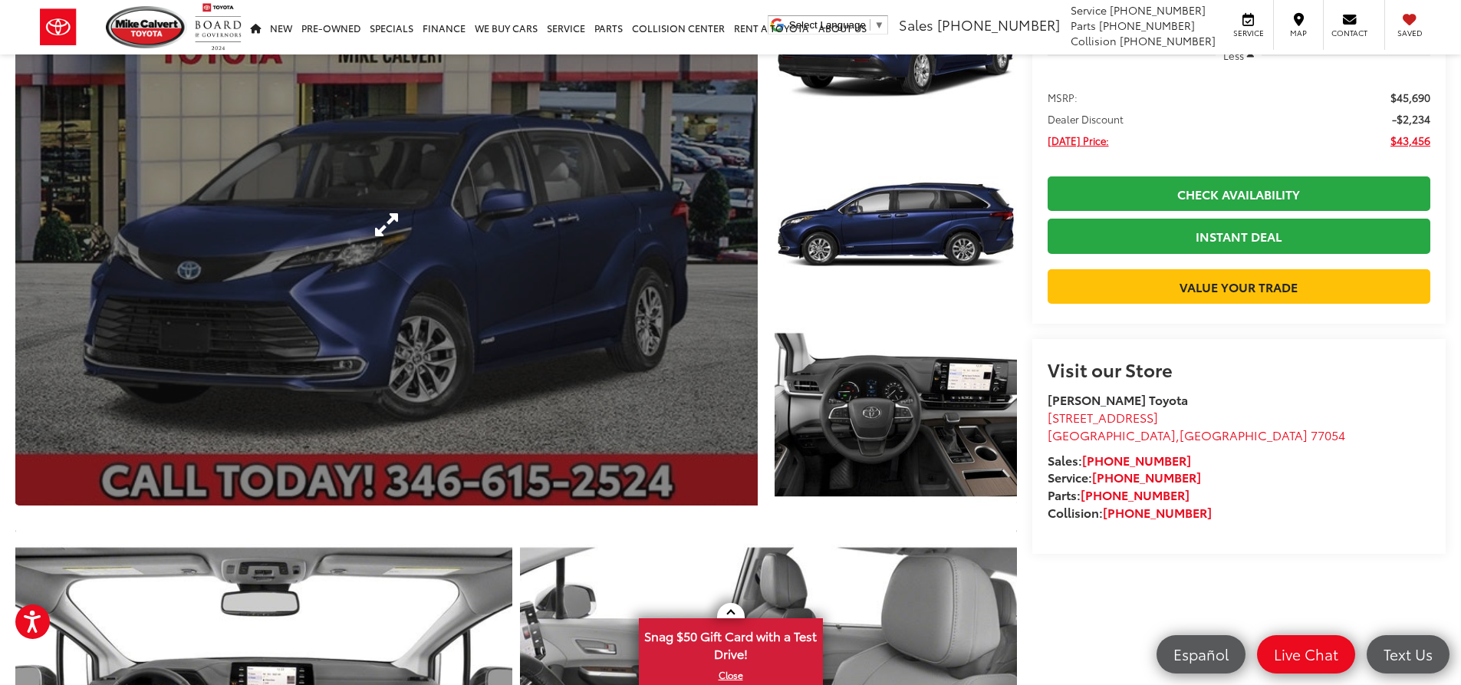
scroll to position [153, 0]
